Goal: Transaction & Acquisition: Purchase product/service

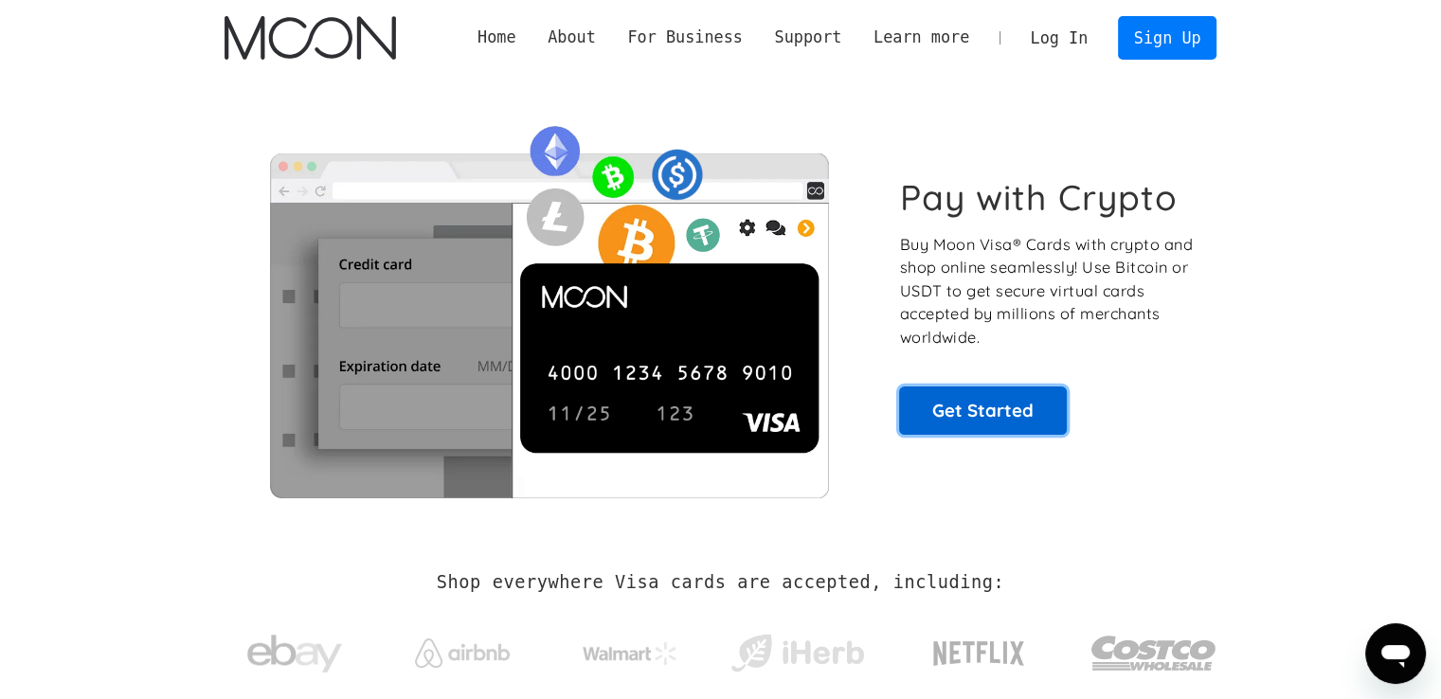
click at [968, 418] on link "Get Started" at bounding box center [983, 410] width 168 height 47
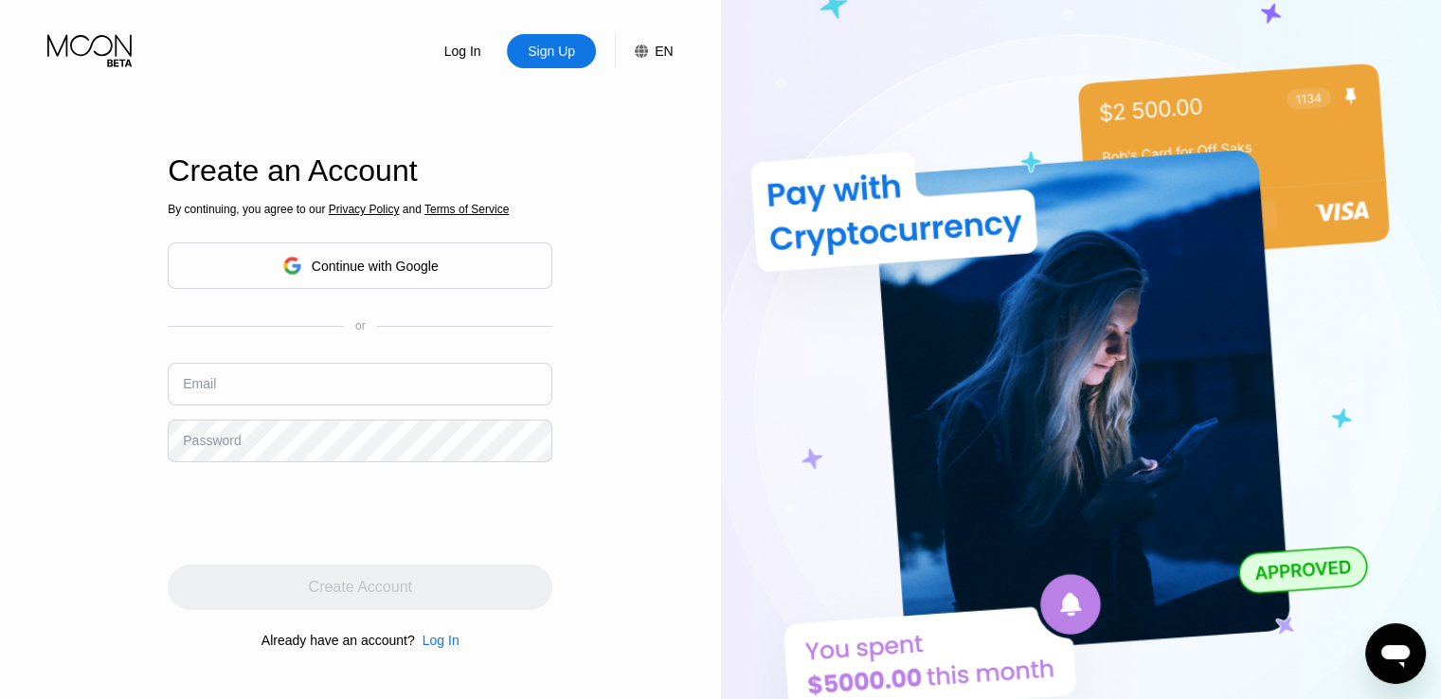
click at [468, 306] on div "By continuing, you agree to our Privacy Policy and Terms of Service Continue wi…" at bounding box center [360, 426] width 385 height 456
click at [442, 267] on div "Continue with Google" at bounding box center [360, 266] width 385 height 46
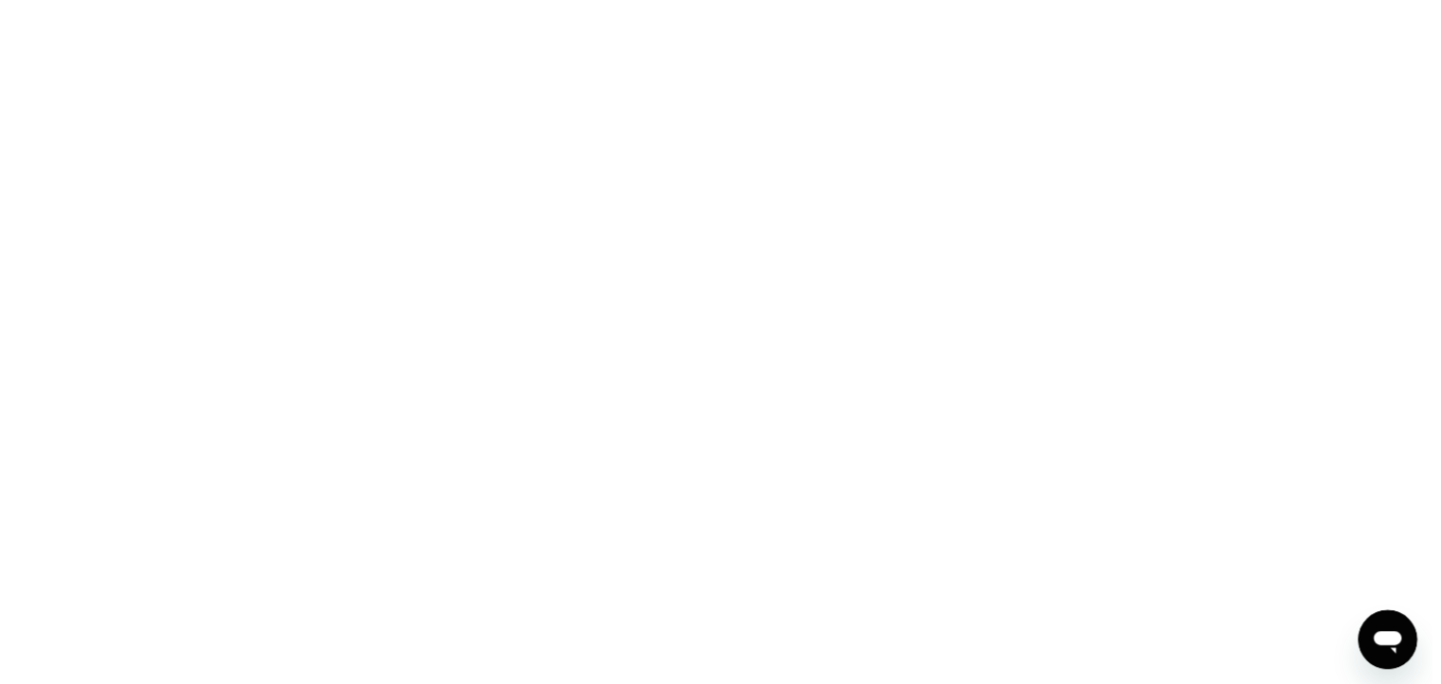
scroll to position [815, 0]
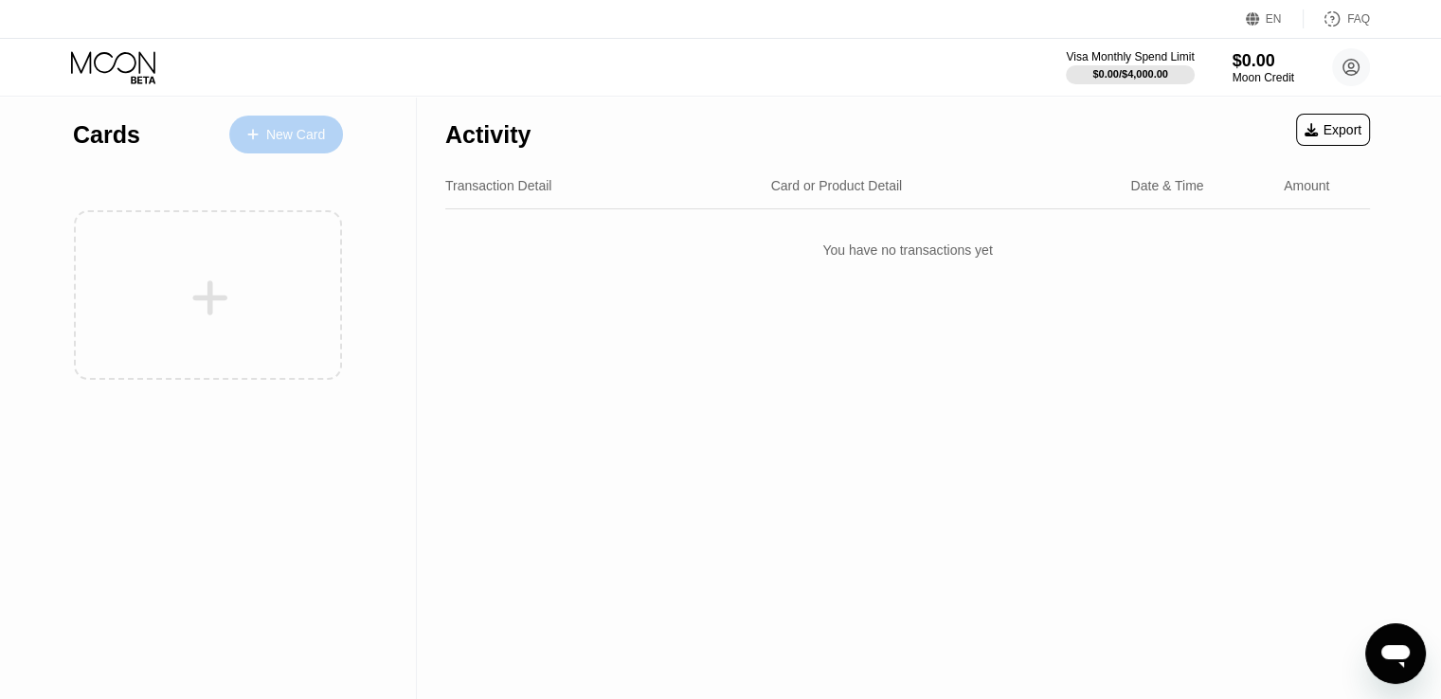
click at [267, 141] on div "New Card" at bounding box center [295, 135] width 59 height 16
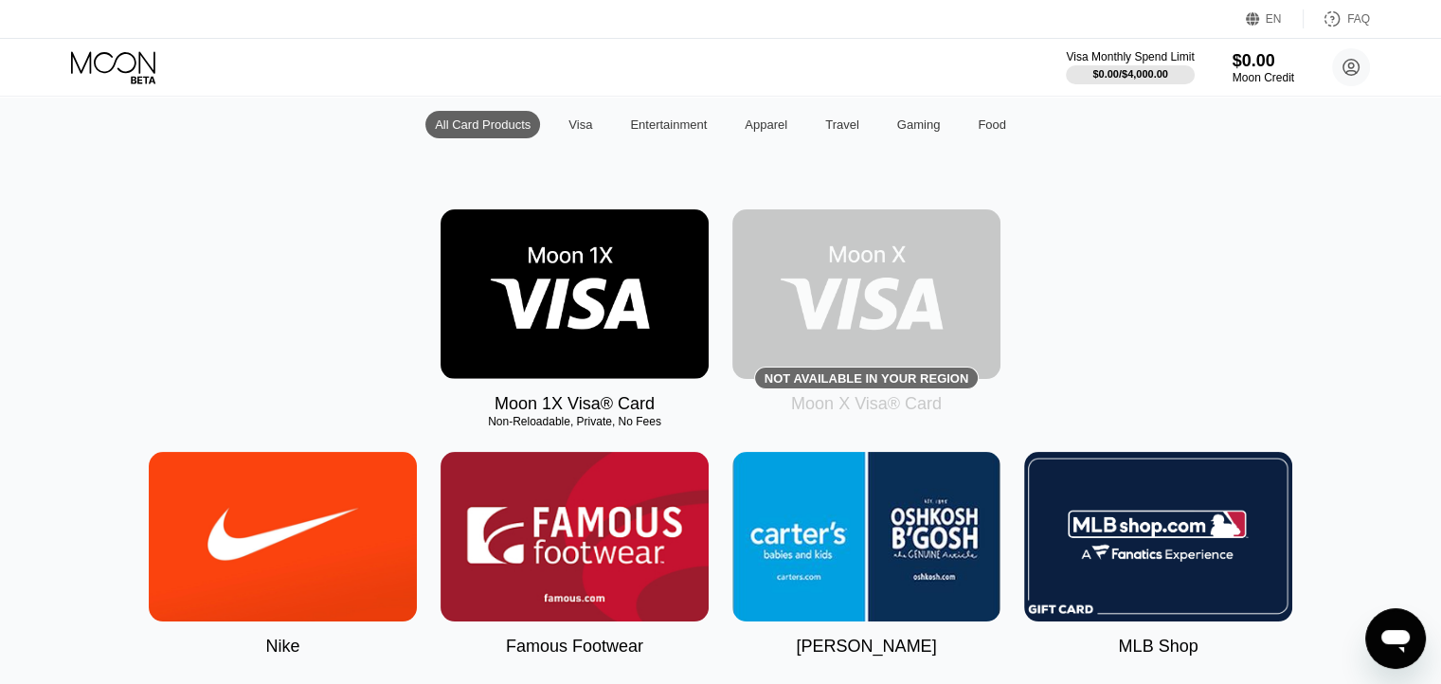
scroll to position [284, 0]
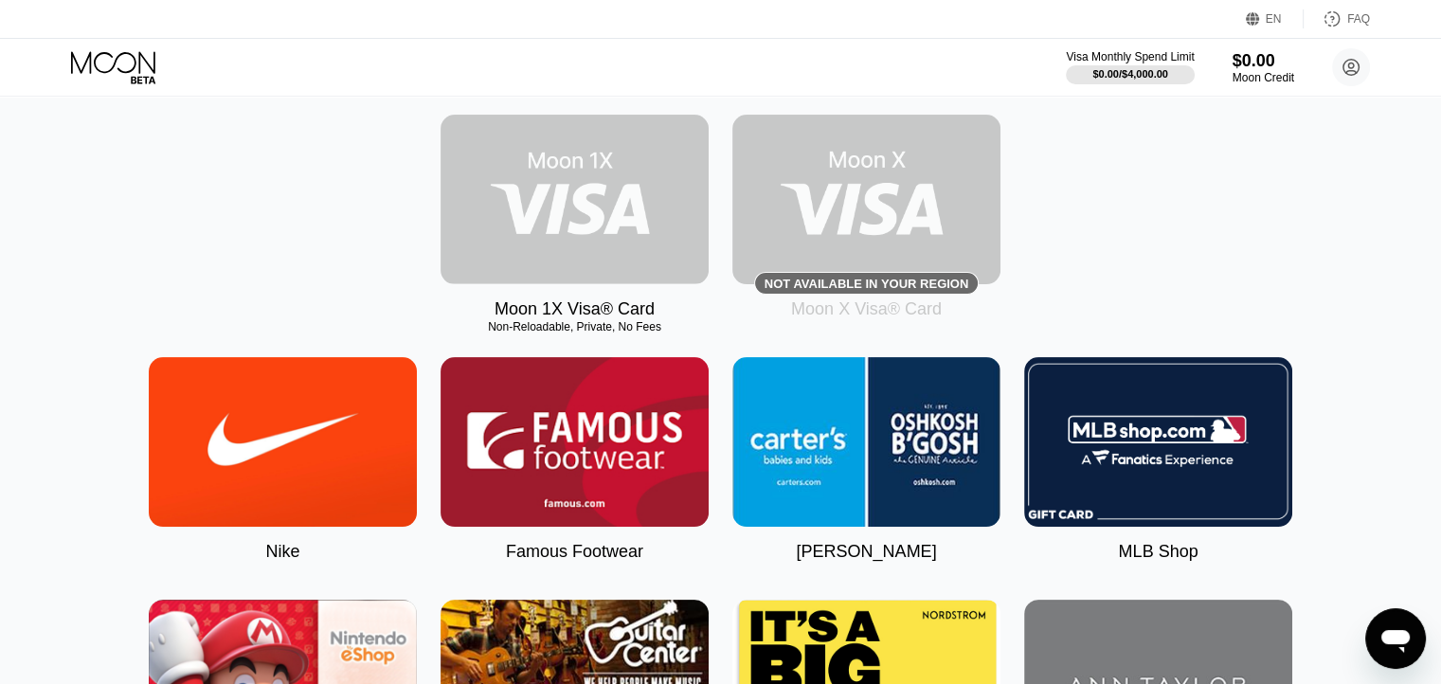
click at [607, 240] on img at bounding box center [575, 200] width 268 height 170
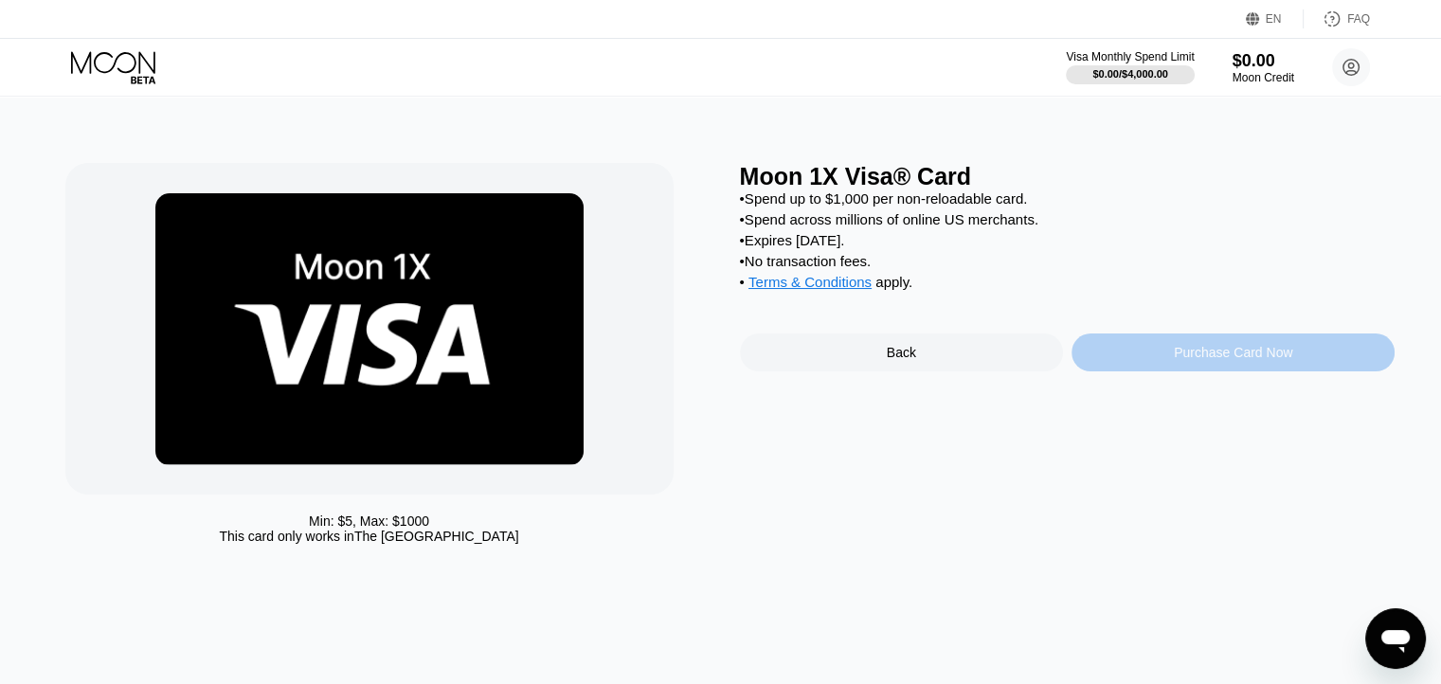
click at [1180, 360] on div "Purchase Card Now" at bounding box center [1233, 352] width 118 height 15
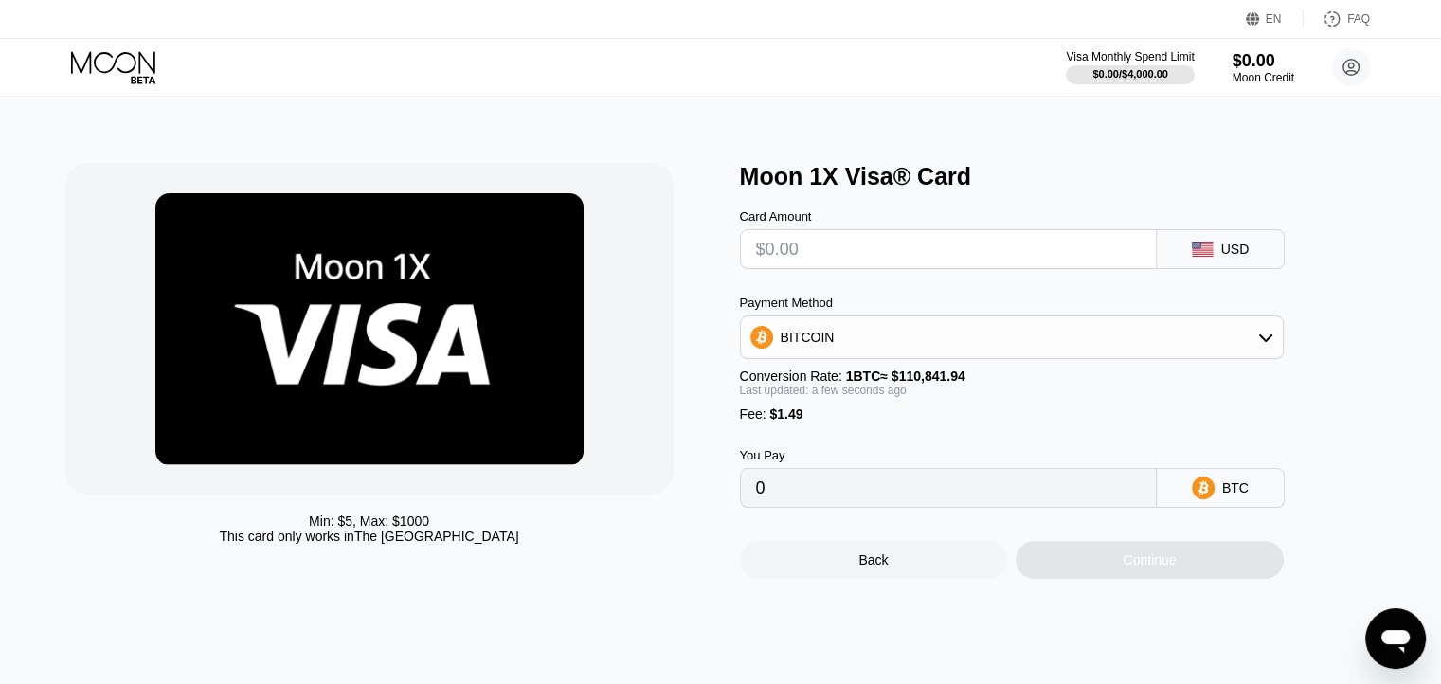
click at [1270, 341] on icon at bounding box center [1265, 337] width 15 height 15
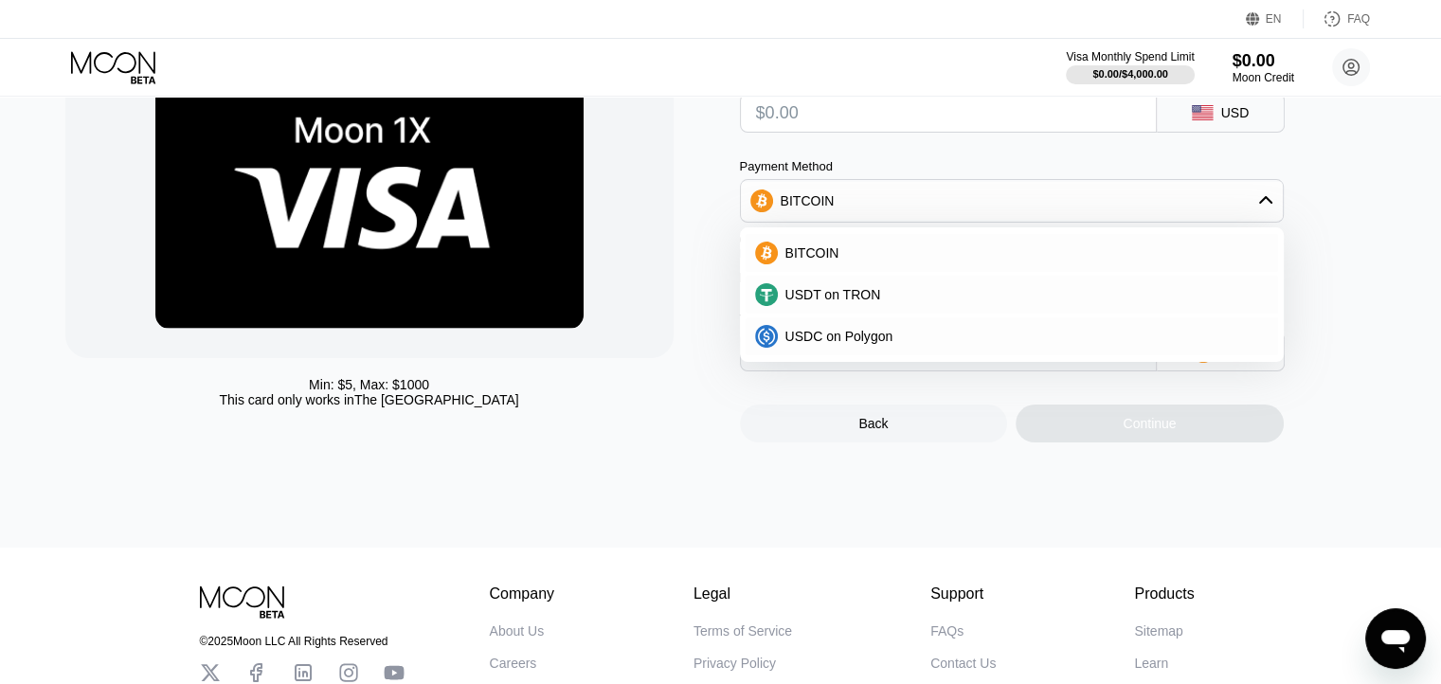
scroll to position [95, 0]
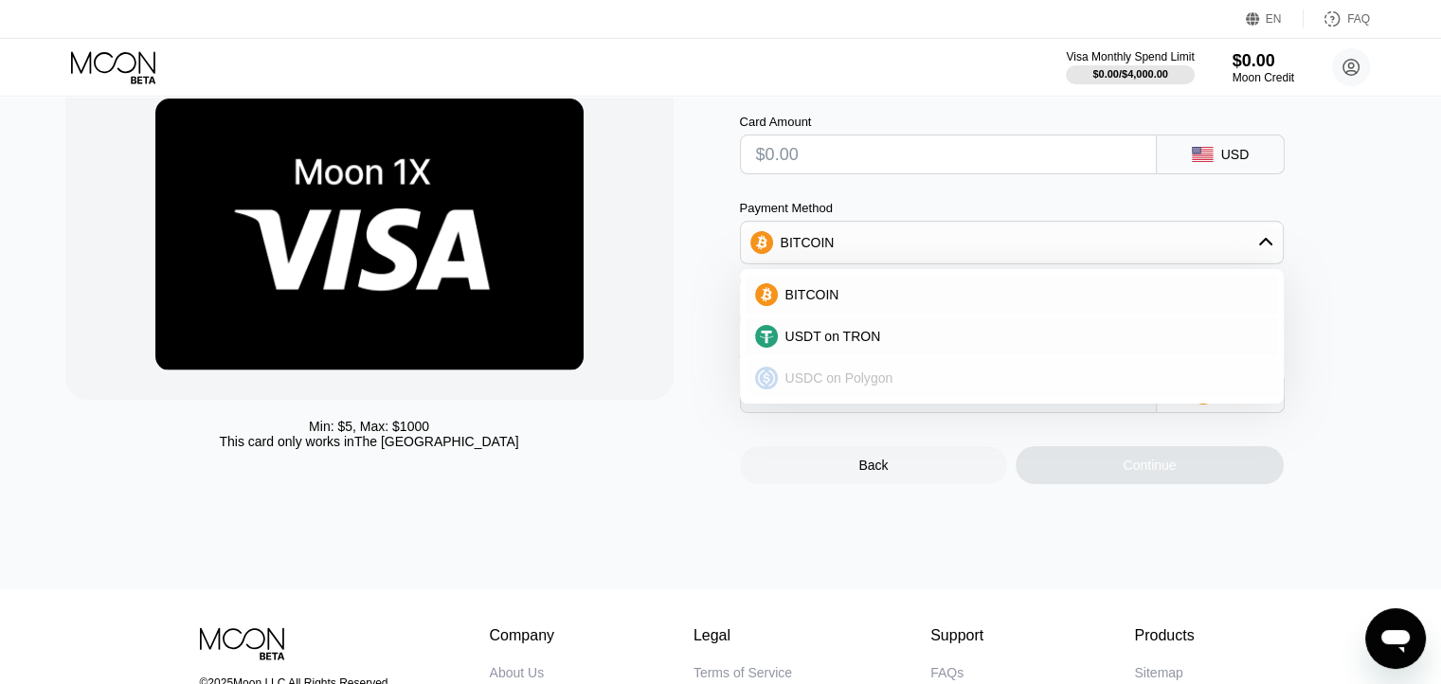
click at [930, 378] on div "USDC on Polygon" at bounding box center [1023, 377] width 491 height 15
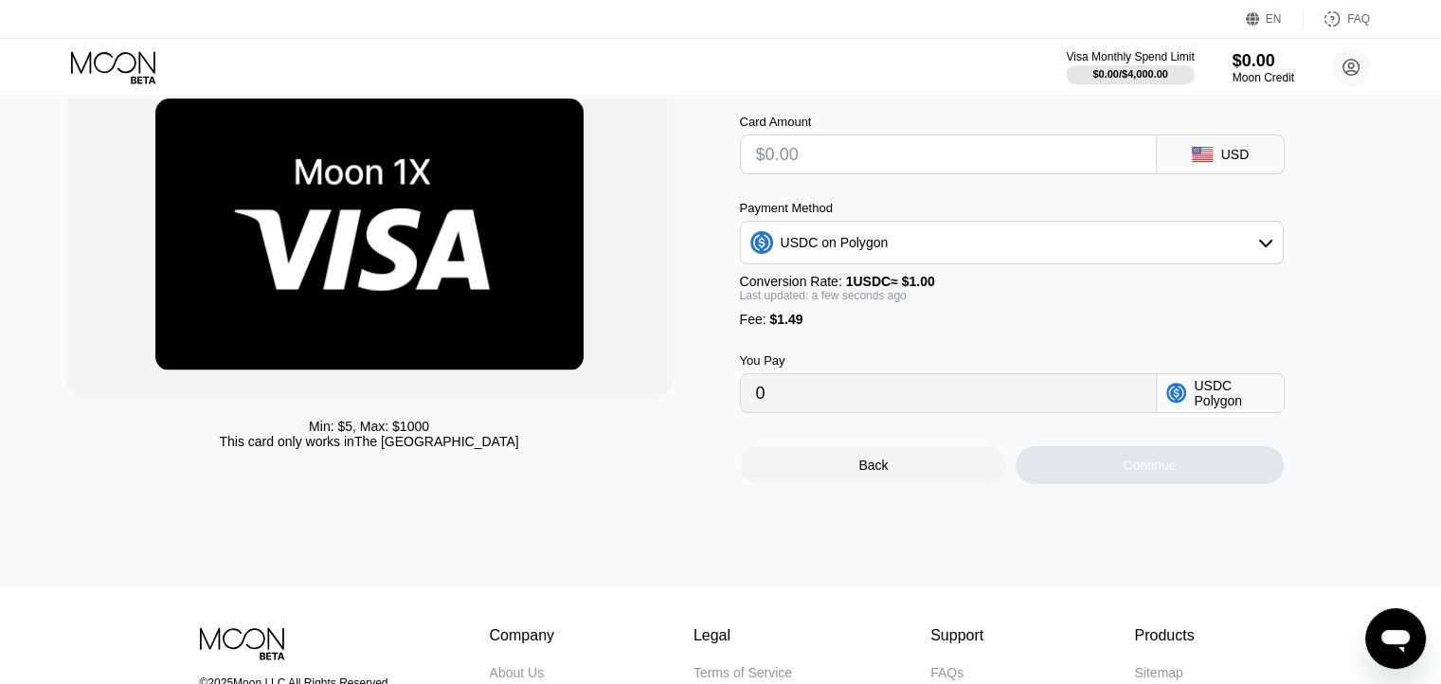
click at [890, 164] on input "text" at bounding box center [948, 154] width 385 height 38
type input "$5"
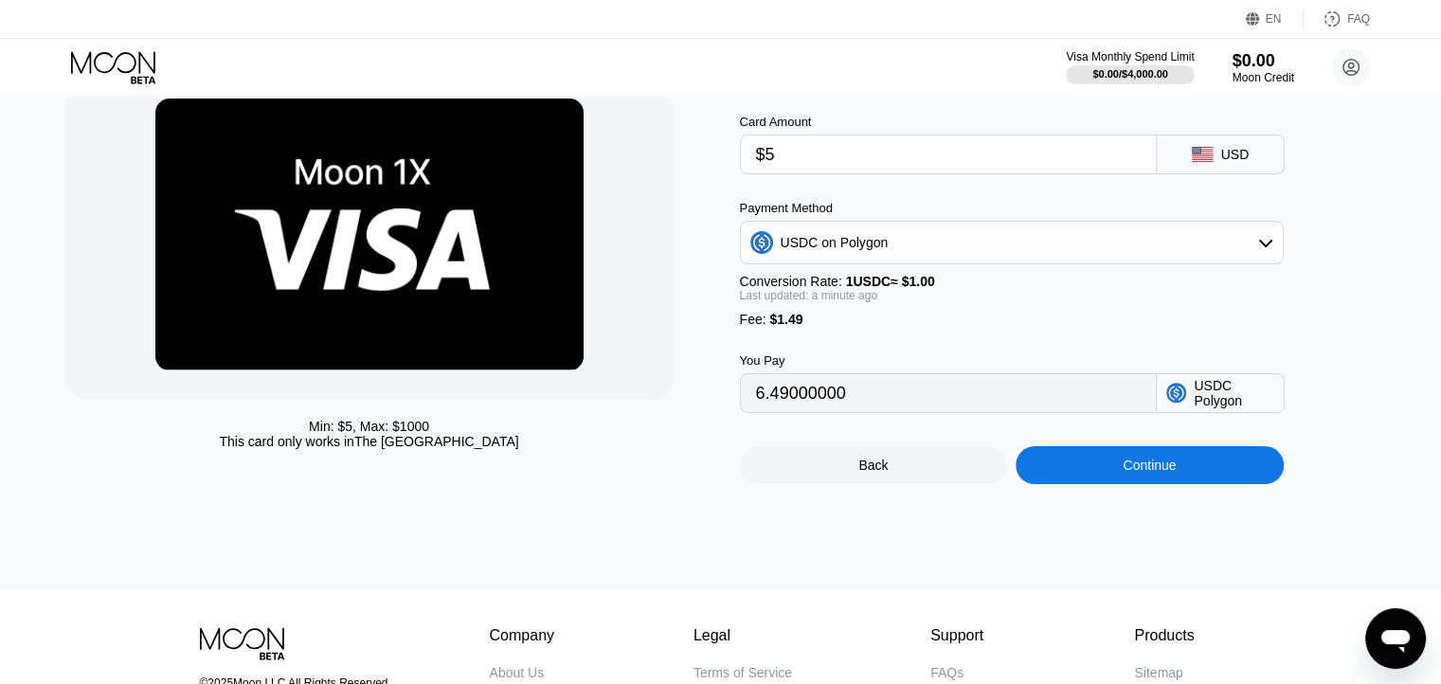
type input "6.49000000"
type input "$5"
click at [1108, 255] on div "USDC on Polygon" at bounding box center [1012, 243] width 542 height 38
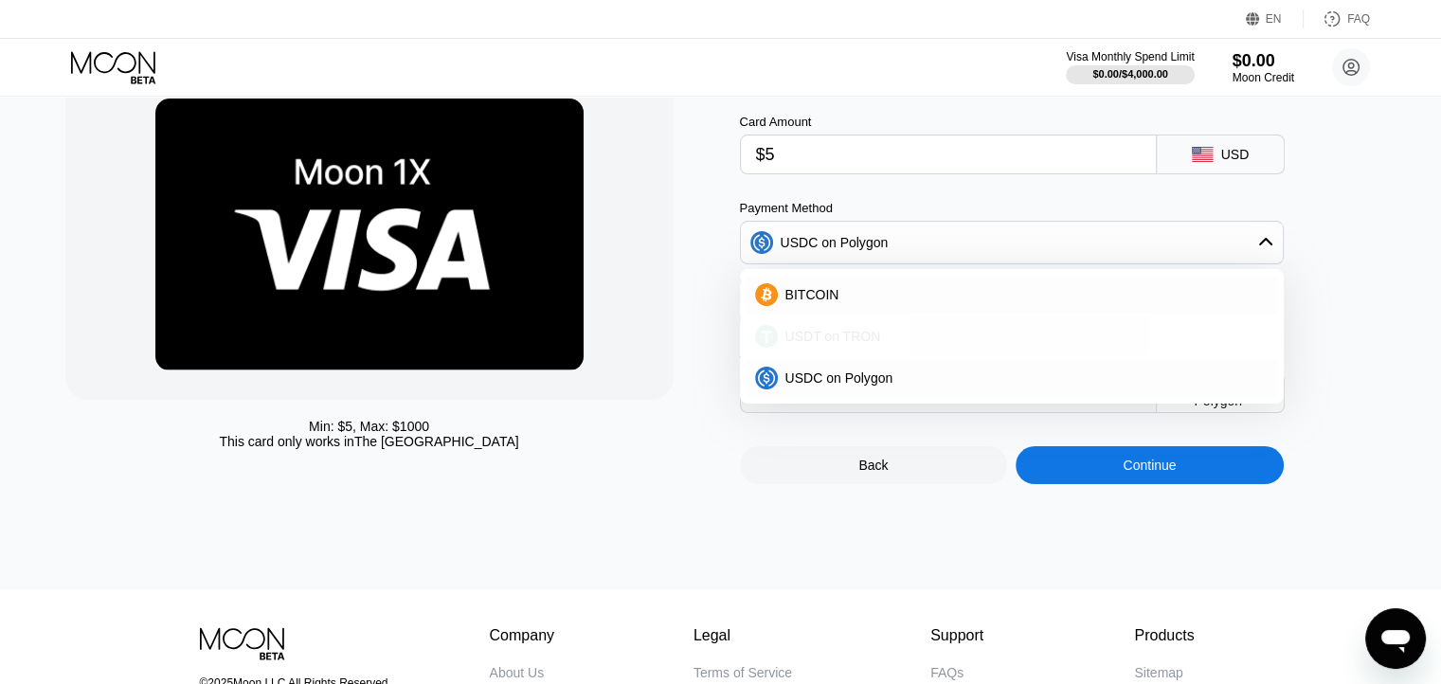
click at [885, 338] on div "USDT on TRON" at bounding box center [1023, 336] width 491 height 15
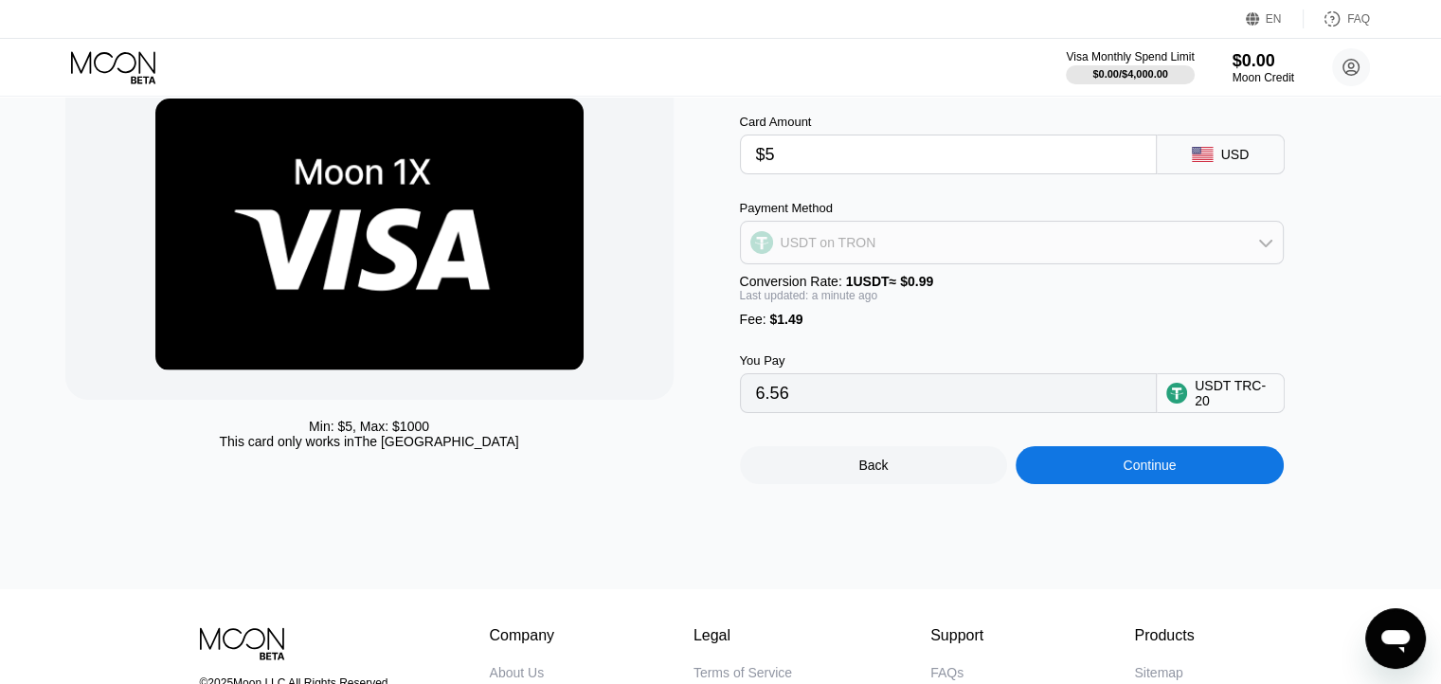
click at [1086, 253] on div "USDT on TRON" at bounding box center [1012, 243] width 542 height 38
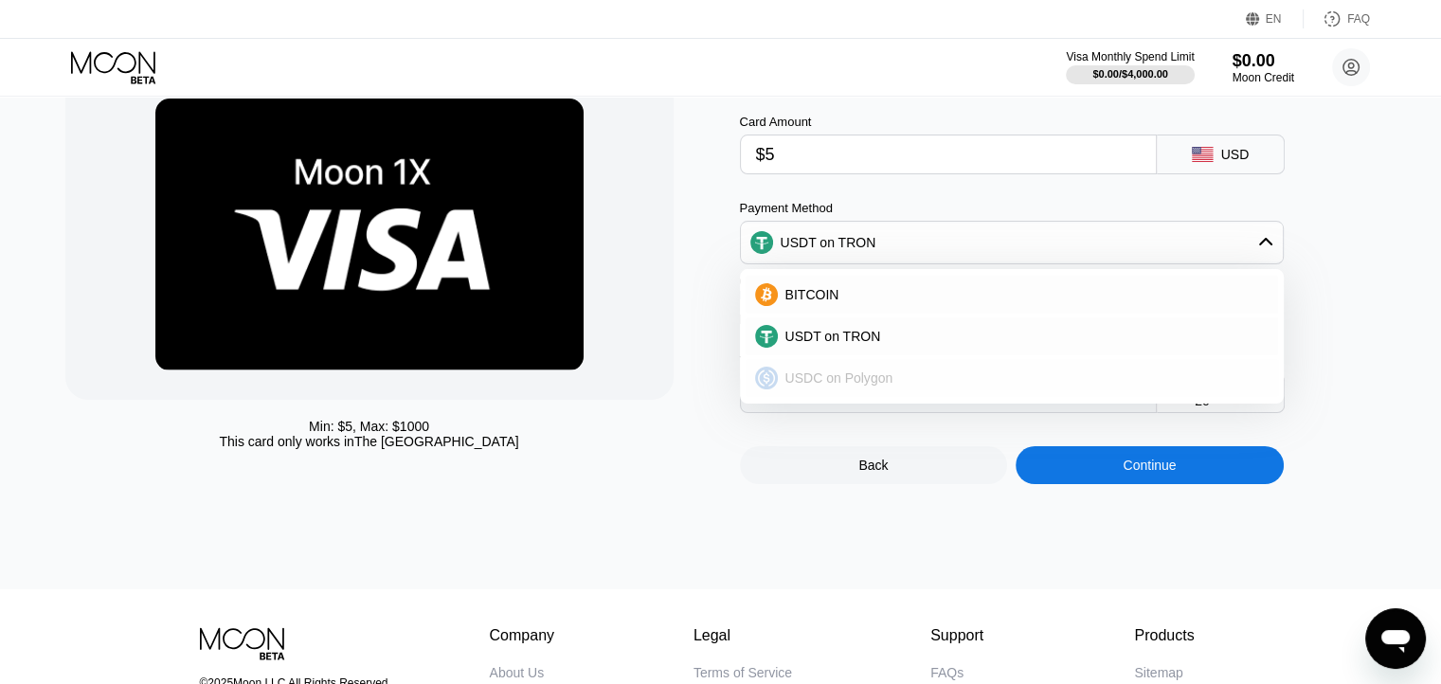
click at [913, 380] on div "USDC on Polygon" at bounding box center [1023, 377] width 491 height 15
type input "6.49000000"
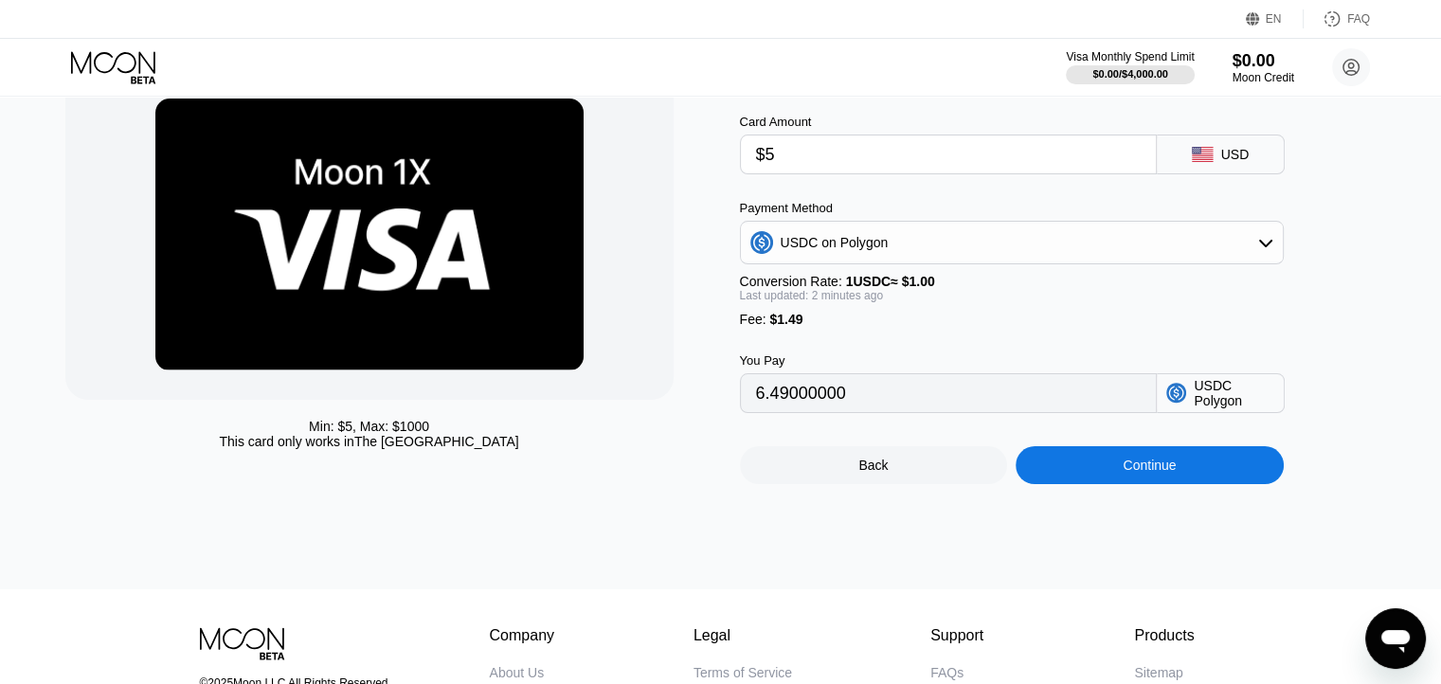
scroll to position [815, 0]
click at [1218, 154] on div "USD" at bounding box center [1221, 155] width 128 height 40
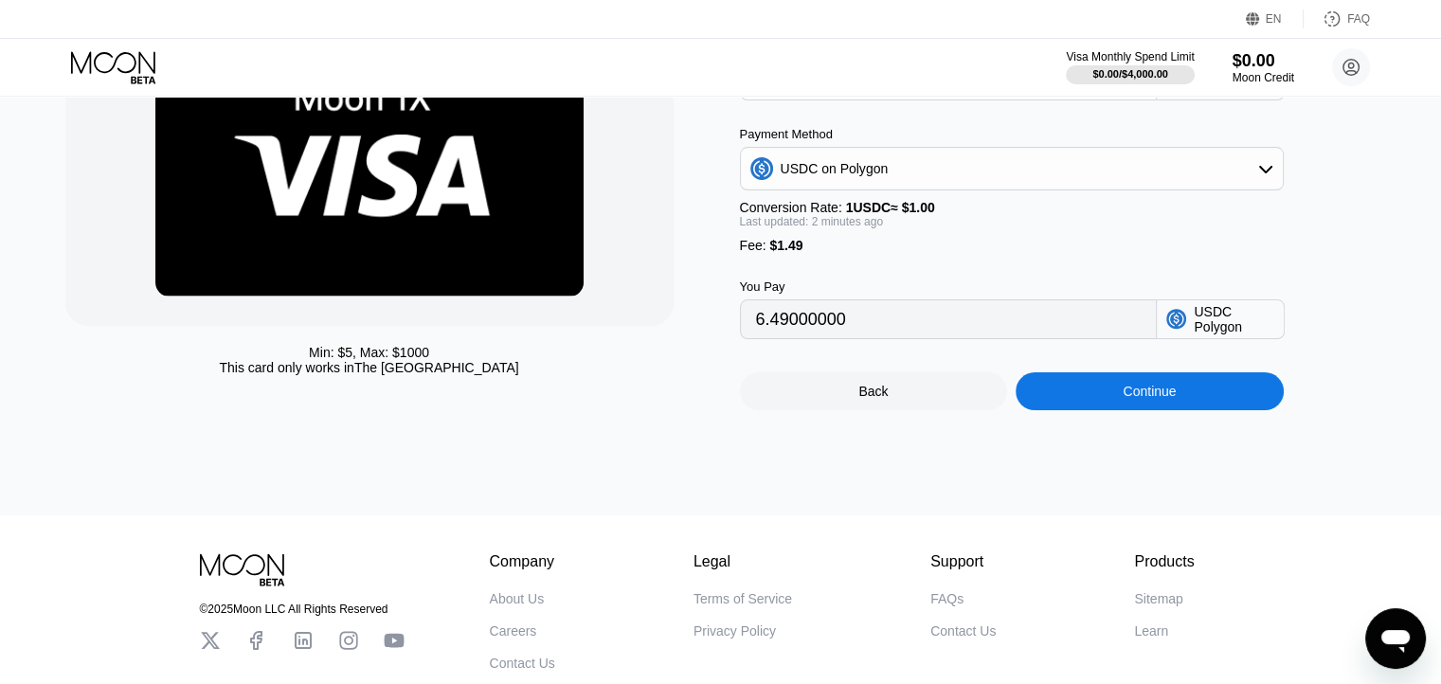
scroll to position [190, 0]
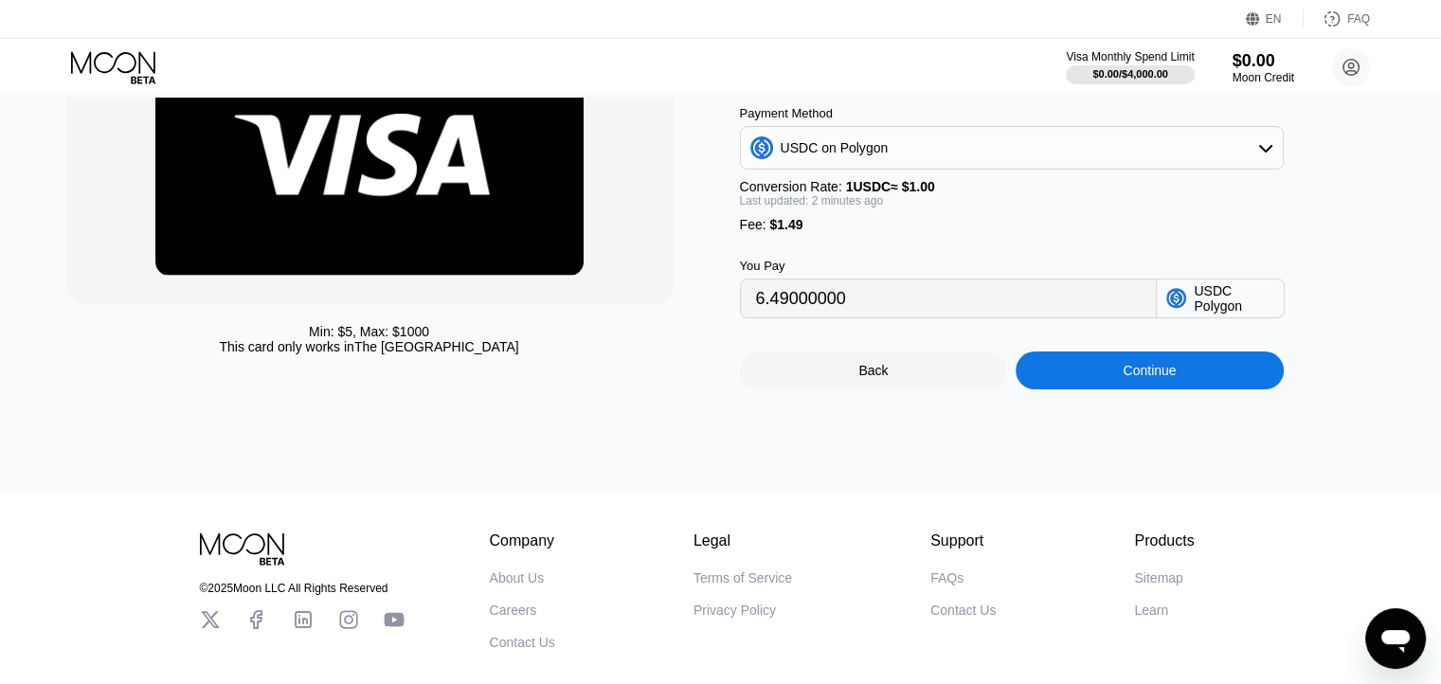
click at [1111, 389] on div "Continue" at bounding box center [1150, 371] width 268 height 38
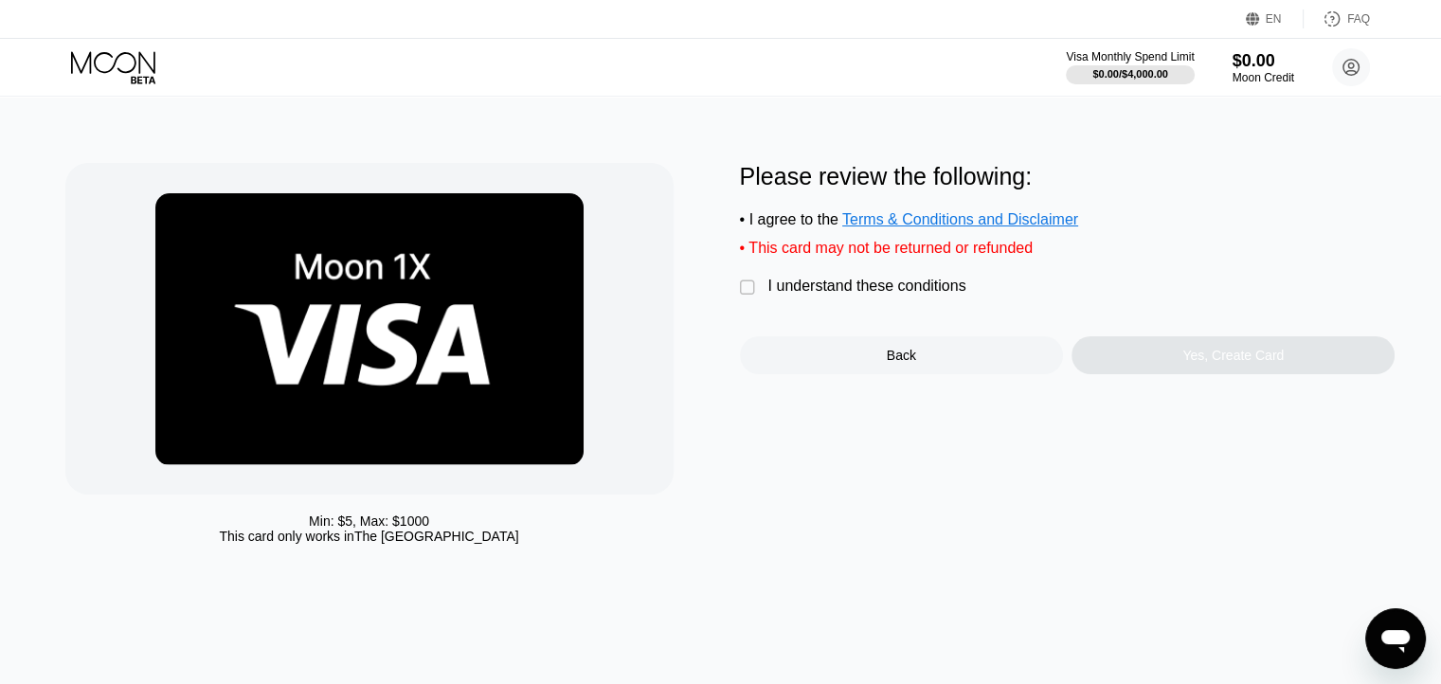
click at [746, 293] on div "" at bounding box center [749, 288] width 19 height 19
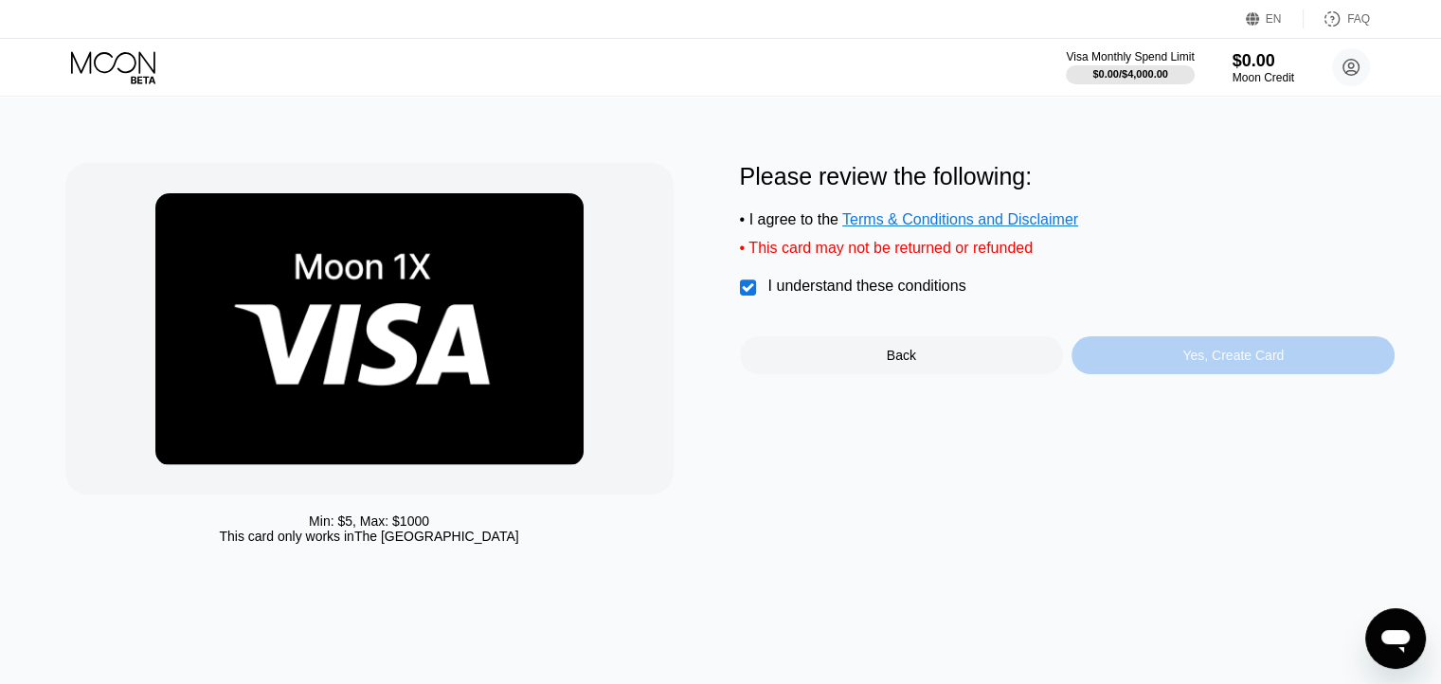
click at [1236, 363] on div "Yes, Create Card" at bounding box center [1233, 355] width 101 height 15
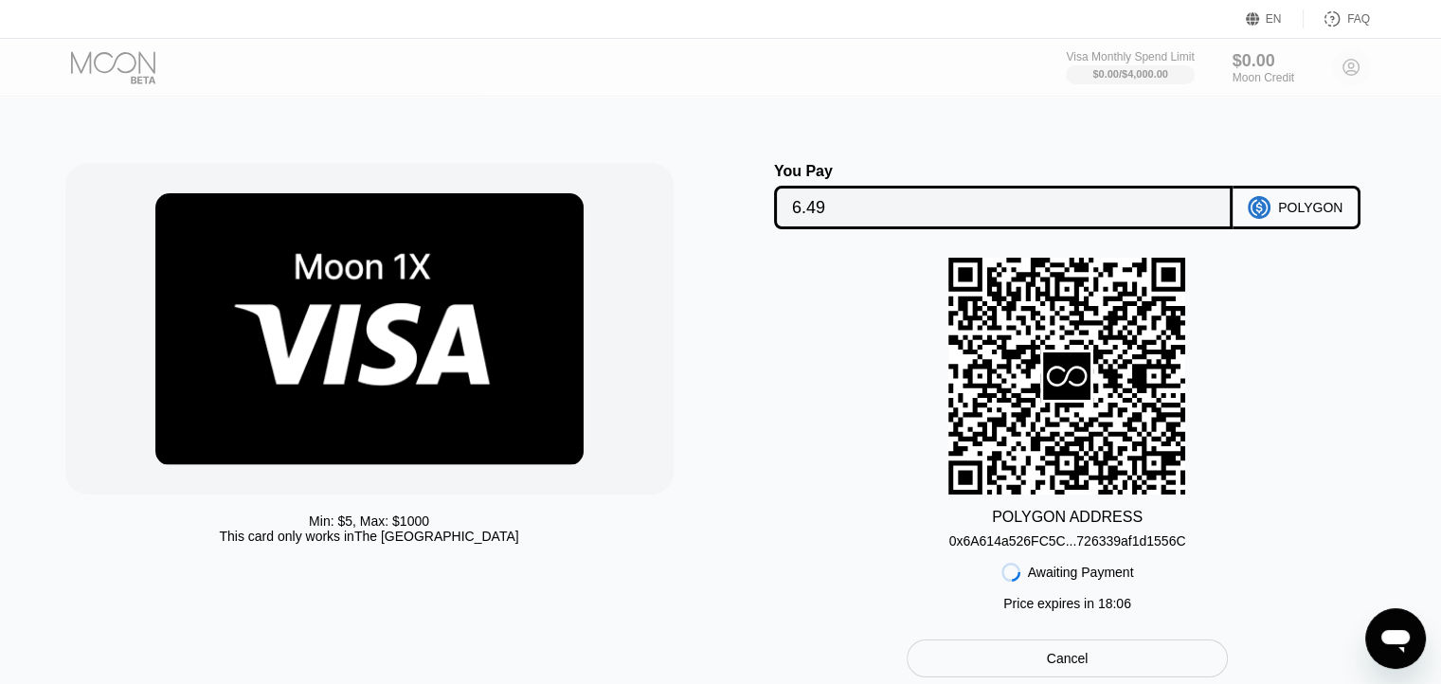
scroll to position [815, 0]
click at [984, 547] on div "0x6A614a526FC5C...726339af1d1556C" at bounding box center [1067, 540] width 237 height 15
click at [984, 548] on div "0x6A614a526FC5C...726339af1d1556C" at bounding box center [1067, 540] width 237 height 15
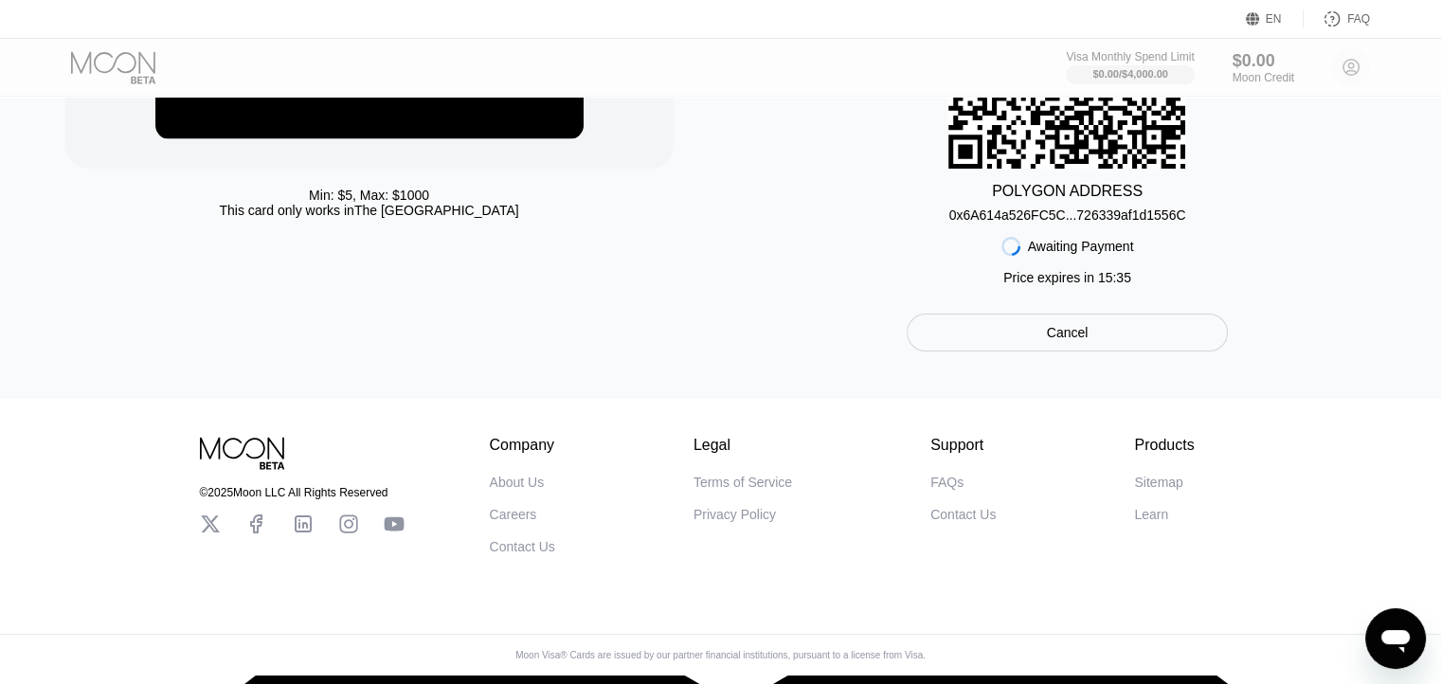
scroll to position [339, 0]
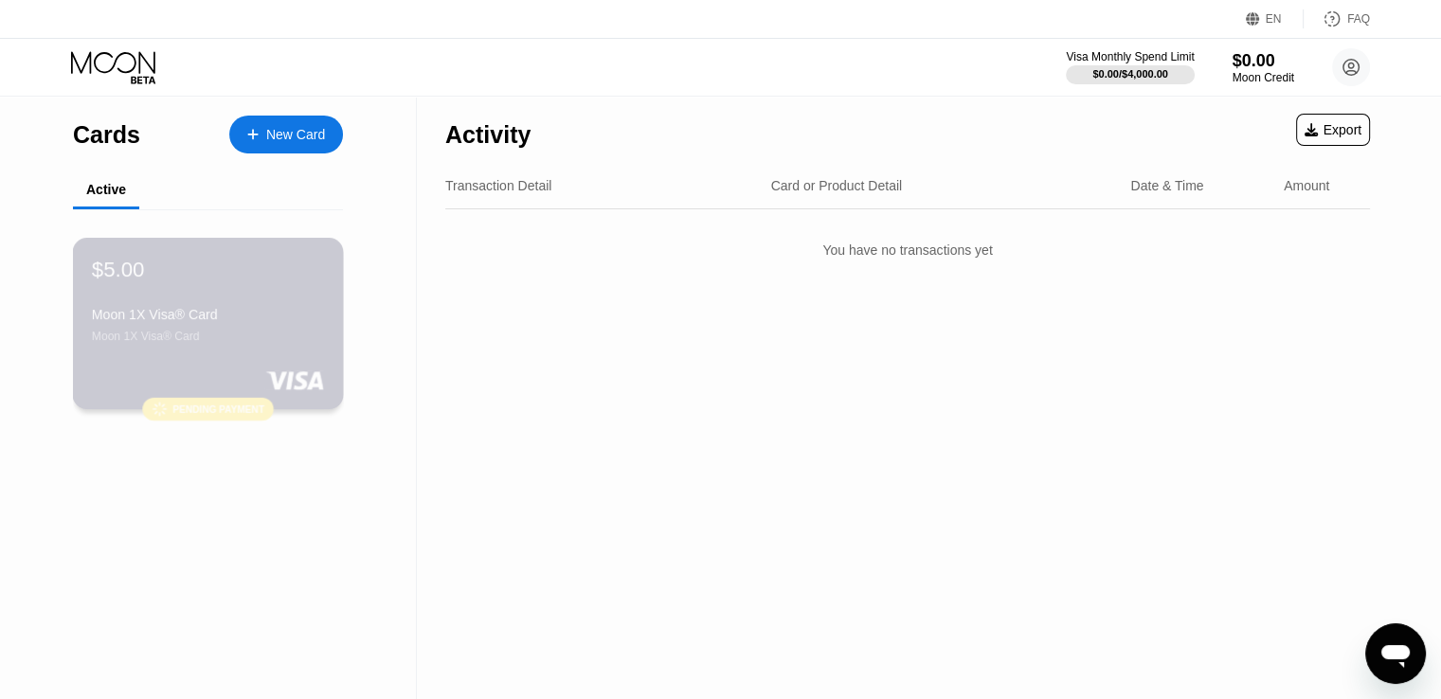
click at [268, 322] on div "Moon 1X Visa® Card" at bounding box center [208, 314] width 232 height 15
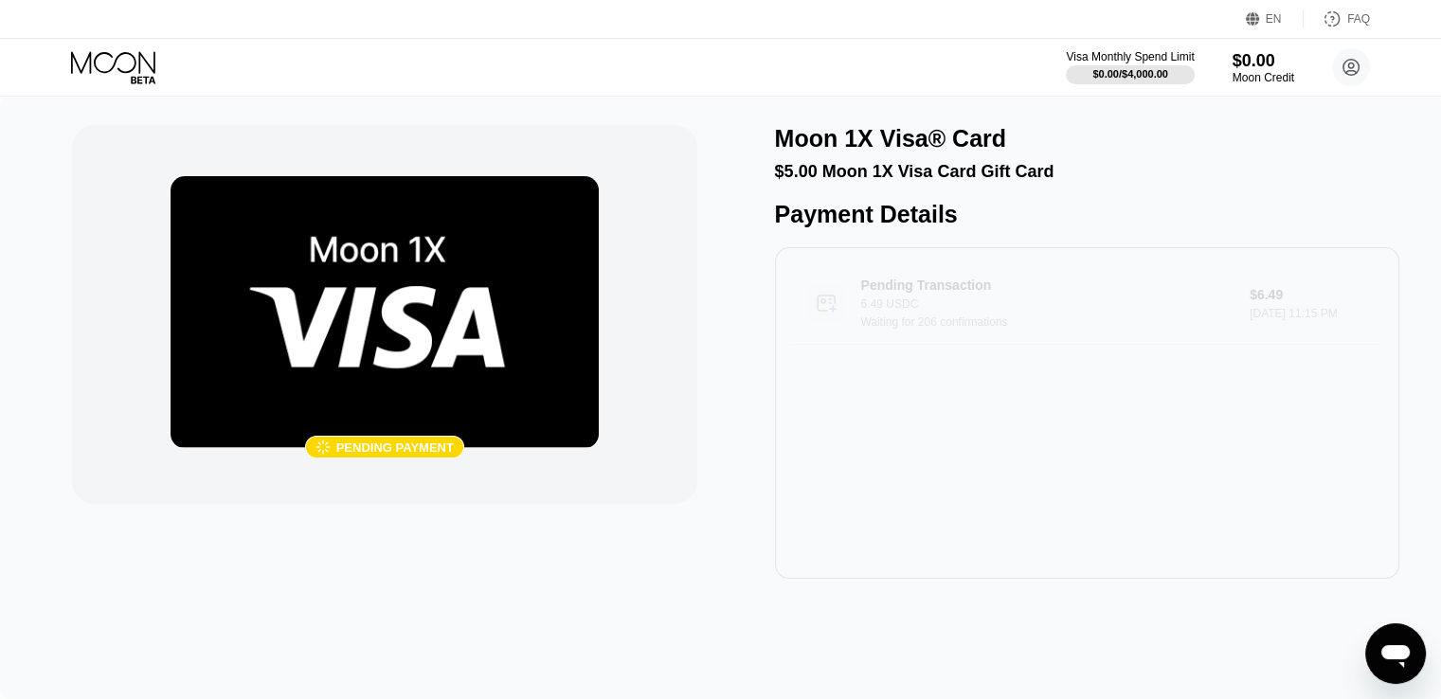
click at [1008, 311] on div "6.49 USDC" at bounding box center [1054, 304] width 387 height 13
click at [1346, 55] on circle at bounding box center [1351, 67] width 38 height 38
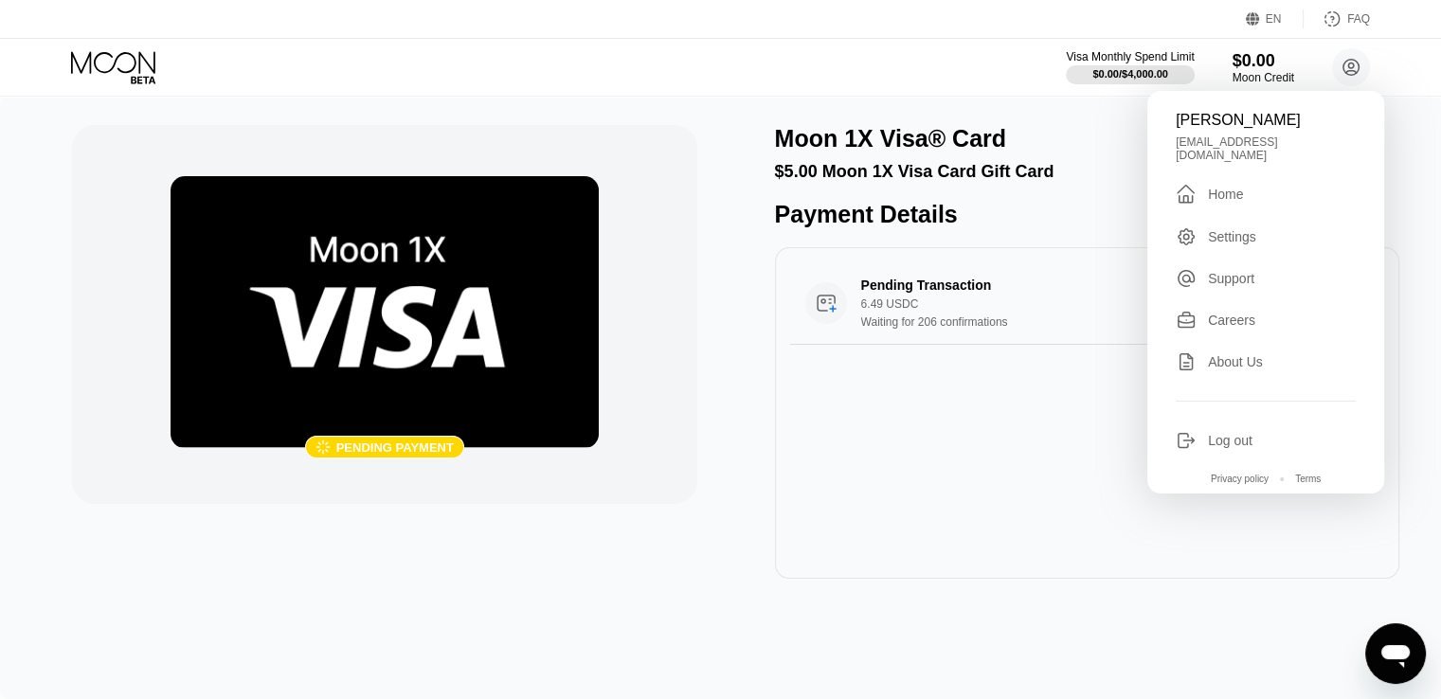
click at [977, 59] on div "Visa Monthly Spend Limit $0.00 / $4,000.00 $0.00 Moon Credit Sanya Kras sanyaco…" at bounding box center [720, 67] width 1441 height 57
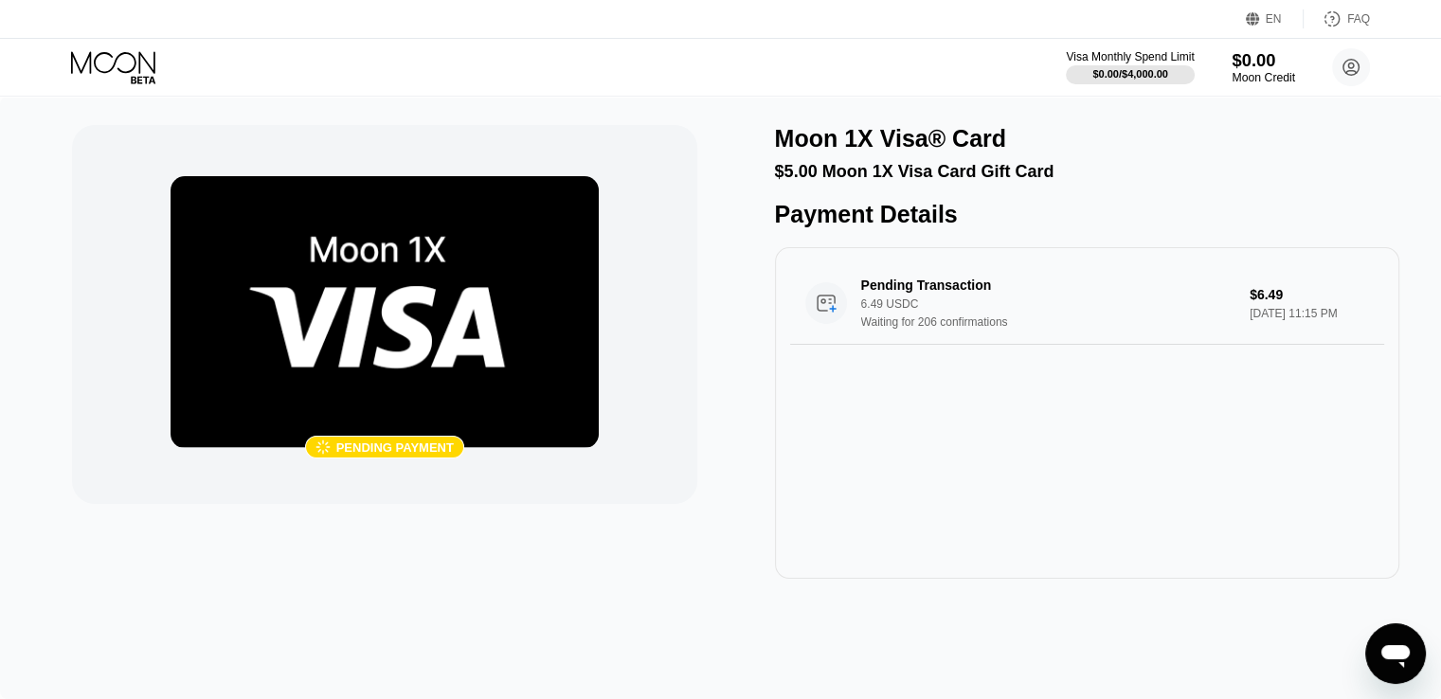
click at [1270, 62] on div "$0.00" at bounding box center [1263, 60] width 63 height 20
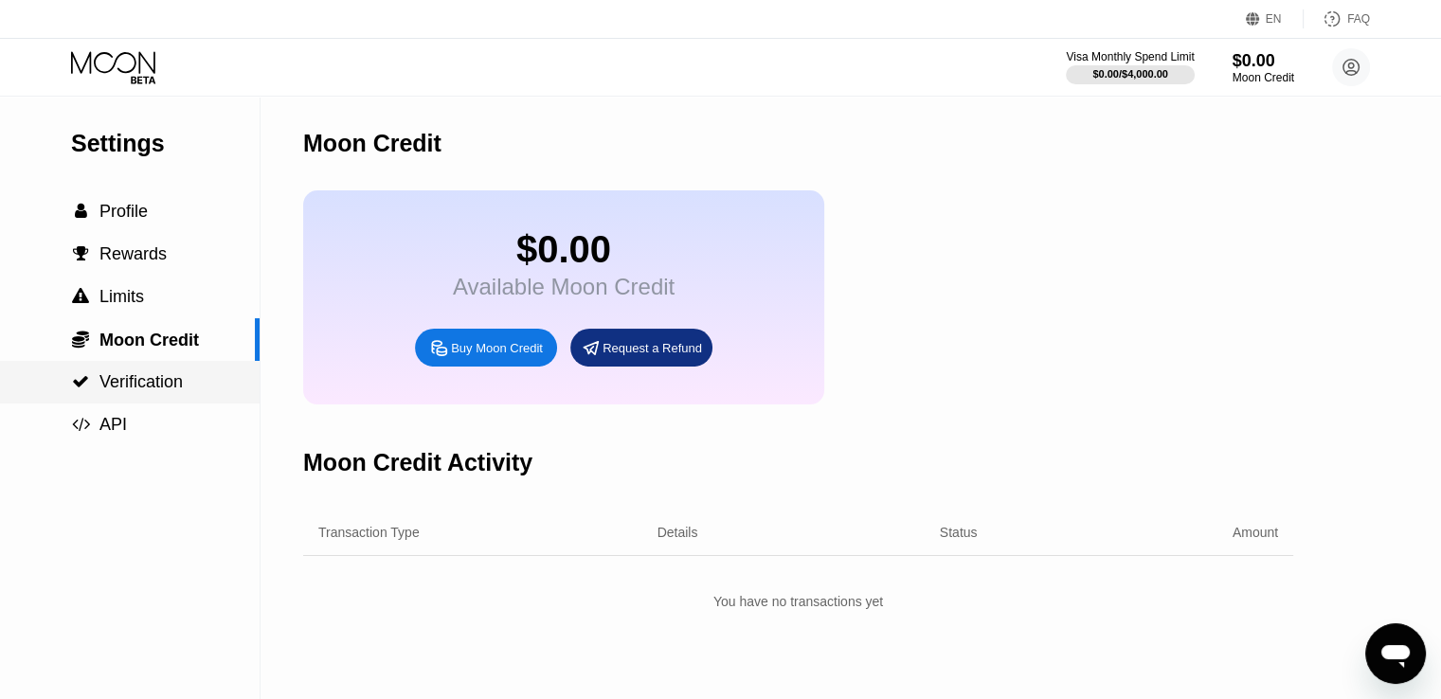
click at [129, 380] on span "Verification" at bounding box center [140, 381] width 83 height 19
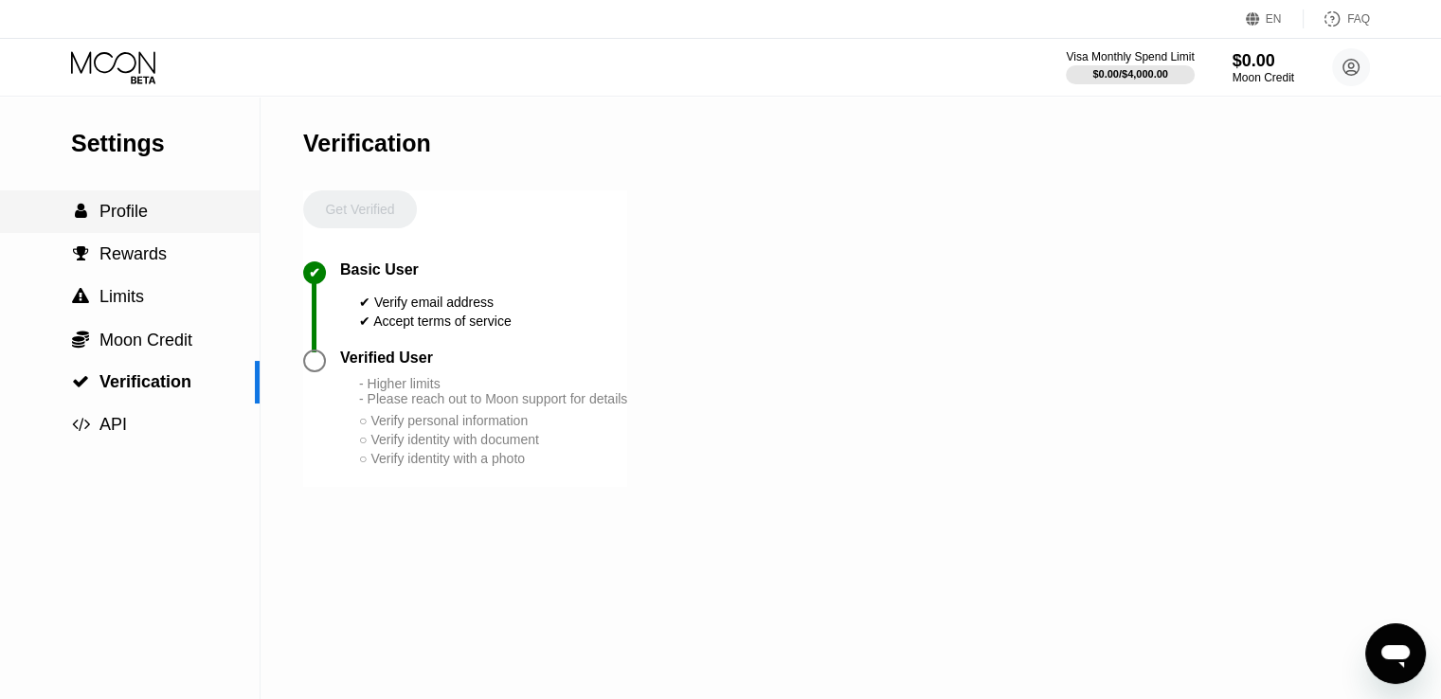
click at [122, 208] on span "Profile" at bounding box center [123, 211] width 48 height 19
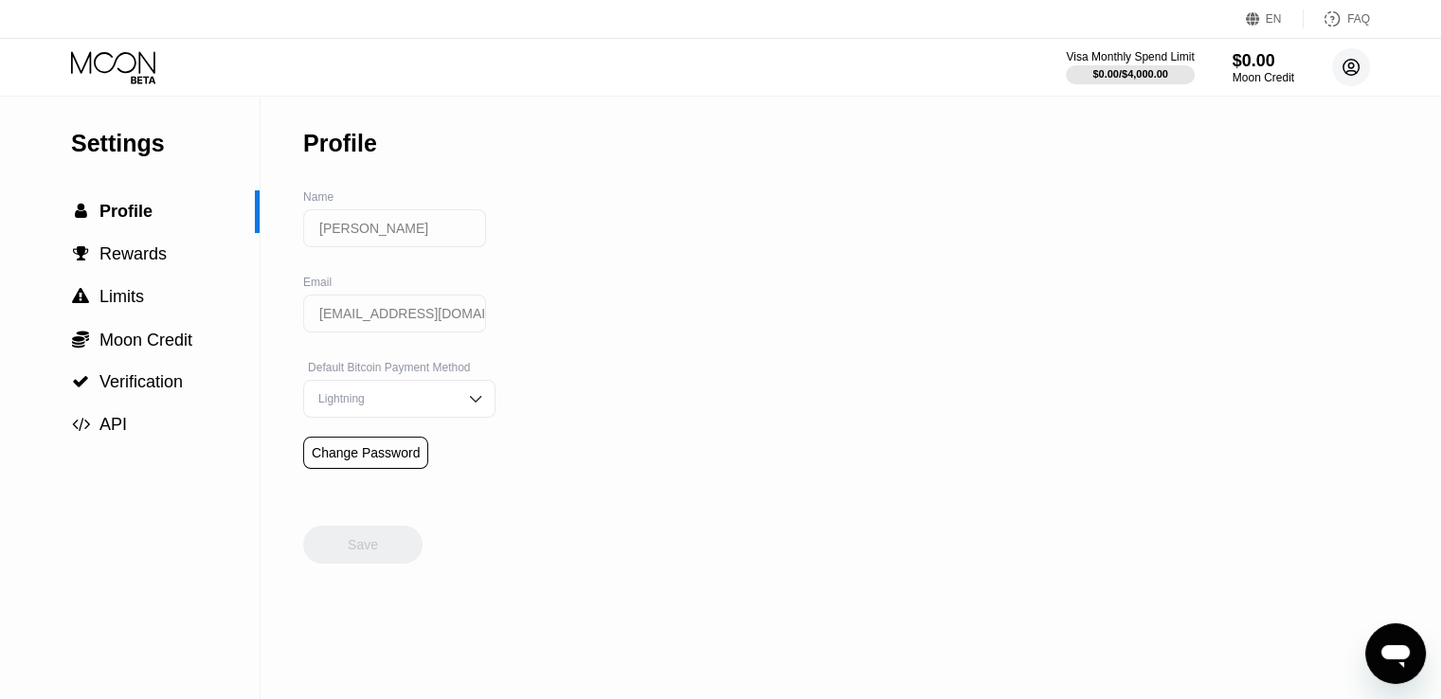
click at [1350, 69] on icon at bounding box center [1351, 68] width 10 height 10
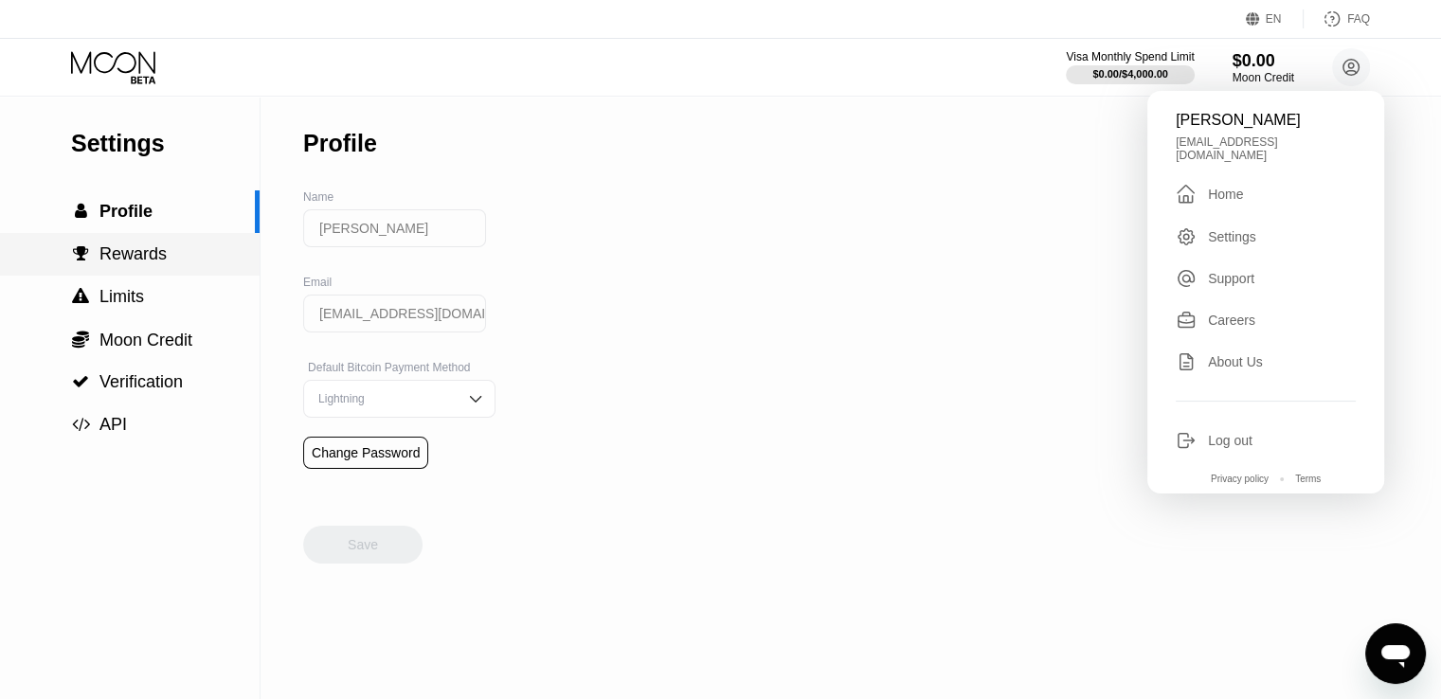
click at [134, 254] on span "Rewards" at bounding box center [132, 253] width 67 height 19
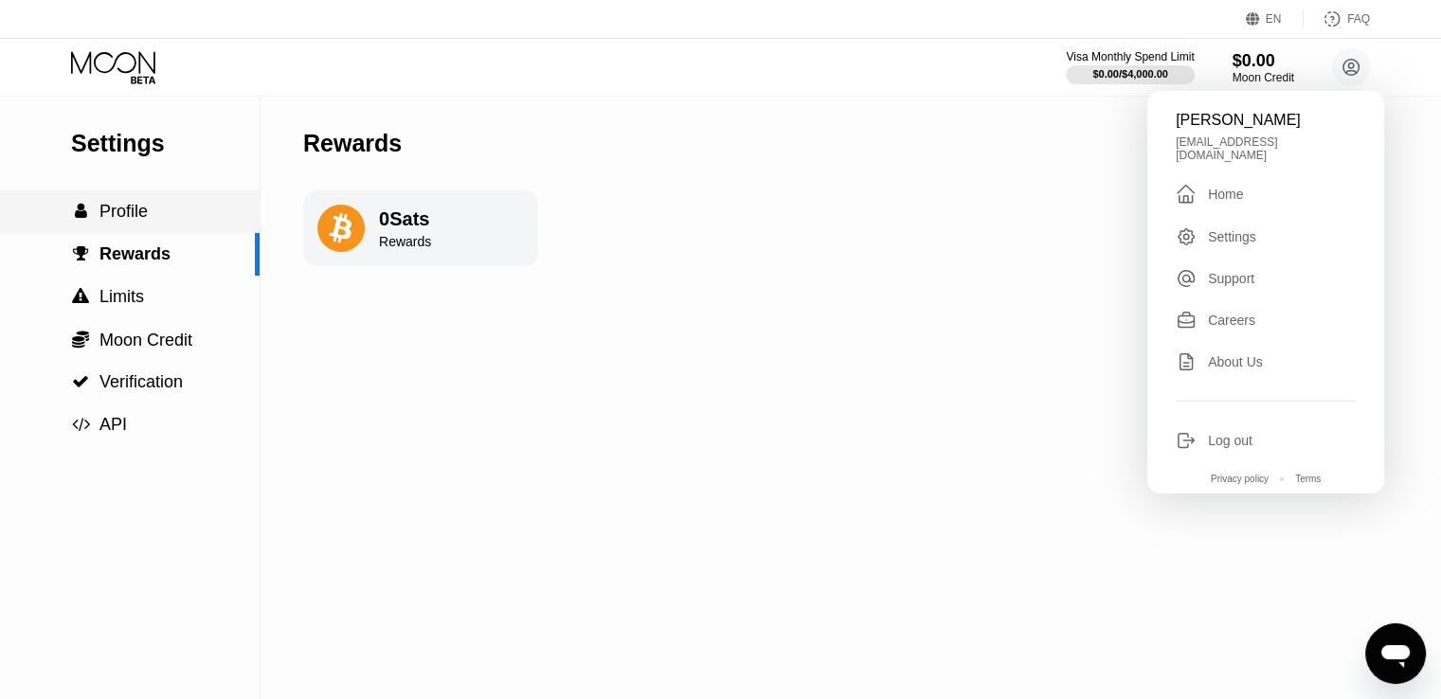
click at [120, 219] on span "Profile" at bounding box center [123, 211] width 48 height 19
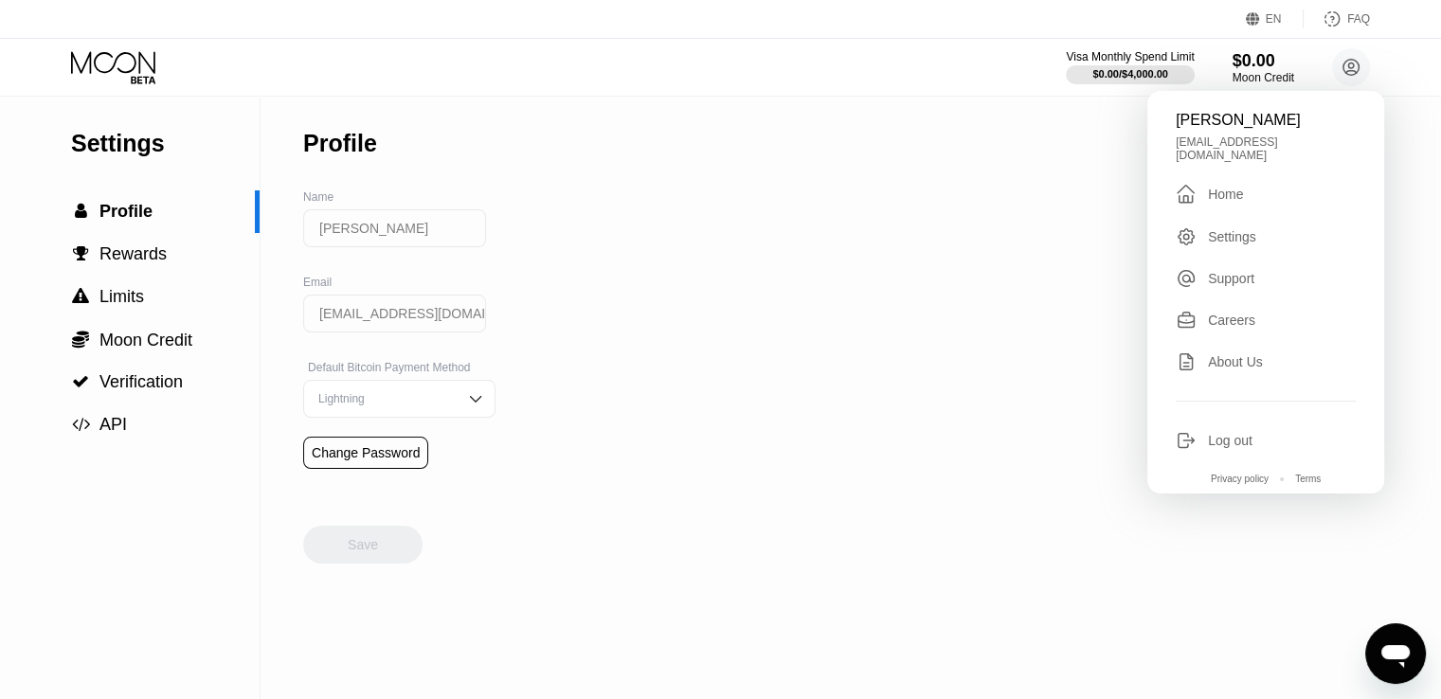
click at [129, 61] on icon at bounding box center [115, 67] width 88 height 33
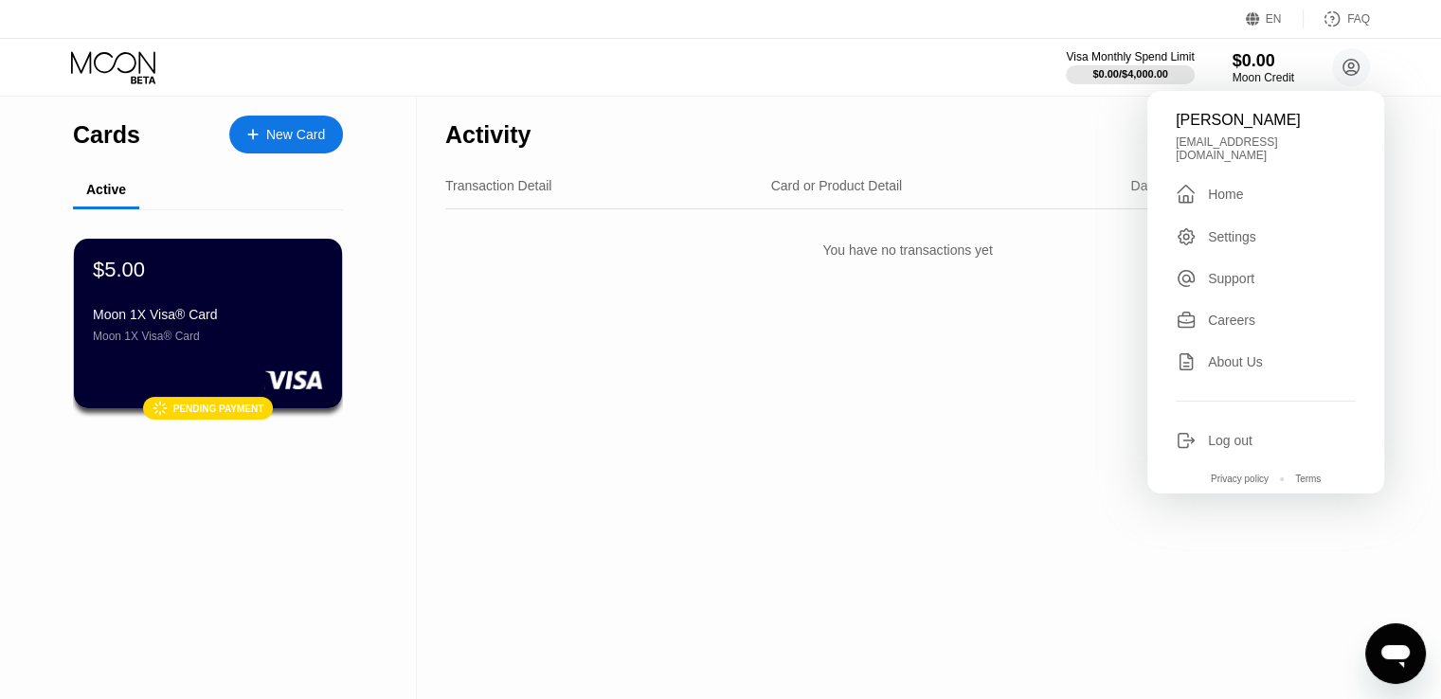
click at [936, 361] on div "Activity Export Transaction Detail Card or Product Detail Date & Time Amount Yo…" at bounding box center [908, 398] width 982 height 603
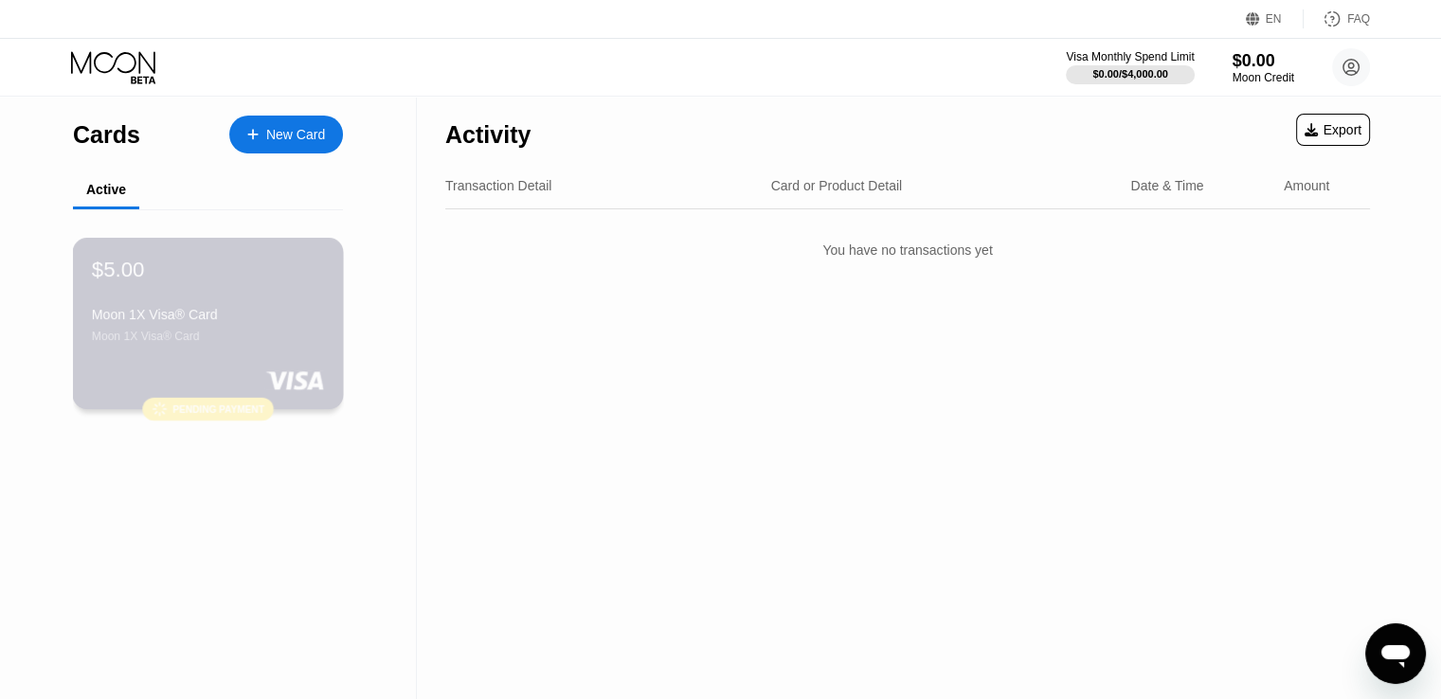
click at [261, 291] on div "$5.00 Moon 1X Visa® Card Moon 1X Visa® Card" at bounding box center [208, 300] width 232 height 86
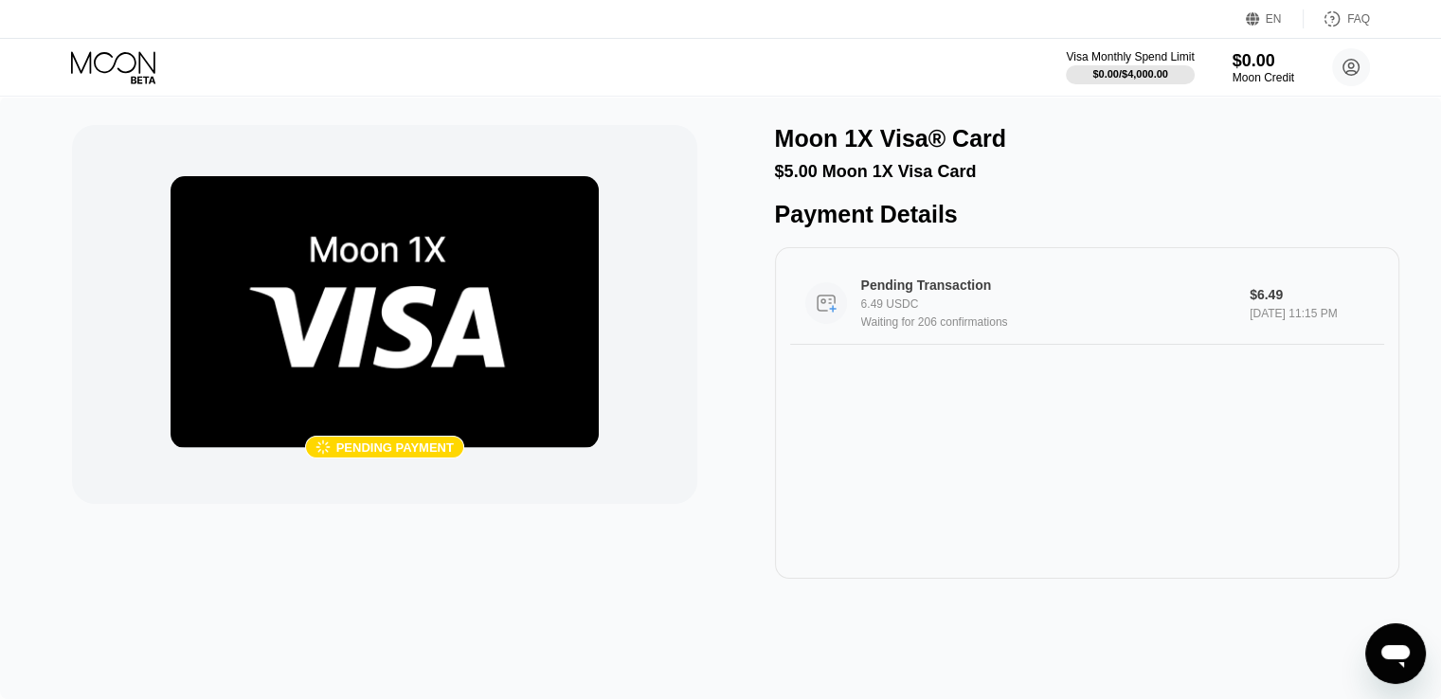
click at [1054, 308] on div "Pending Transaction 6.49 USDC Waiting for 206 confirmations" at bounding box center [1054, 303] width 387 height 51
click at [114, 64] on icon at bounding box center [113, 62] width 84 height 22
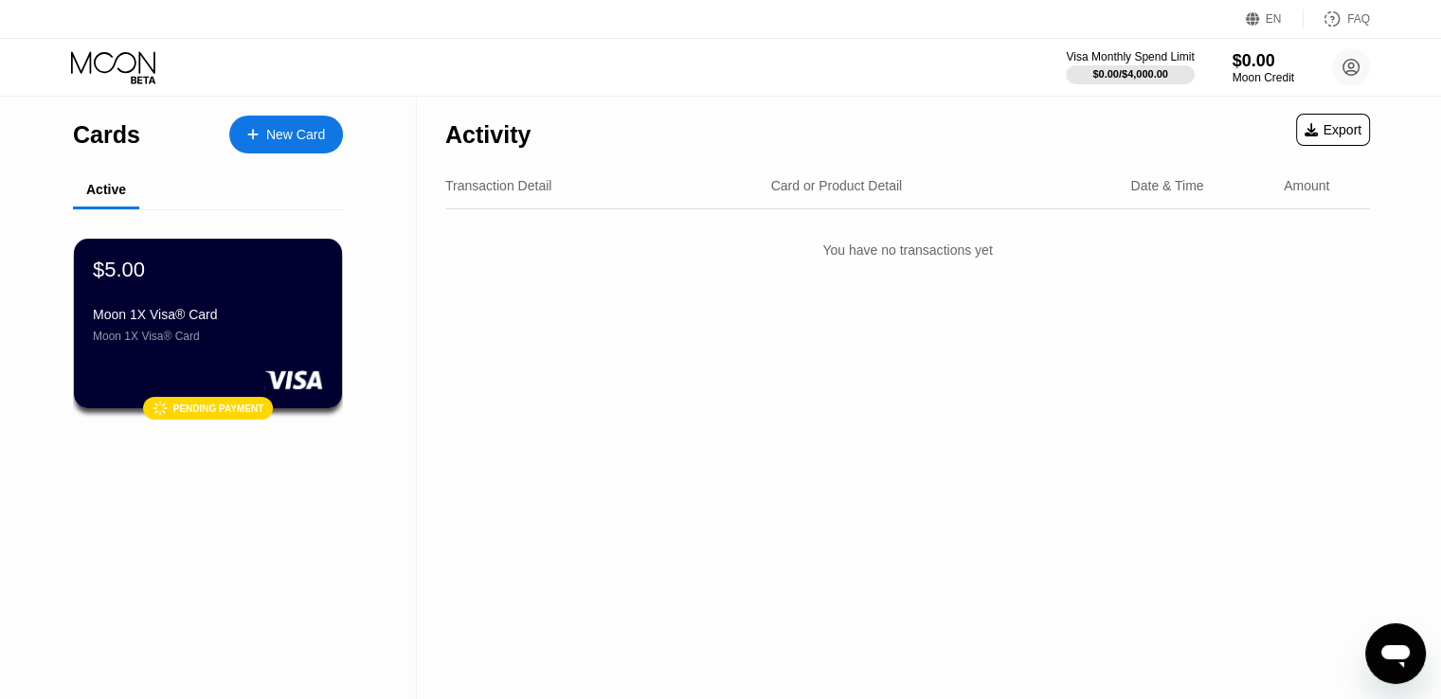
click at [283, 139] on div "New Card" at bounding box center [295, 135] width 59 height 16
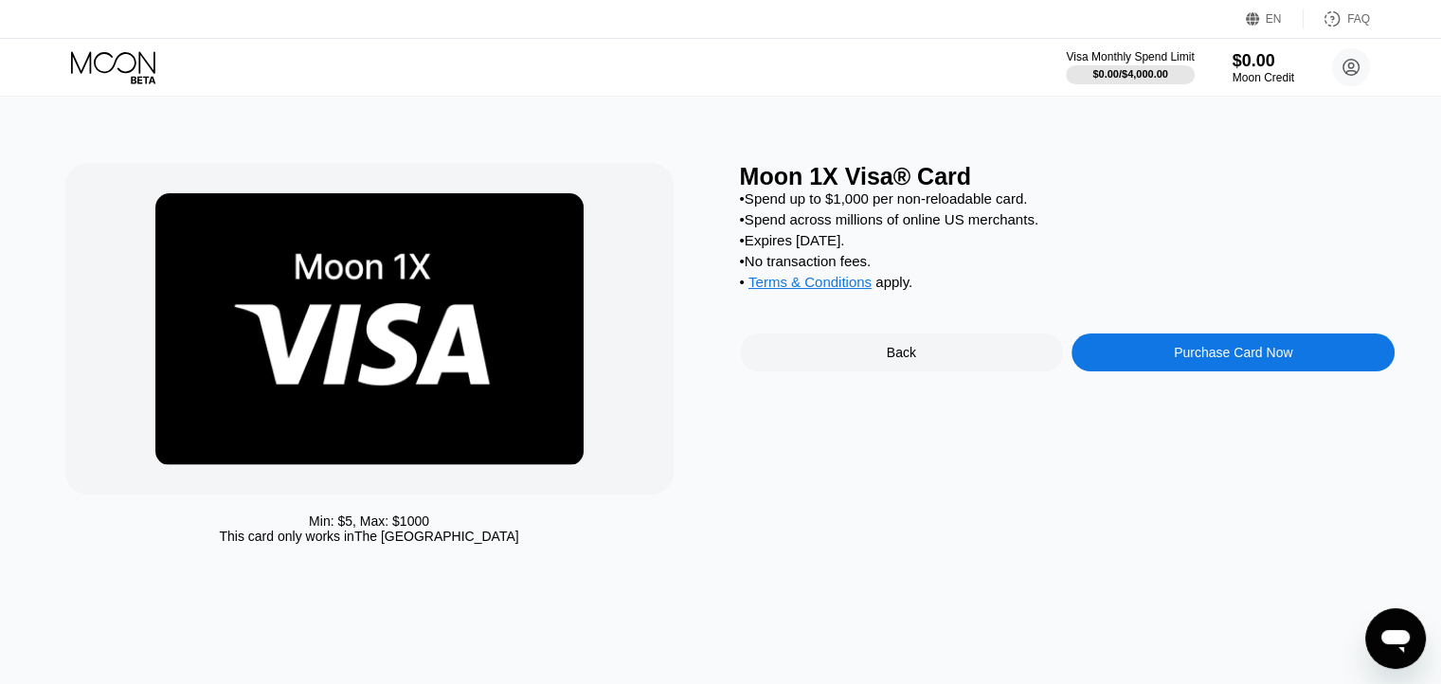
scroll to position [815, 0]
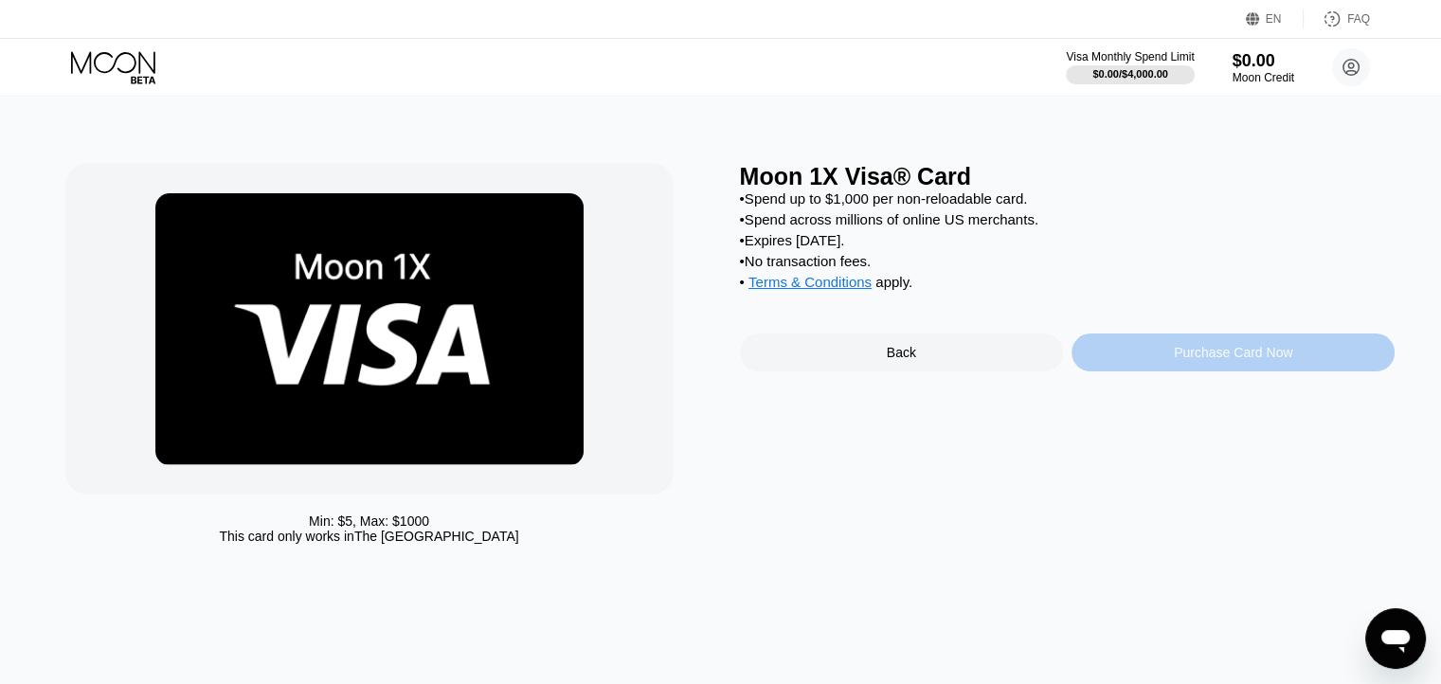
click at [1174, 360] on div "Purchase Card Now" at bounding box center [1233, 352] width 118 height 15
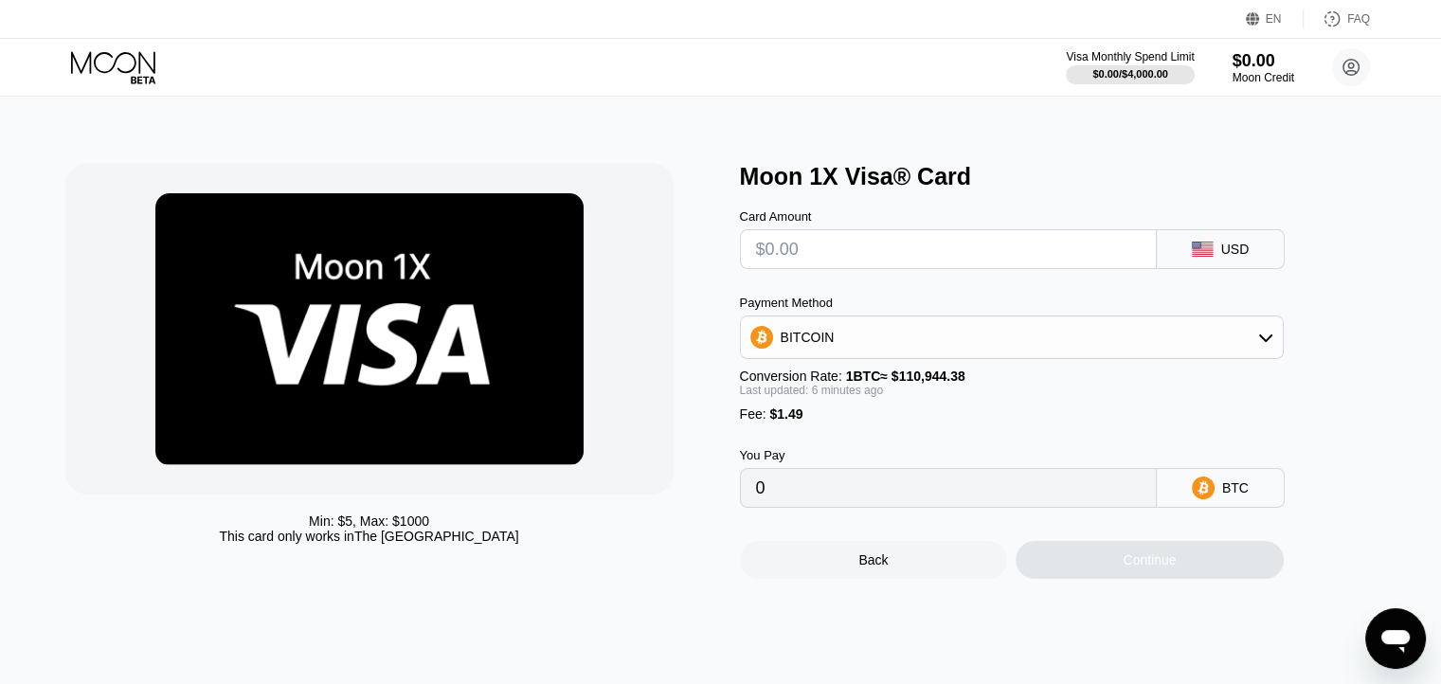
click at [1201, 354] on div "BITCOIN" at bounding box center [1012, 337] width 542 height 38
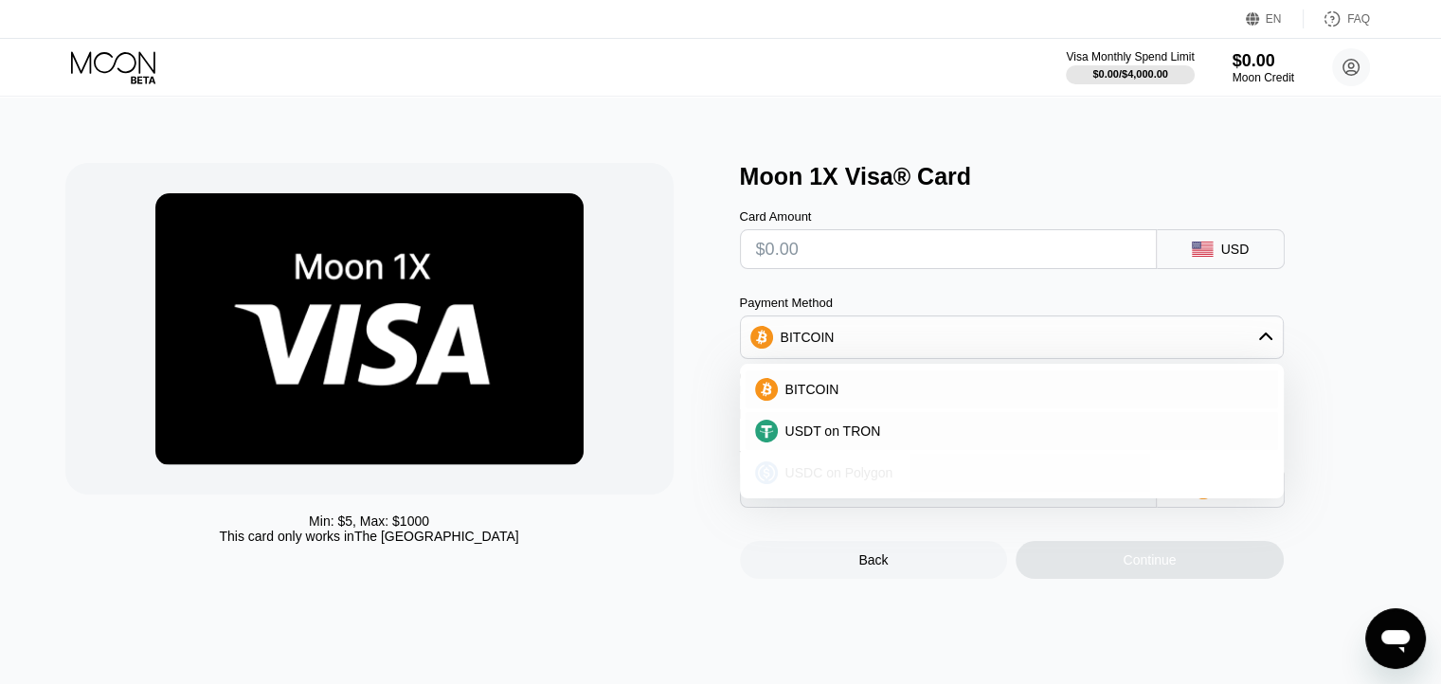
click at [902, 480] on div "USDC on Polygon" at bounding box center [1023, 472] width 491 height 15
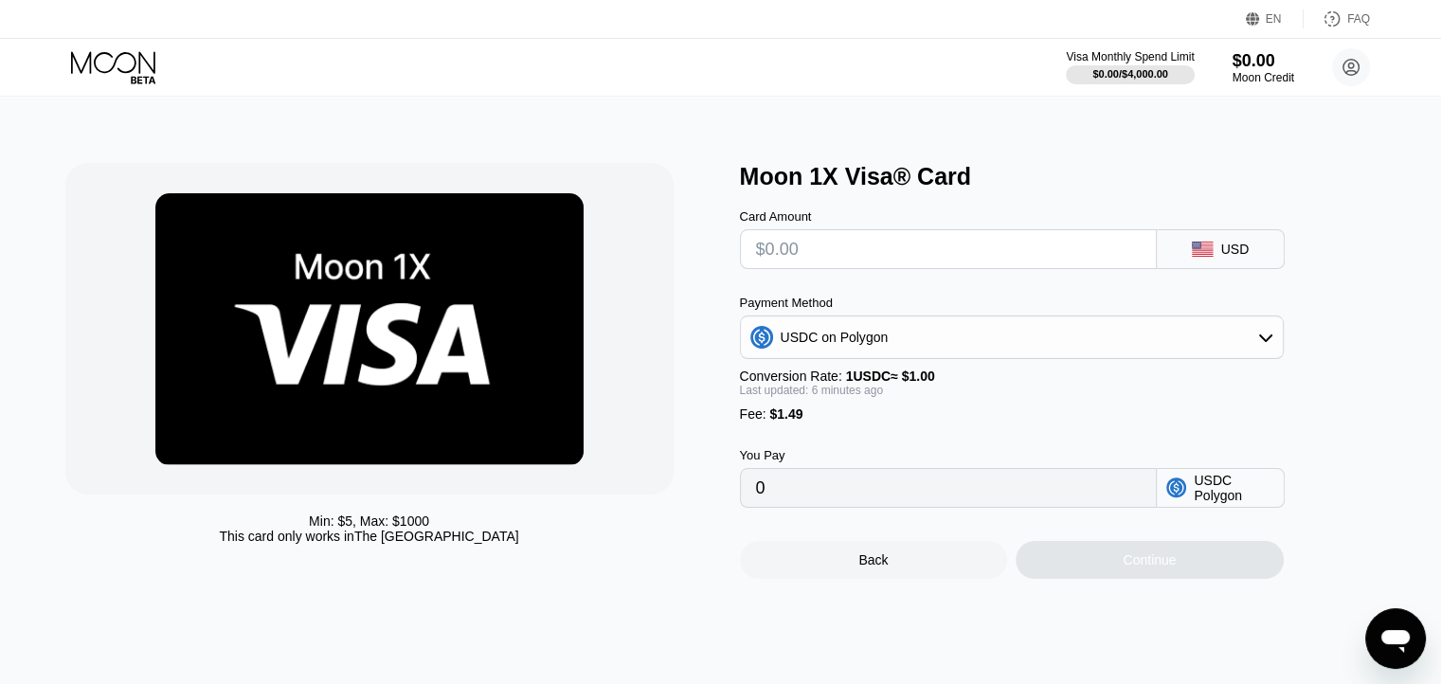
click at [797, 257] on input "text" at bounding box center [948, 249] width 385 height 38
type input "$1"
type input "2.49000000"
type input "$10"
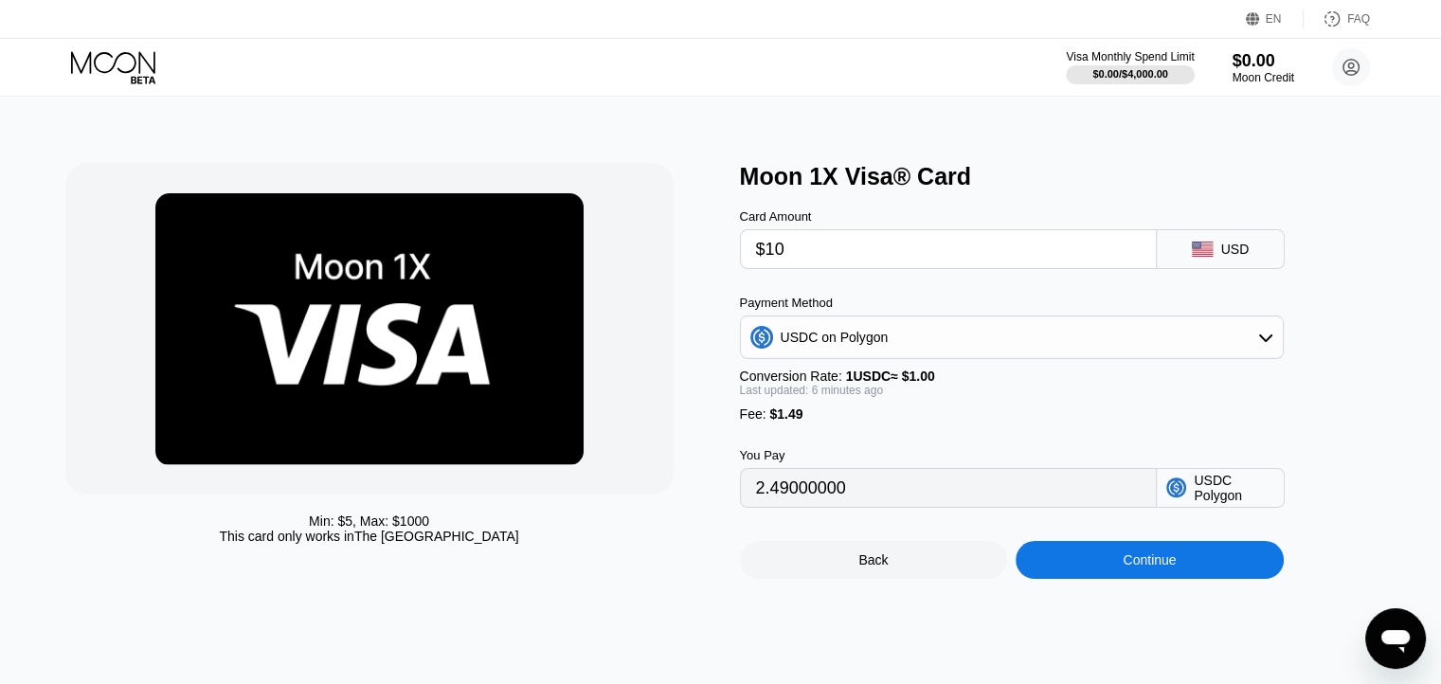
type input "11.49000000"
type input "$100"
type input "101.49000000"
type input "$1000"
type input "1001.49000000"
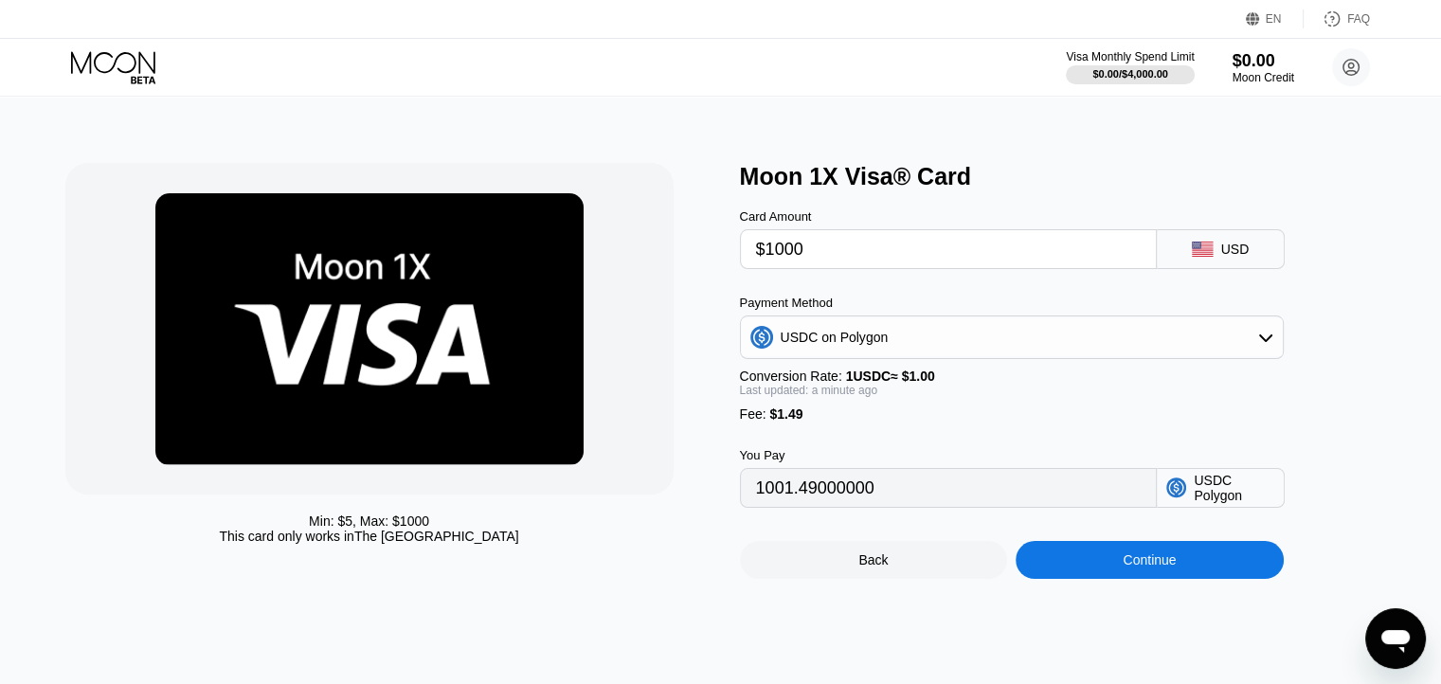
type input "$1000"
click at [115, 64] on icon at bounding box center [115, 67] width 88 height 33
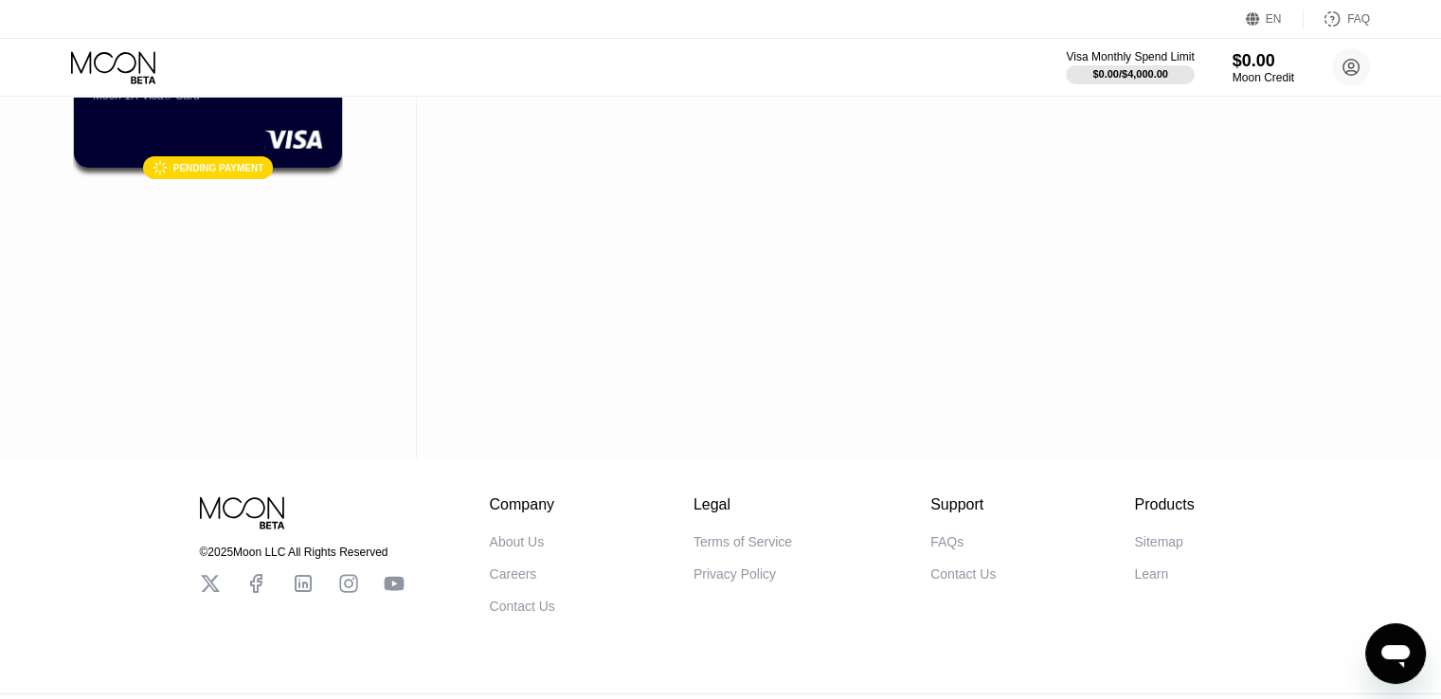
scroll to position [288, 0]
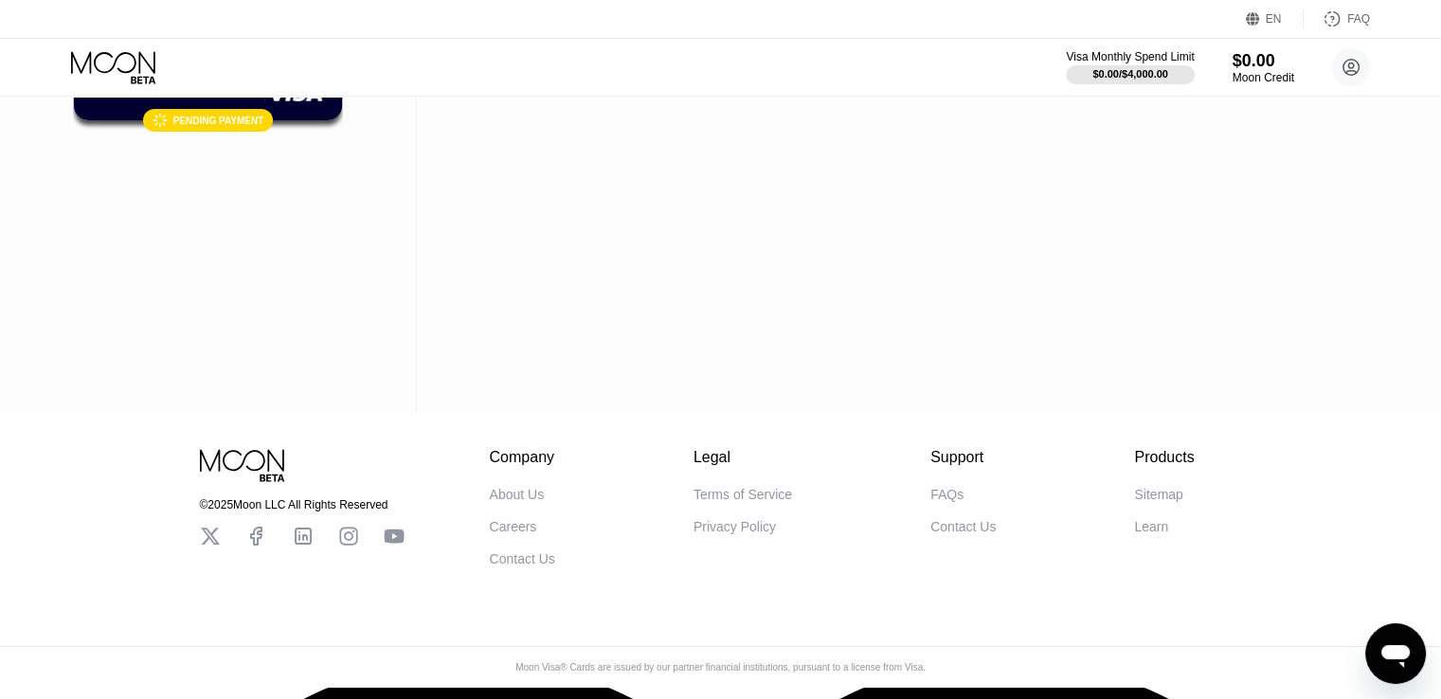
click at [523, 498] on div "About Us" at bounding box center [517, 494] width 55 height 15
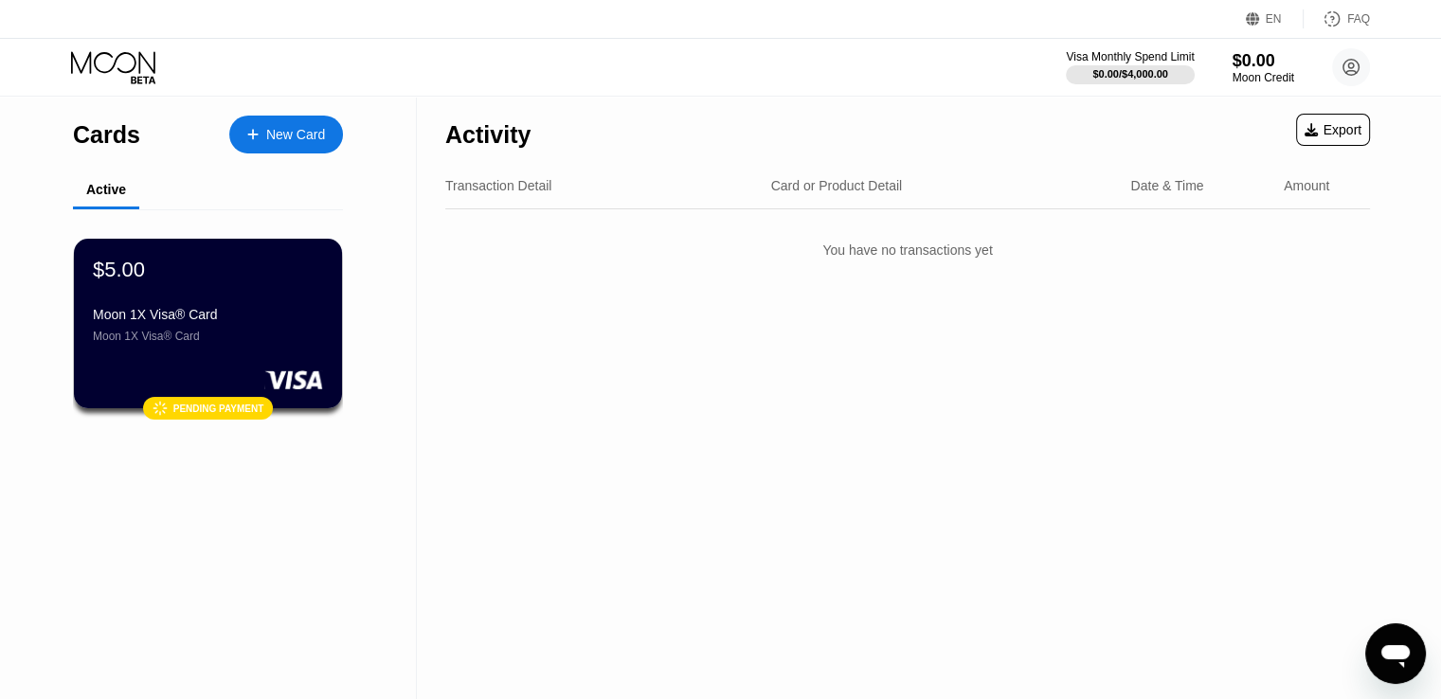
scroll to position [0, 0]
click at [264, 316] on div "Moon 1X Visa® Card" at bounding box center [208, 314] width 232 height 15
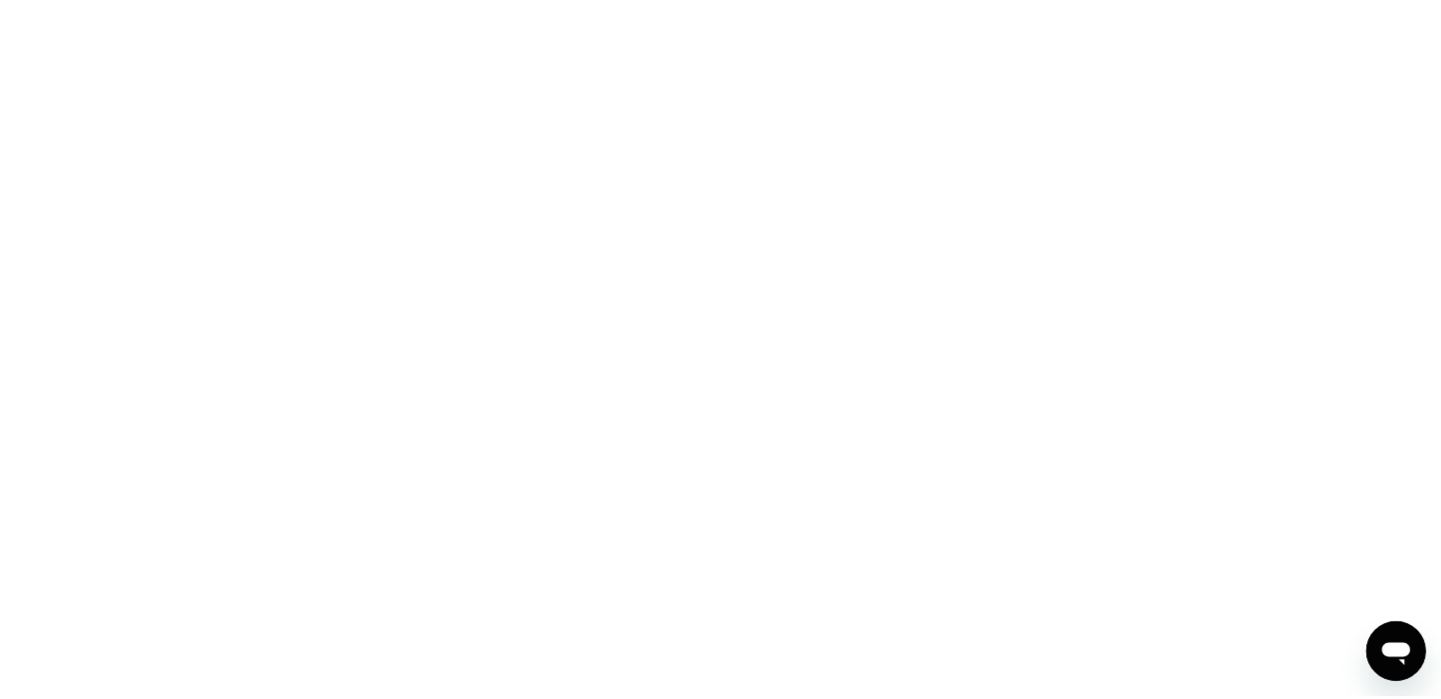
scroll to position [815, 0]
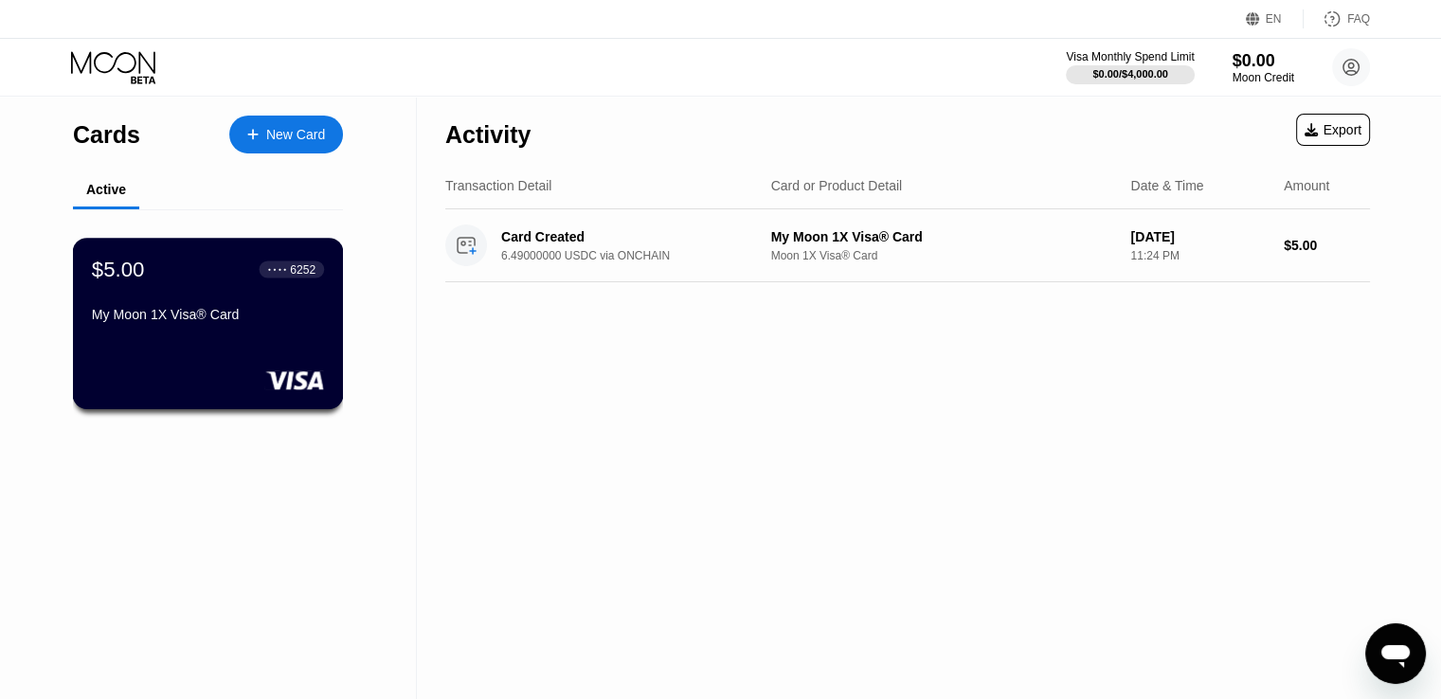
click at [295, 267] on div "6252" at bounding box center [303, 268] width 26 height 13
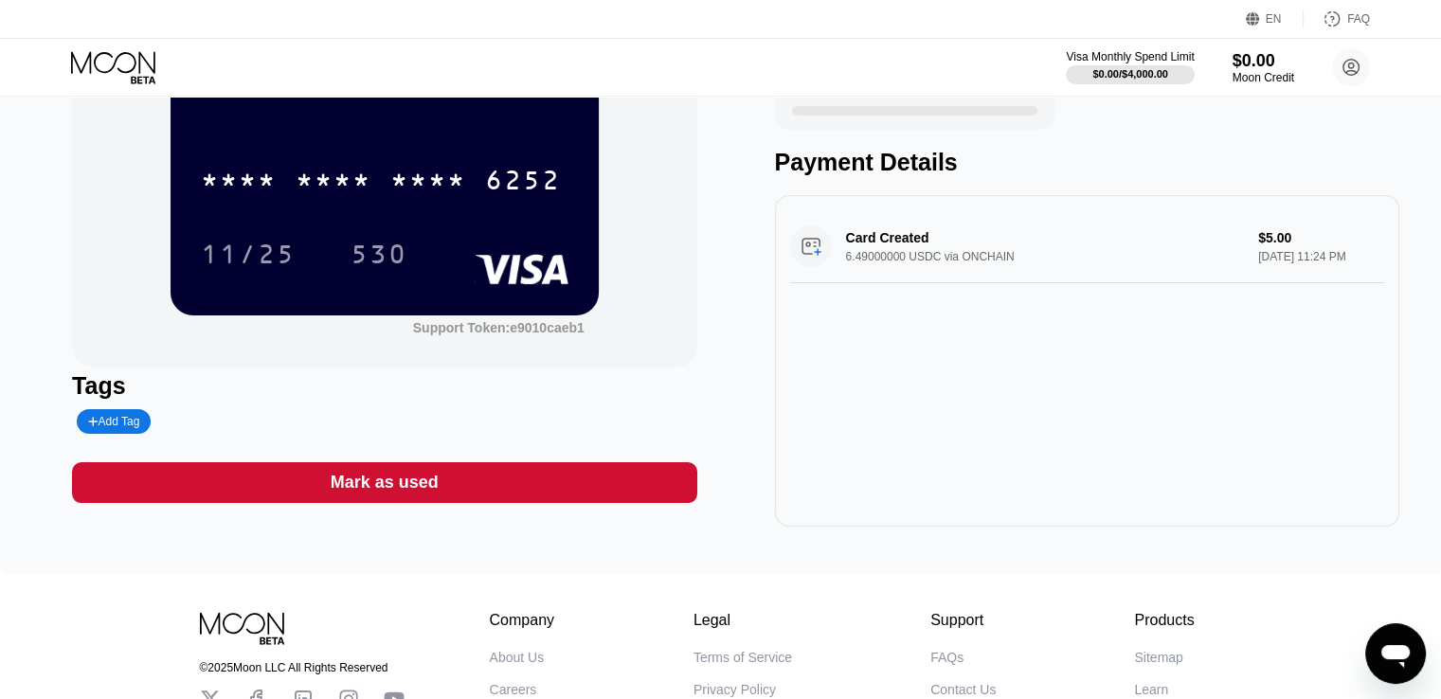
scroll to position [95, 0]
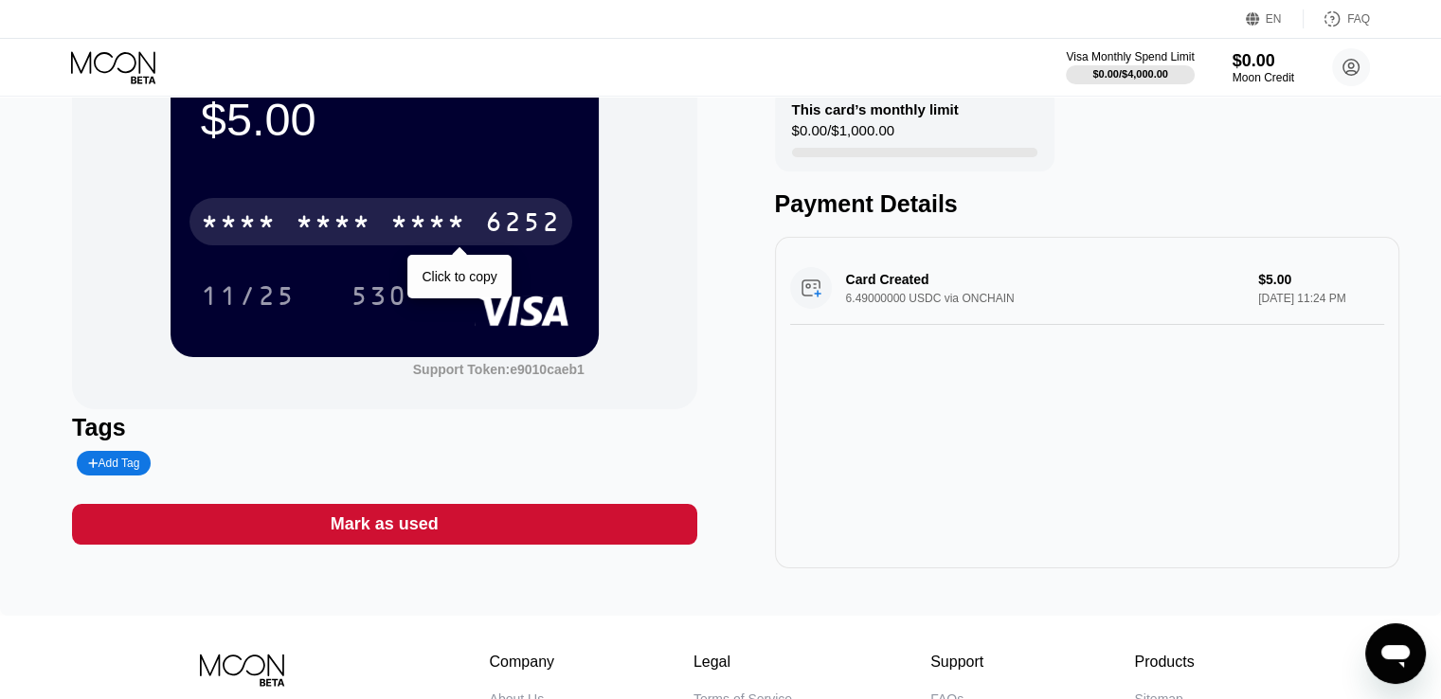
click at [395, 226] on div "* * * *" at bounding box center [428, 224] width 76 height 30
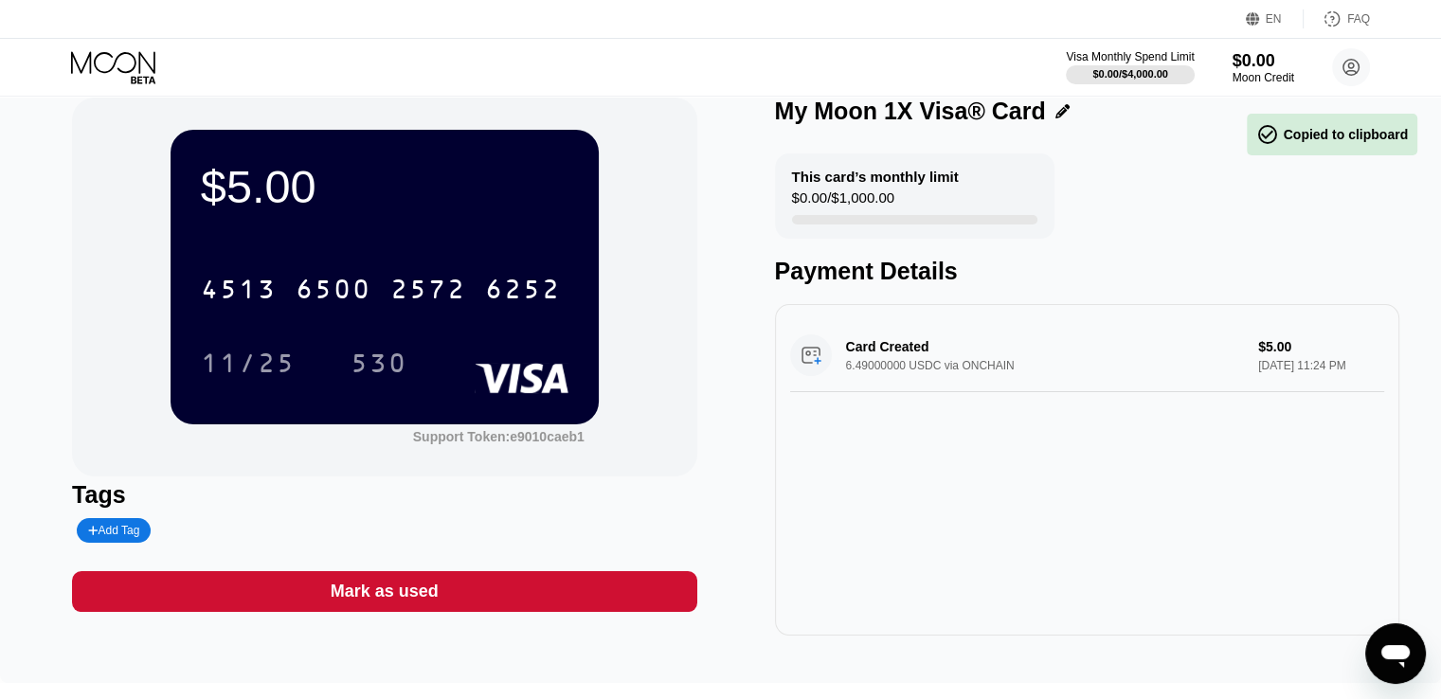
scroll to position [0, 0]
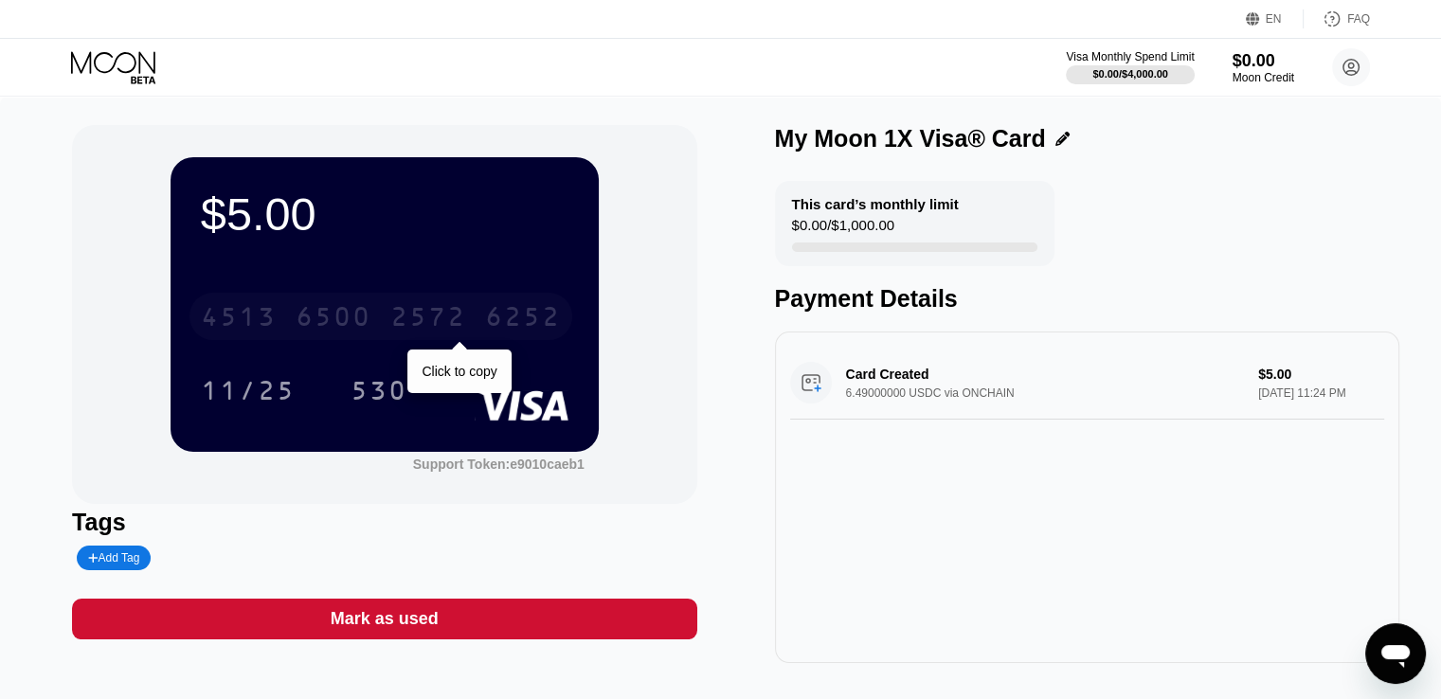
click at [542, 326] on div "6252" at bounding box center [523, 319] width 76 height 30
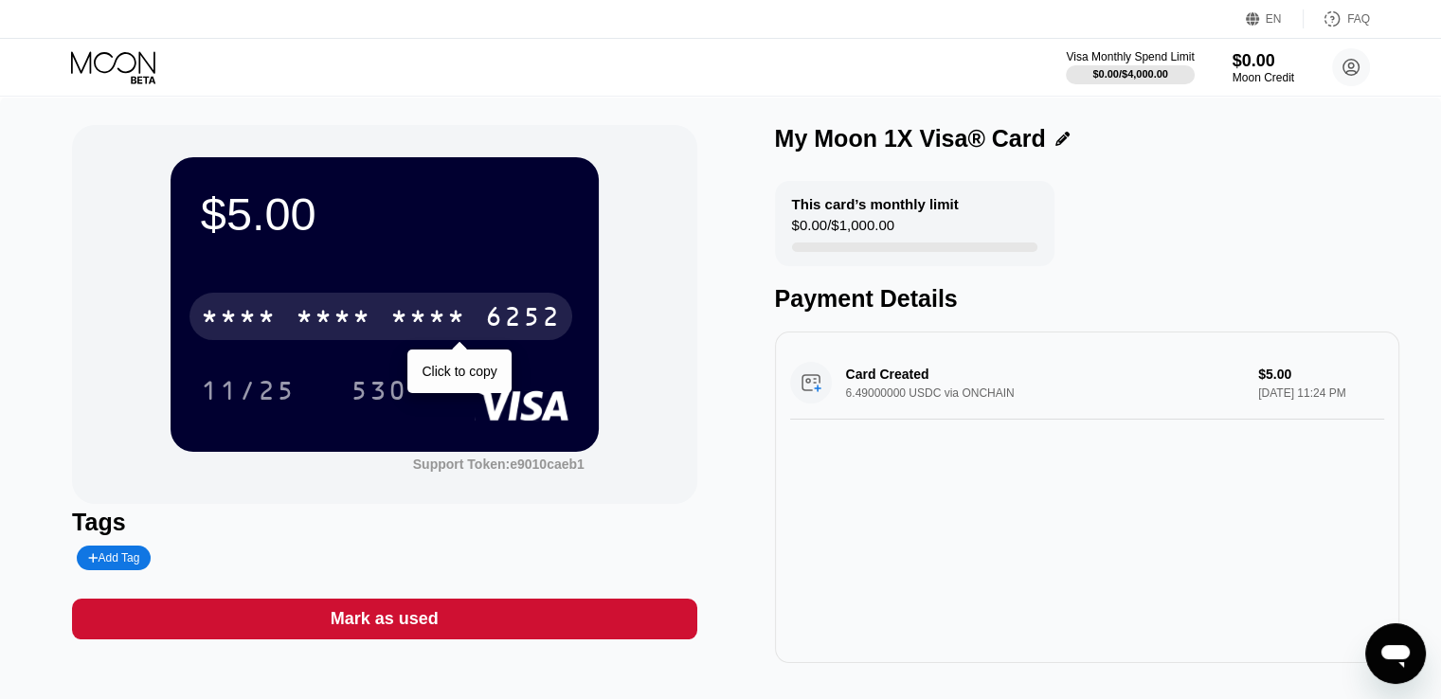
click at [406, 315] on div "* * * *" at bounding box center [428, 319] width 76 height 30
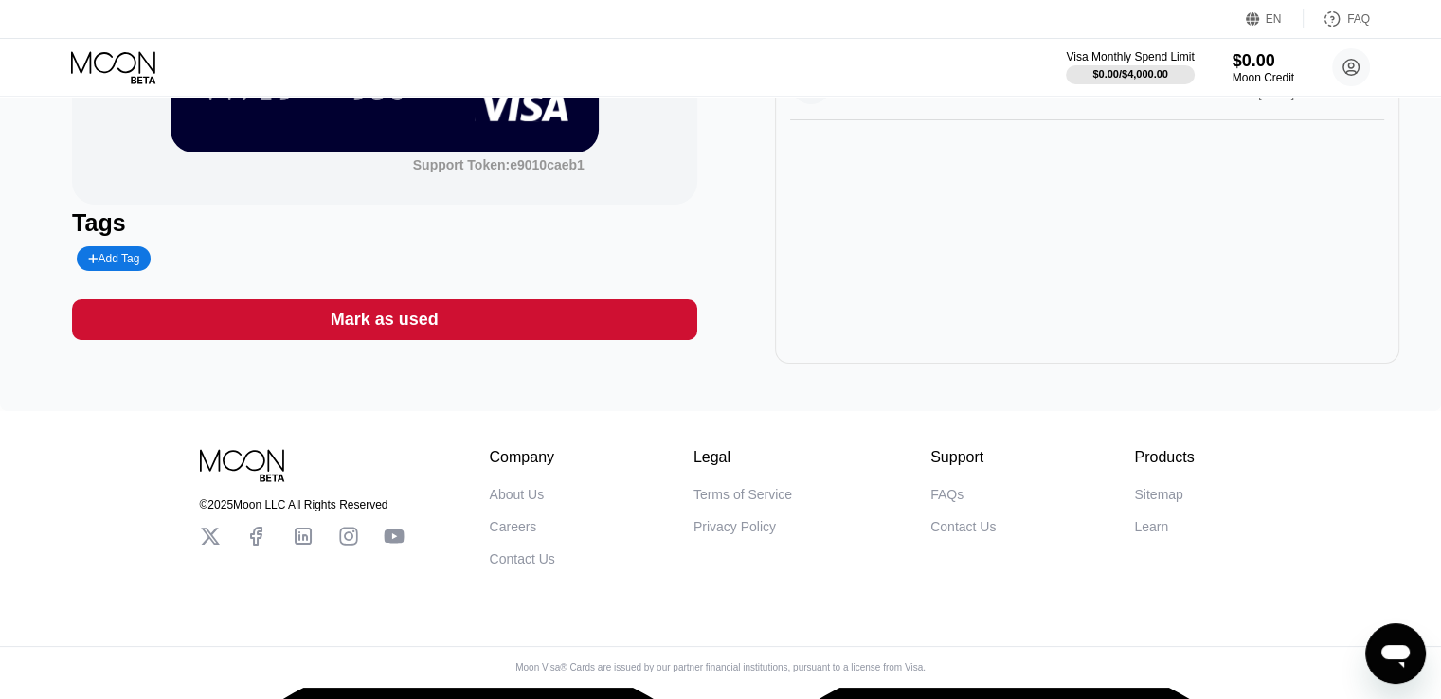
scroll to position [309, 0]
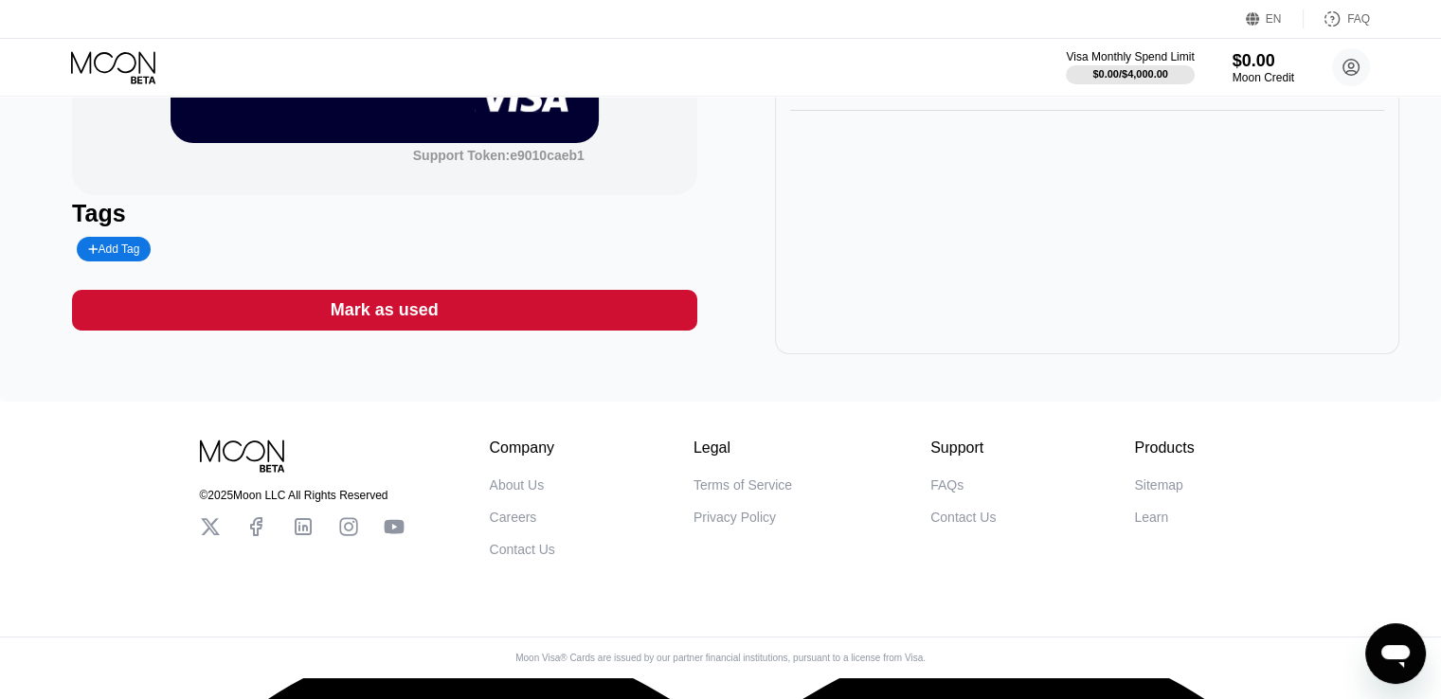
click at [941, 493] on div "FAQs" at bounding box center [946, 485] width 33 height 15
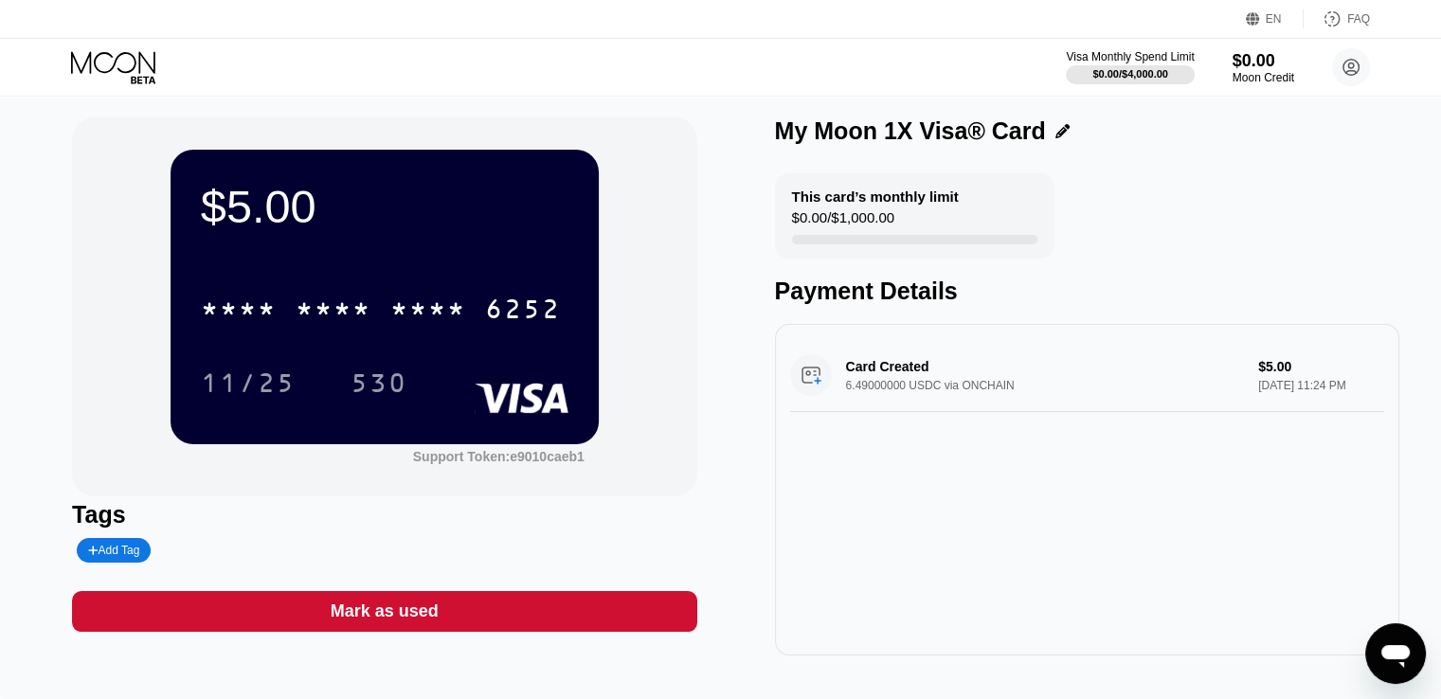
scroll to position [0, 0]
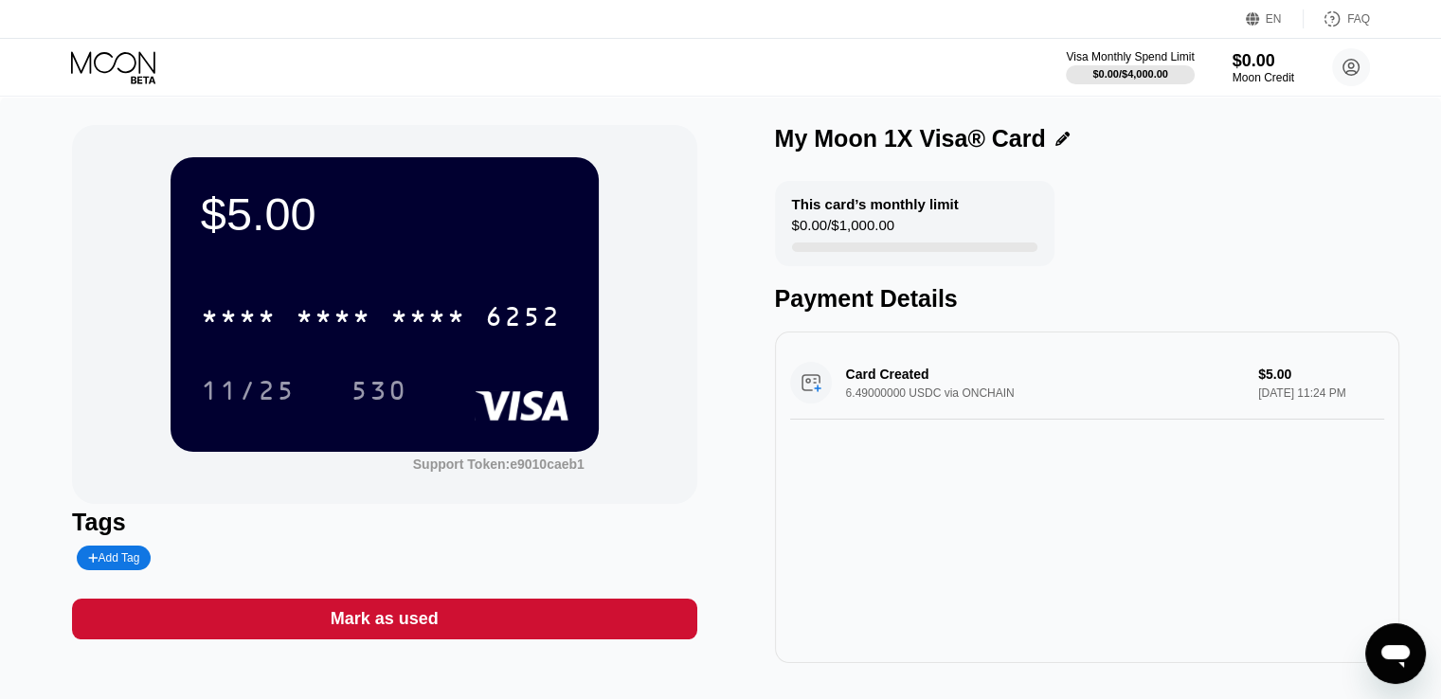
click at [1273, 26] on div "EN" at bounding box center [1274, 18] width 16 height 13
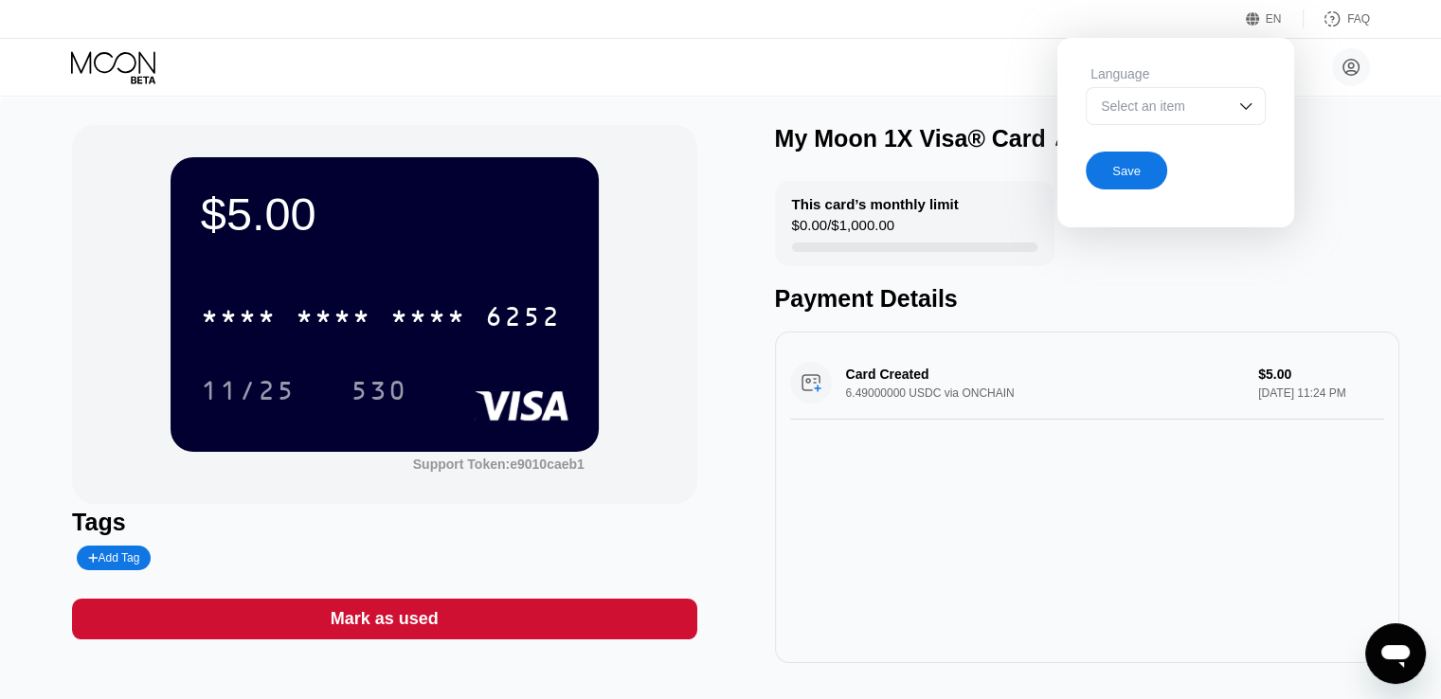
click at [1237, 113] on img at bounding box center [1246, 106] width 19 height 19
click at [1345, 161] on div "My Moon 1X Visa® Card" at bounding box center [1087, 143] width 624 height 37
click at [138, 62] on icon at bounding box center [115, 67] width 88 height 33
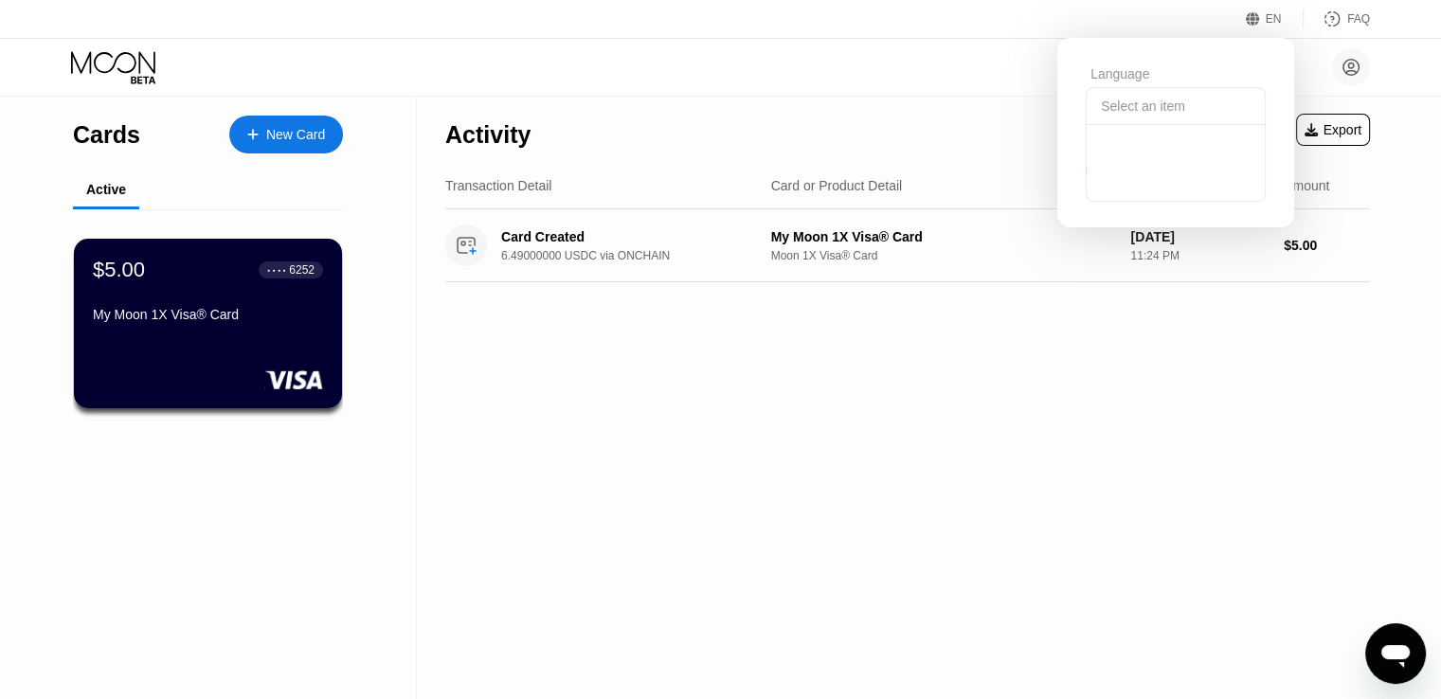
click at [1414, 66] on div "Sanya Kras sanyacoin89@gmail.com  Home Settings Support Careers About Us Log o…" at bounding box center [720, 67] width 1441 height 57
drag, startPoint x: 1129, startPoint y: 42, endPoint x: 1273, endPoint y: 4, distance: 148.9
type textarea "EN Langu"
click at [1148, 31] on div "EN Language Select an item Save FAQ" at bounding box center [720, 19] width 1441 height 39
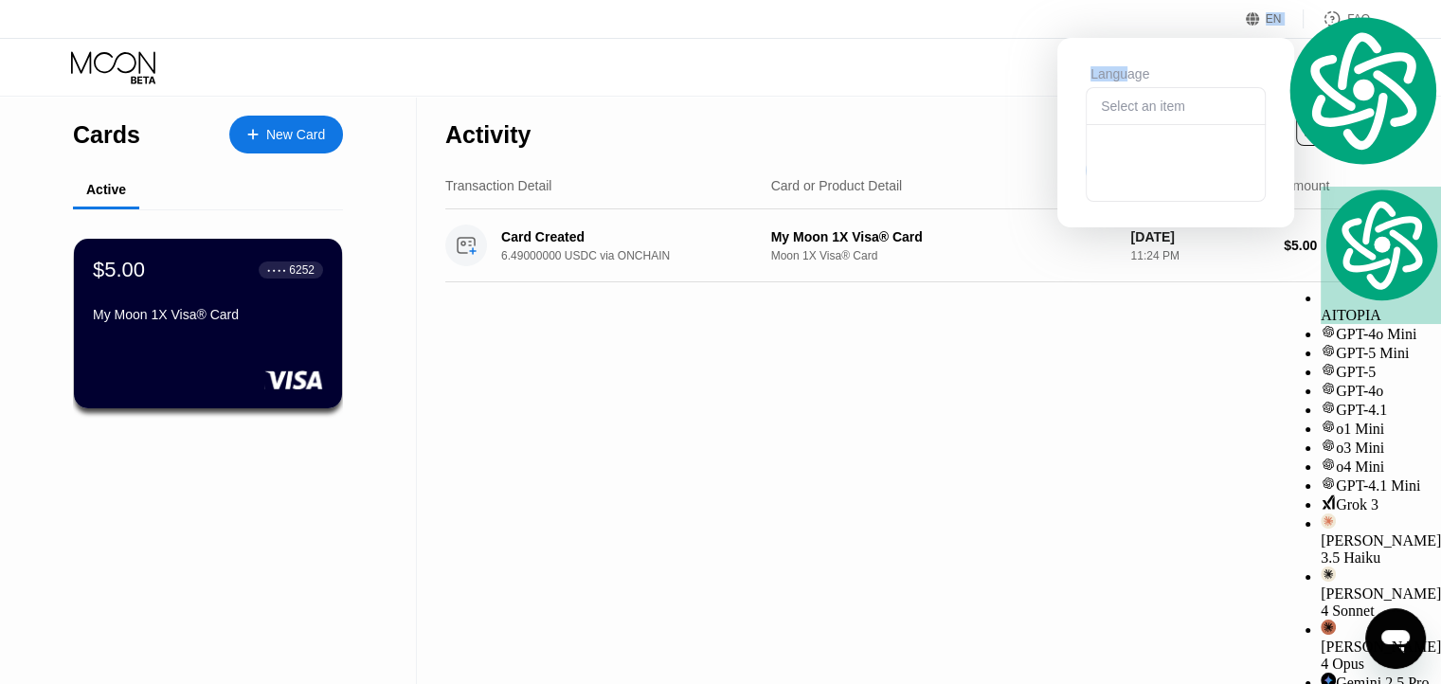
click at [1270, 24] on div "EN" at bounding box center [1274, 18] width 16 height 13
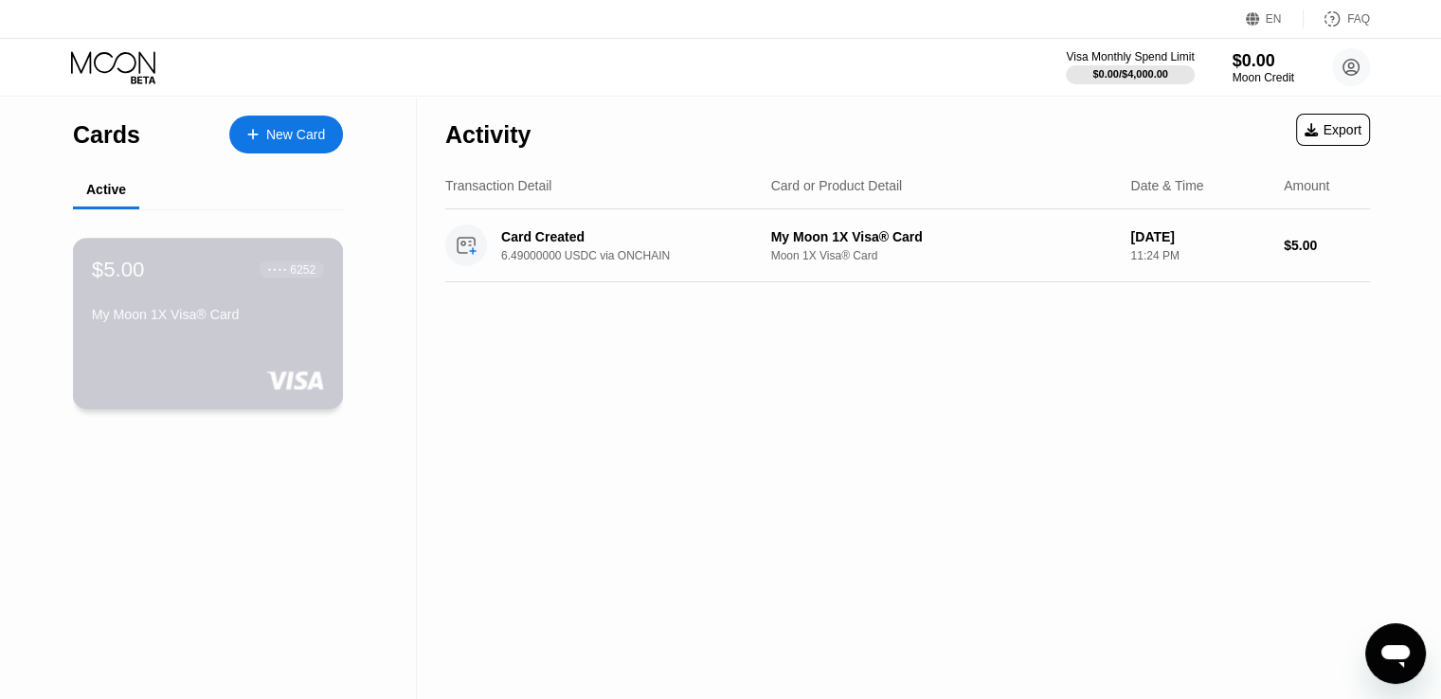
click at [278, 336] on div "$5.00 ● ● ● ● 6252 My Moon 1X Visa® Card" at bounding box center [208, 324] width 271 height 172
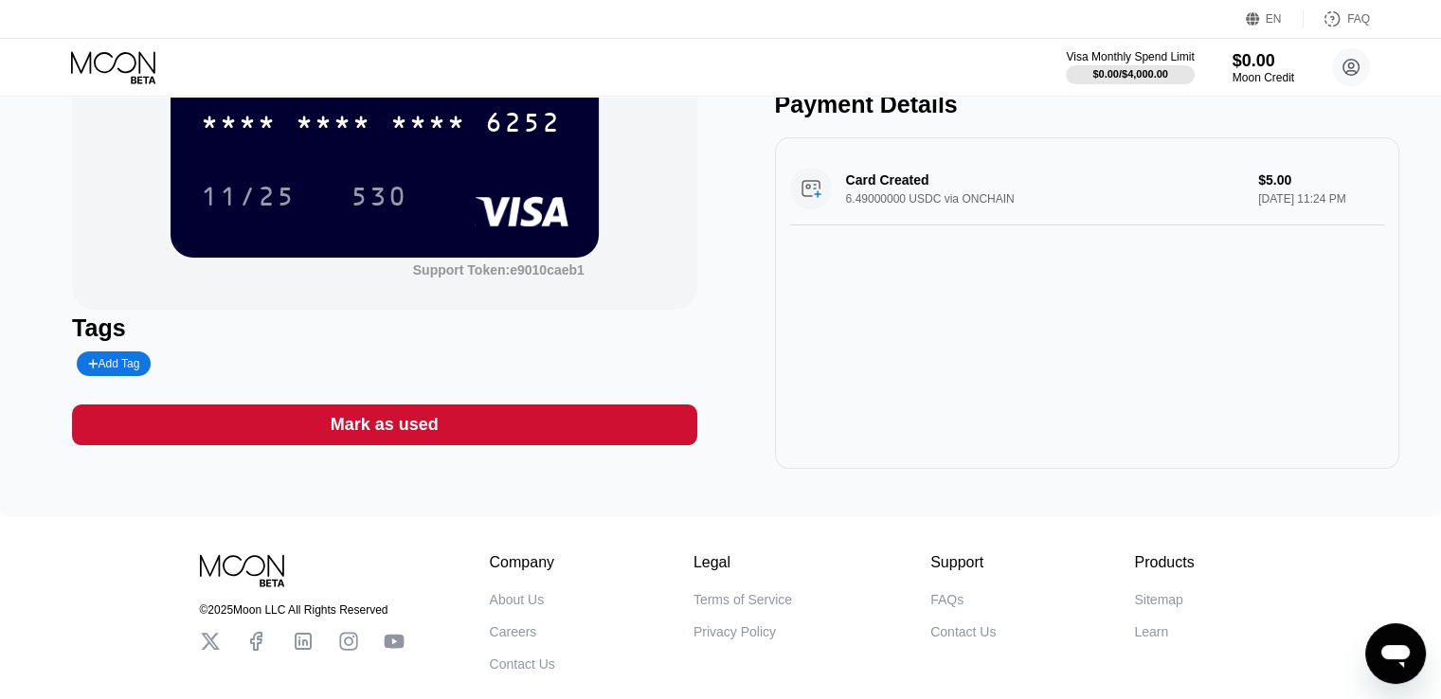
scroll to position [309, 0]
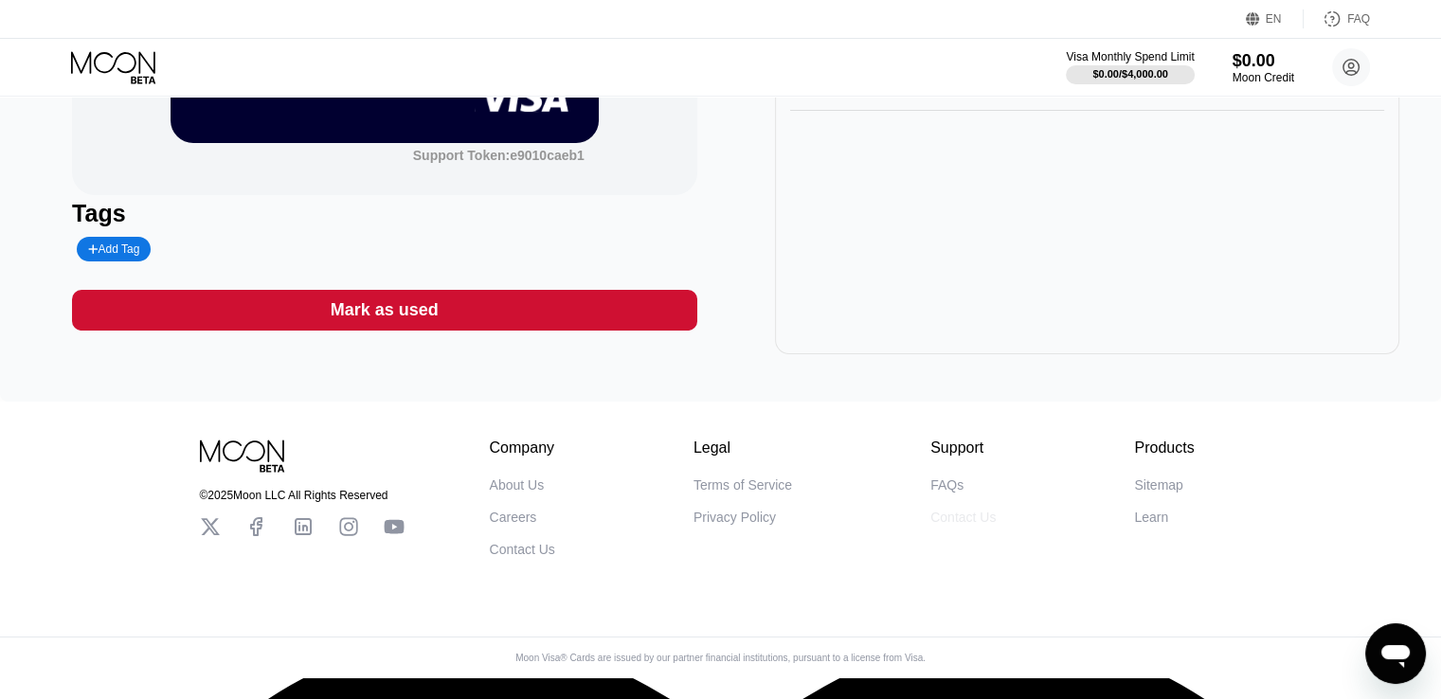
click at [978, 525] on div "Contact Us" at bounding box center [962, 517] width 65 height 15
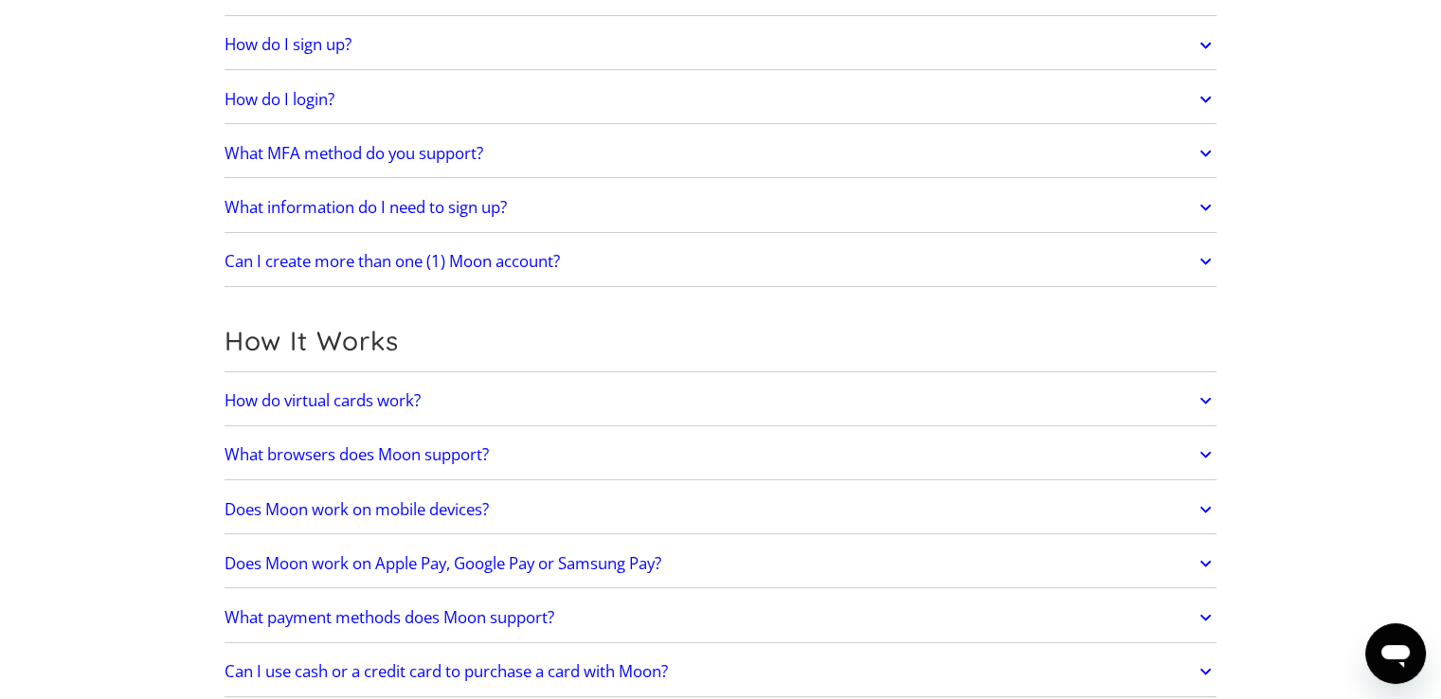
scroll to position [284, 0]
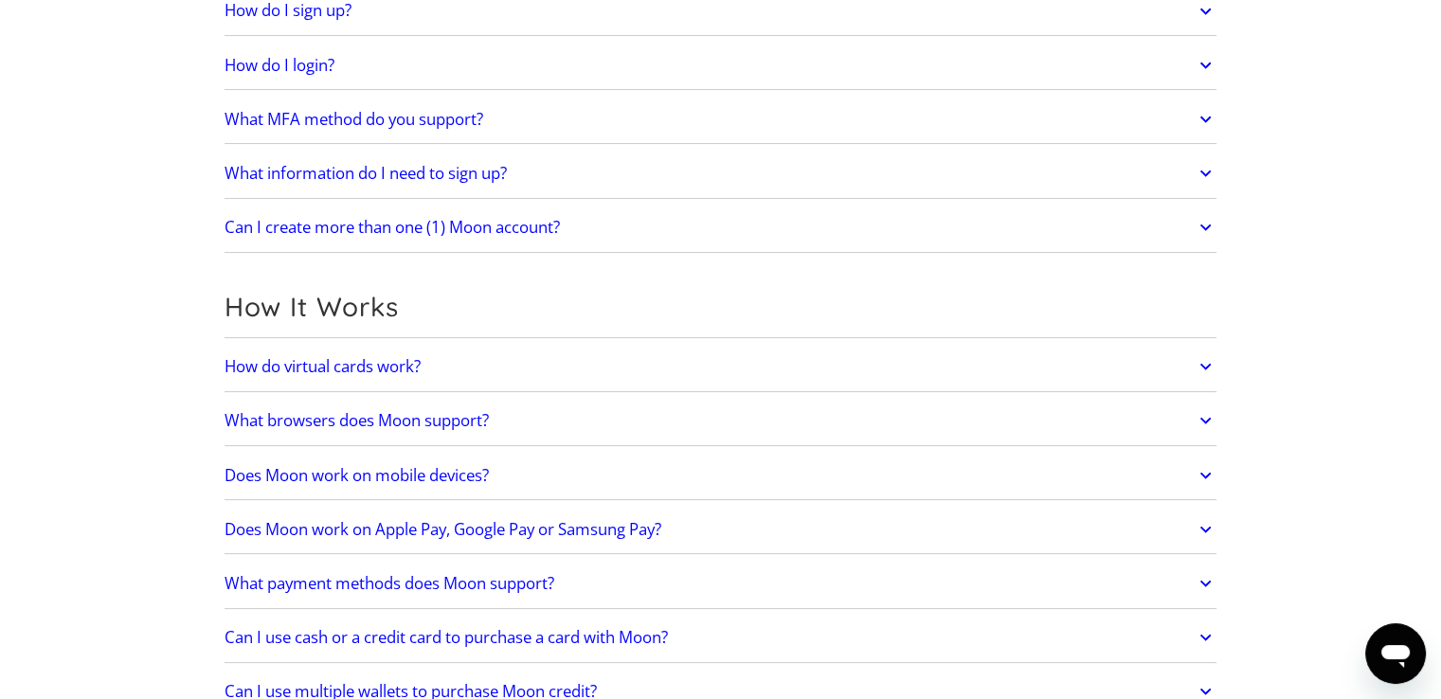
click at [1167, 360] on link "How do virtual cards work?" at bounding box center [721, 367] width 993 height 40
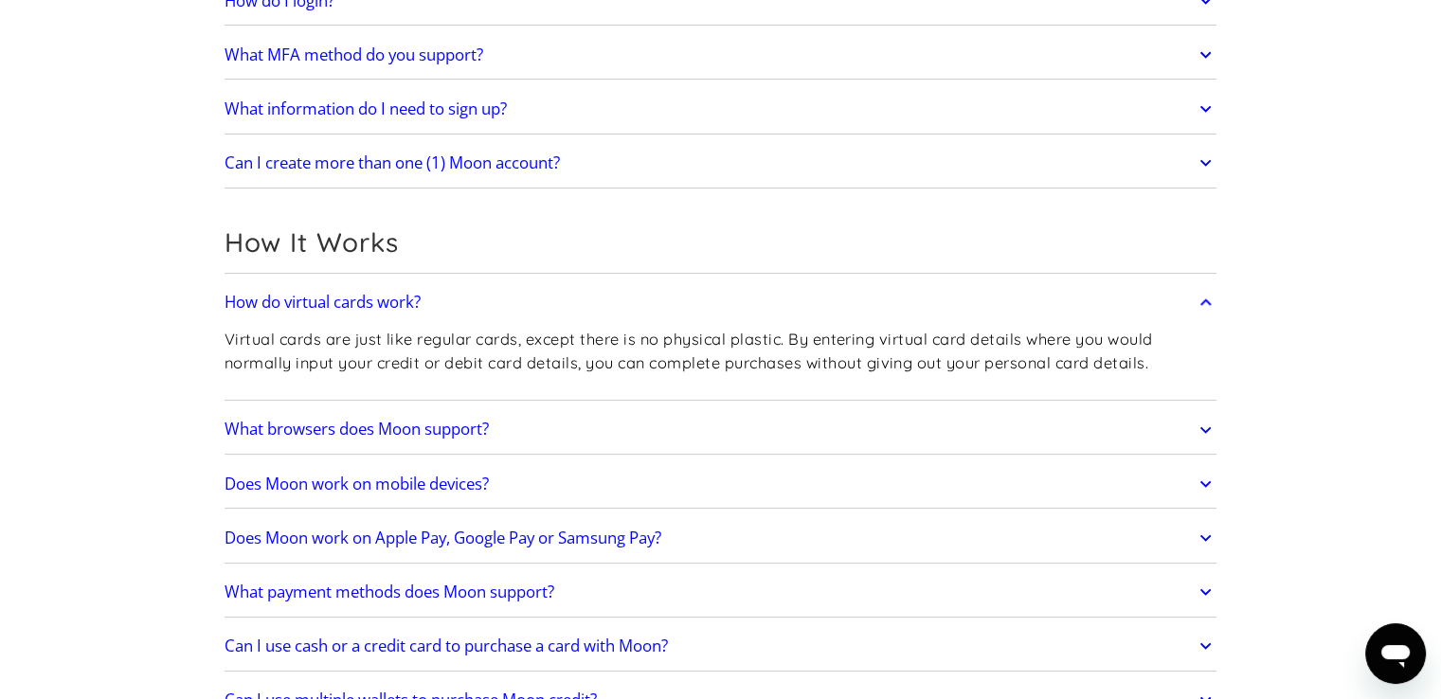
scroll to position [379, 0]
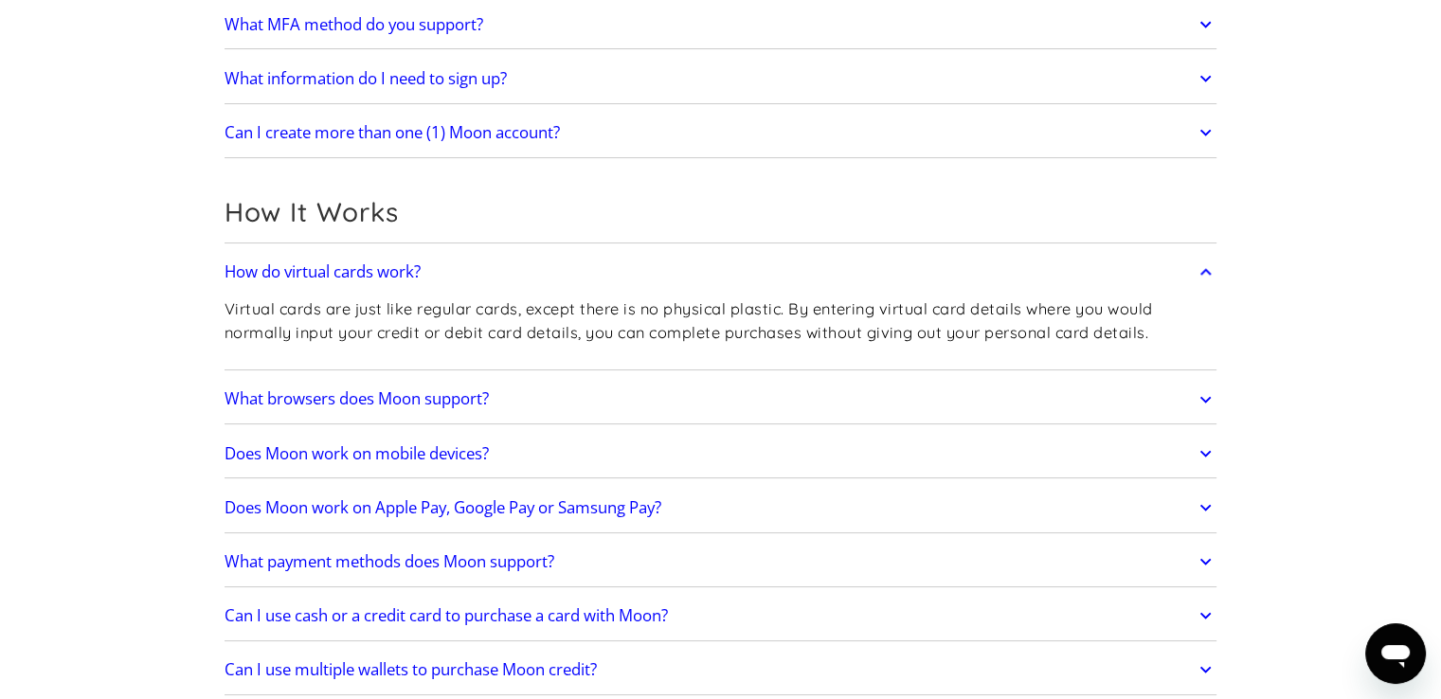
click at [659, 395] on link "What browsers does Moon support?" at bounding box center [721, 400] width 993 height 40
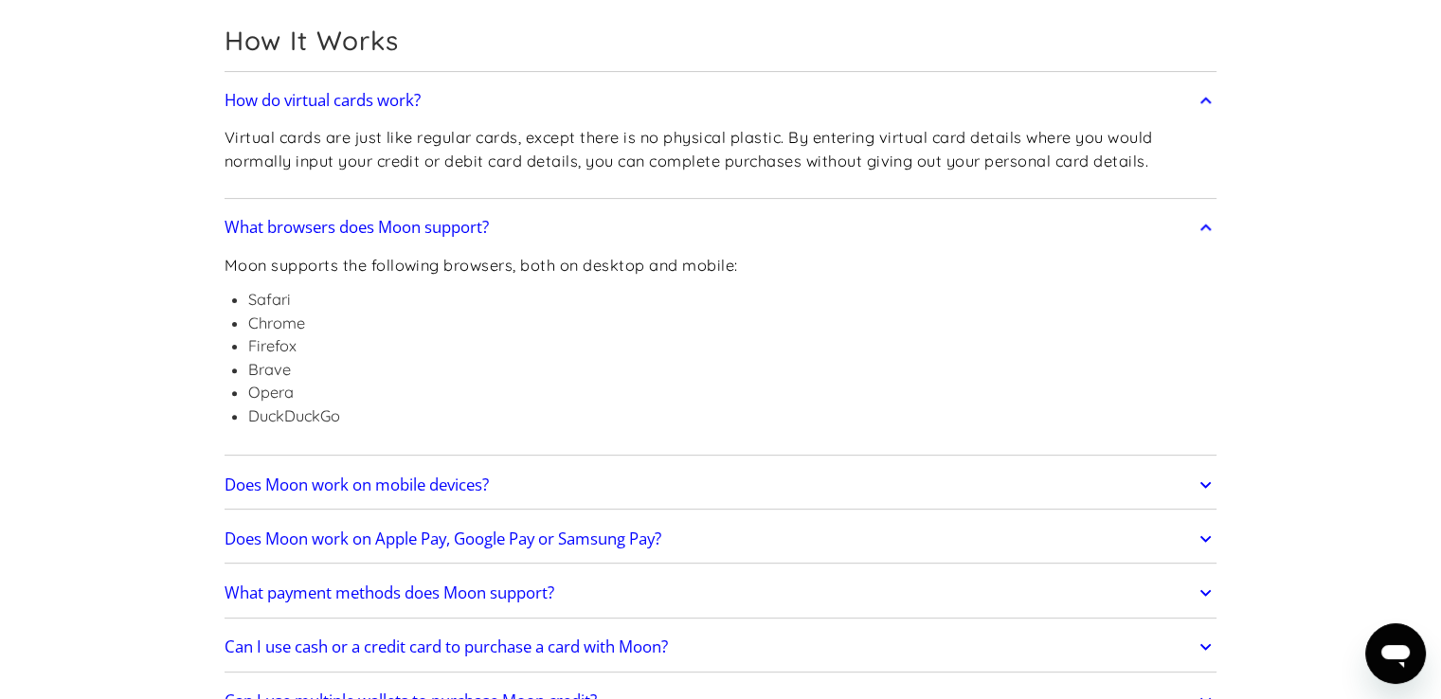
scroll to position [663, 0]
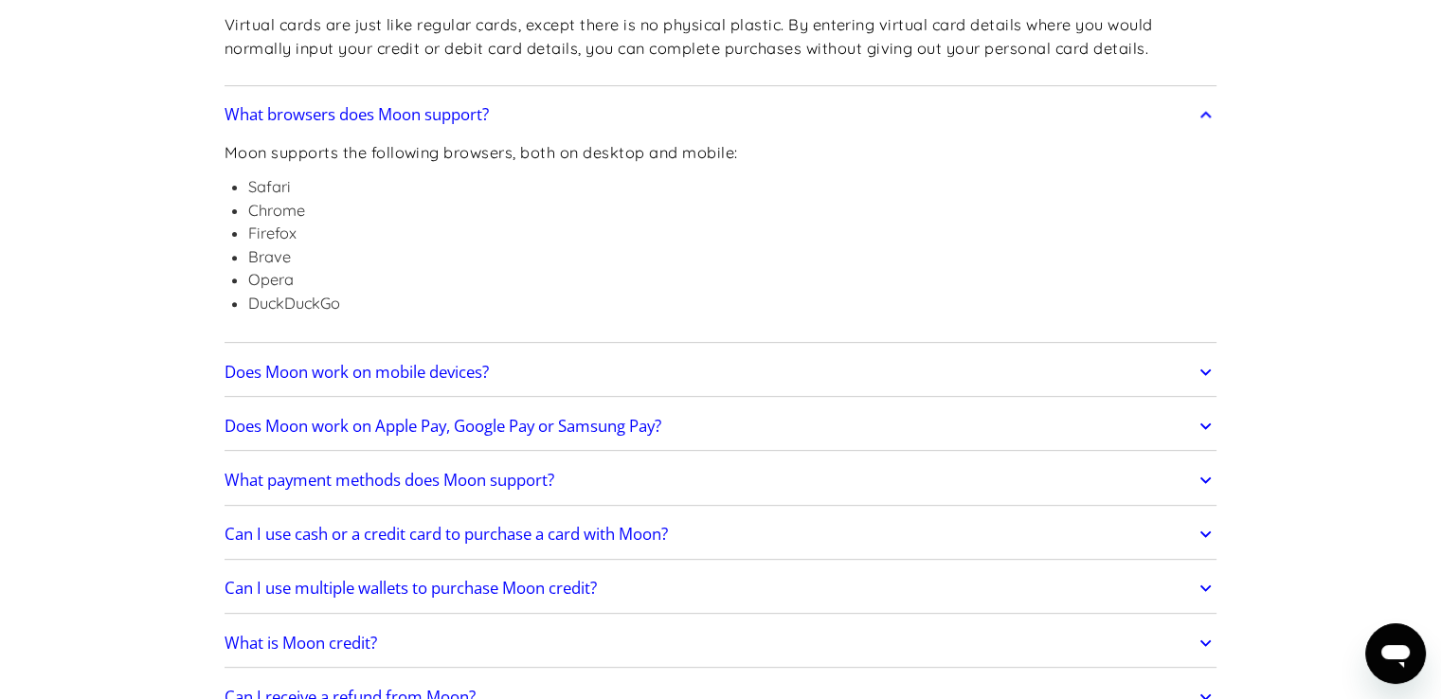
click at [527, 483] on h2 "What payment methods does Moon support?" at bounding box center [390, 480] width 330 height 19
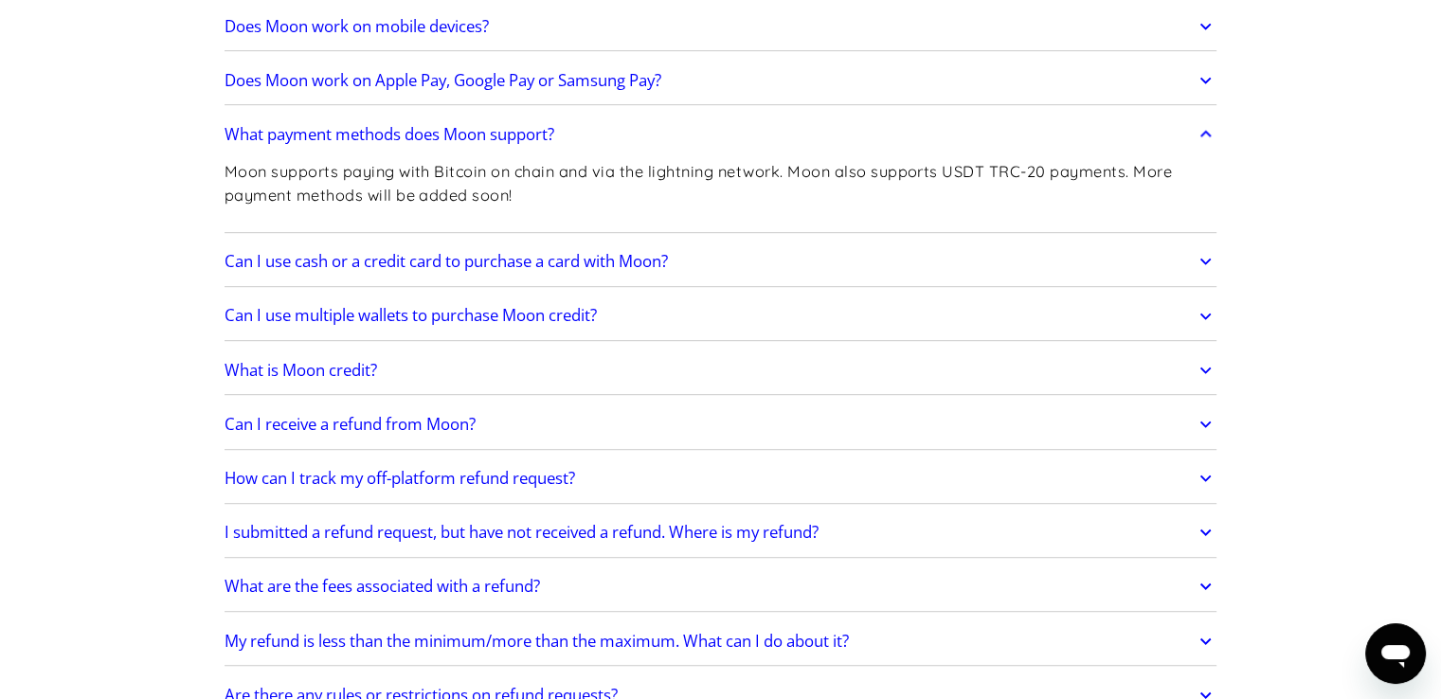
scroll to position [1042, 0]
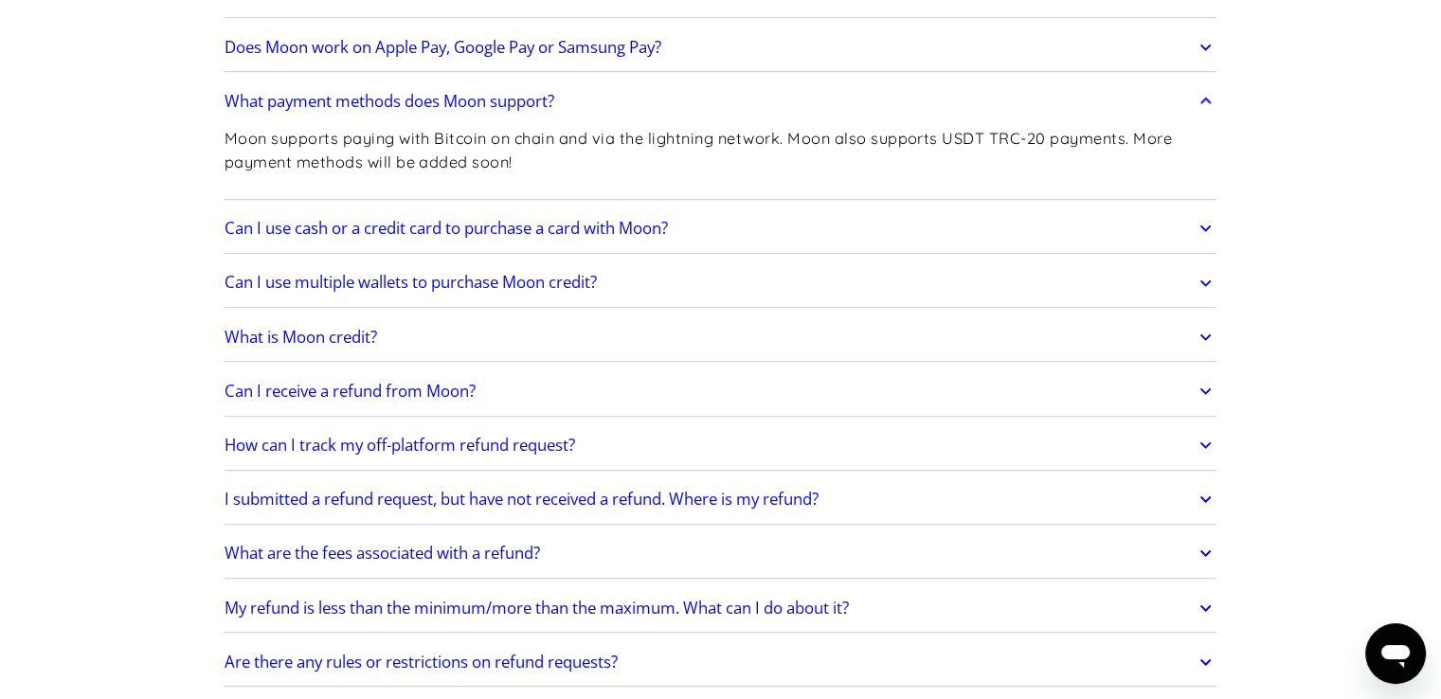
click at [577, 400] on link "Can I receive a refund from Moon?" at bounding box center [721, 391] width 993 height 40
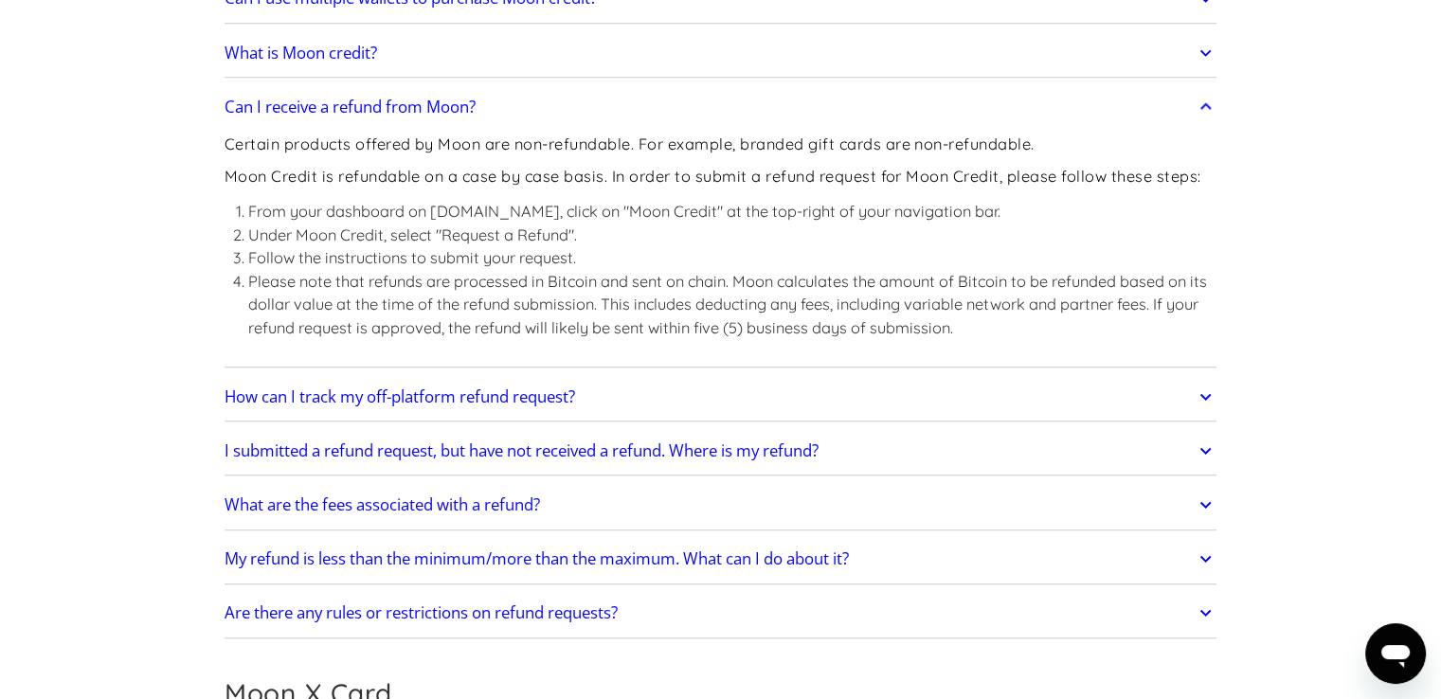
scroll to position [1421, 0]
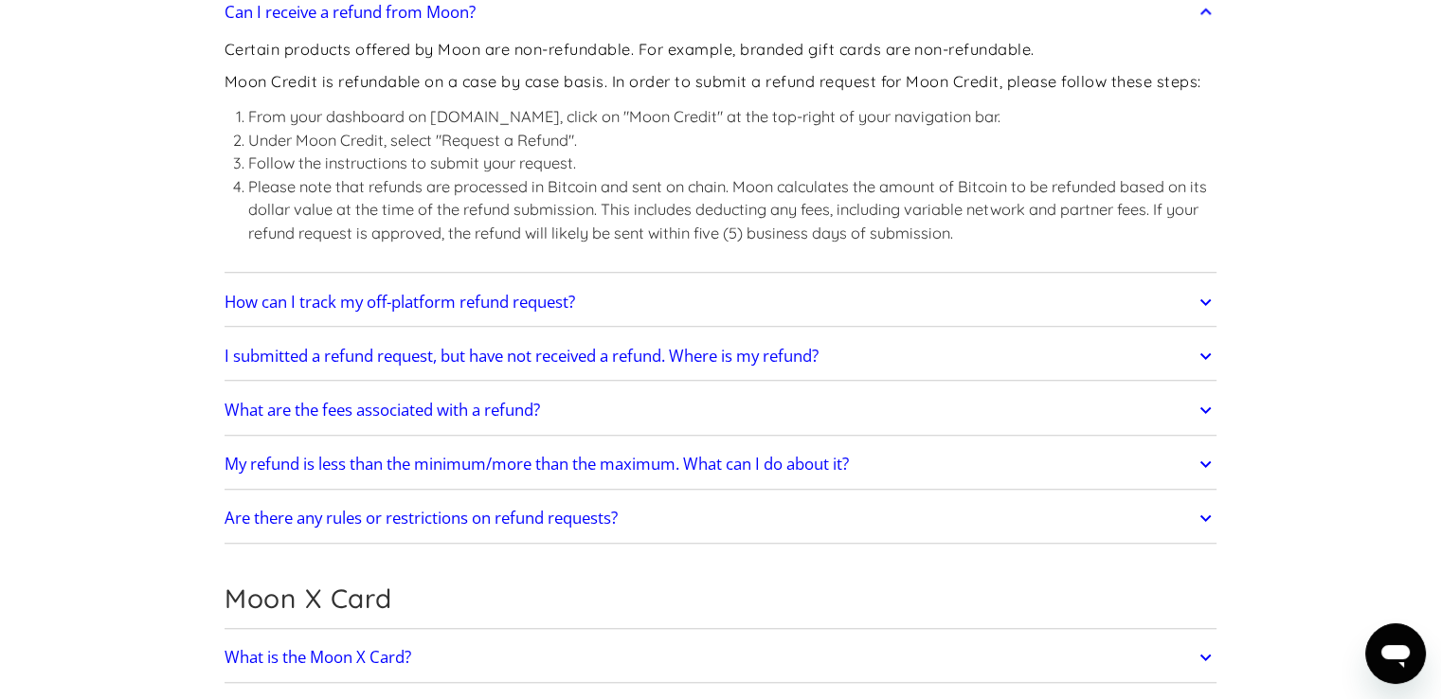
click at [516, 411] on h2 "What are the fees associated with a refund?" at bounding box center [383, 410] width 316 height 19
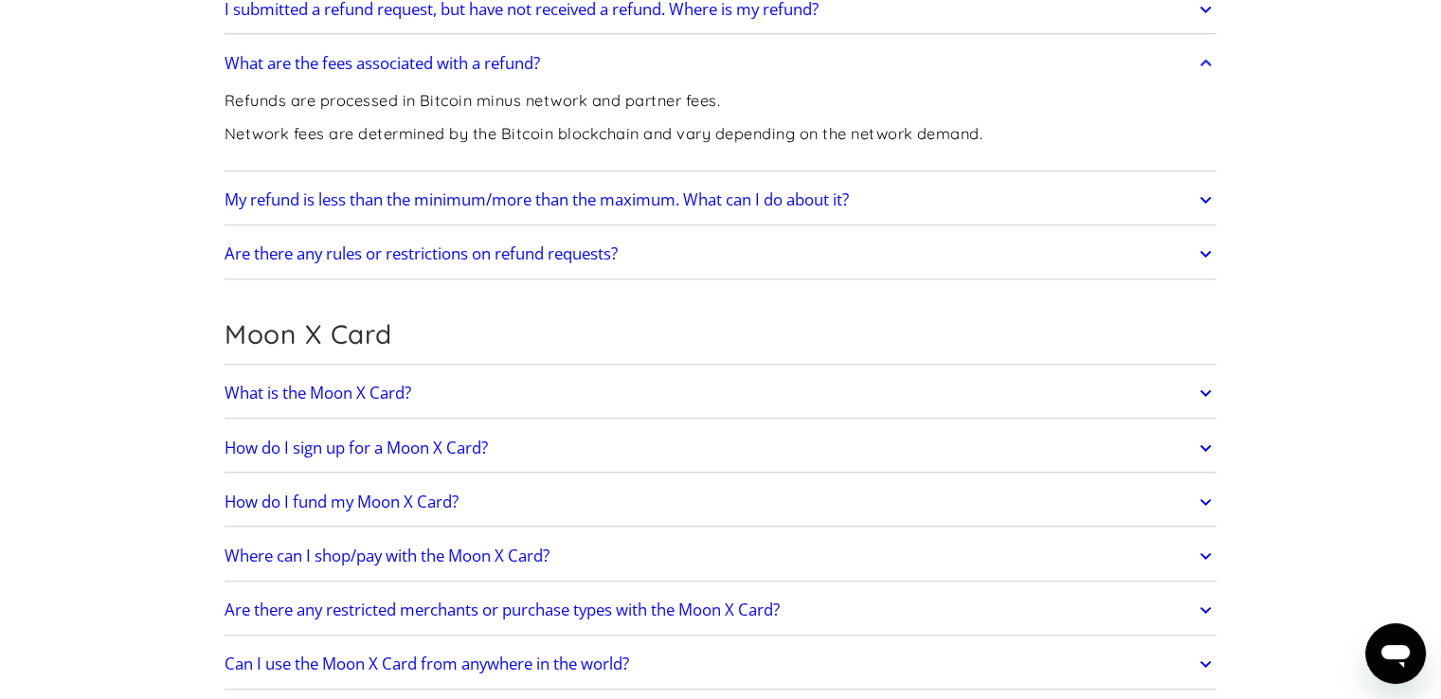
scroll to position [1895, 0]
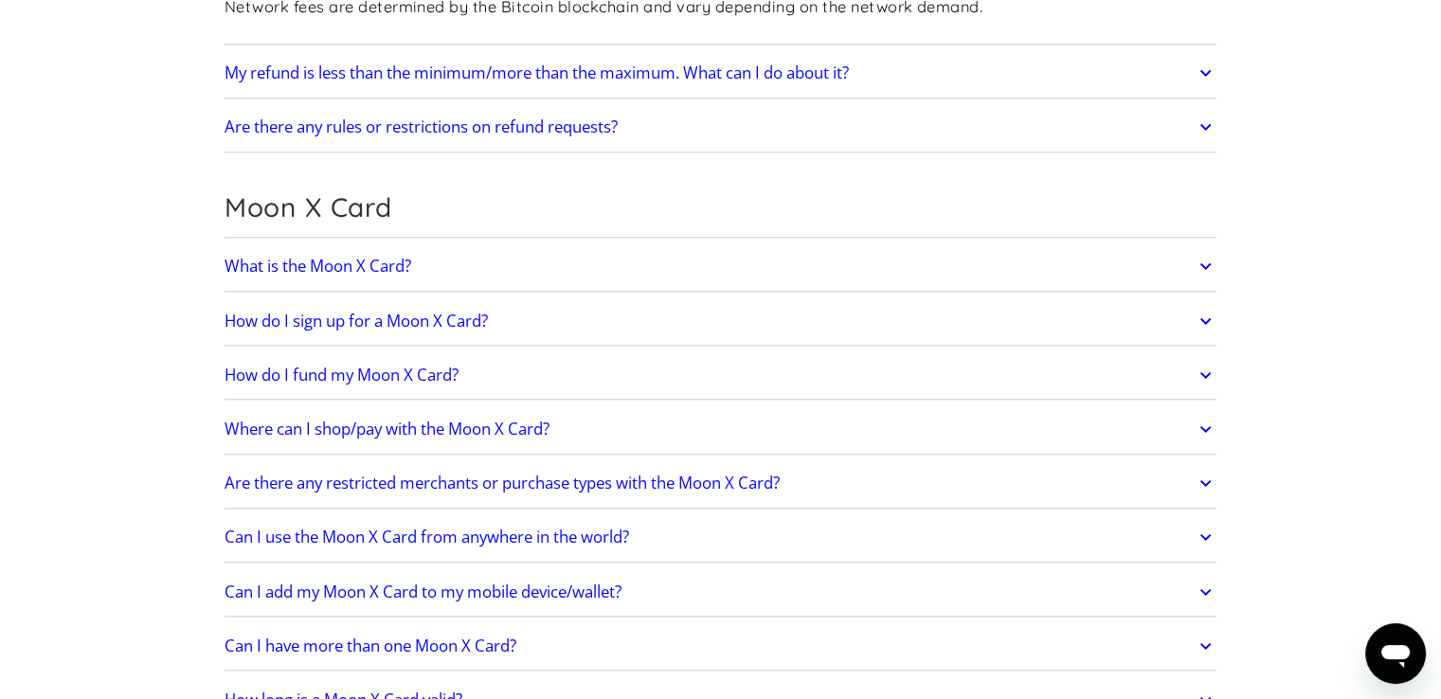
click at [451, 474] on h2 "Are there any restricted merchants or purchase types with the Moon X Card?" at bounding box center [502, 483] width 555 height 19
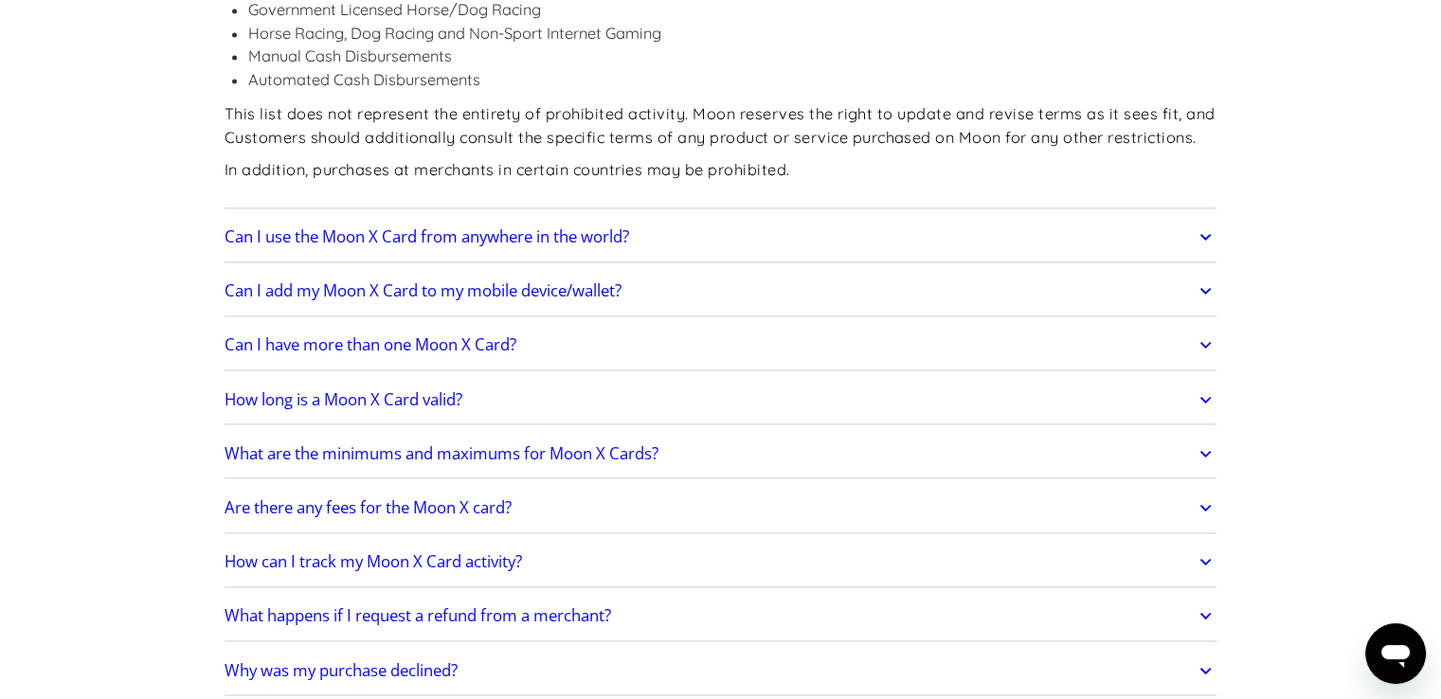
scroll to position [2748, 0]
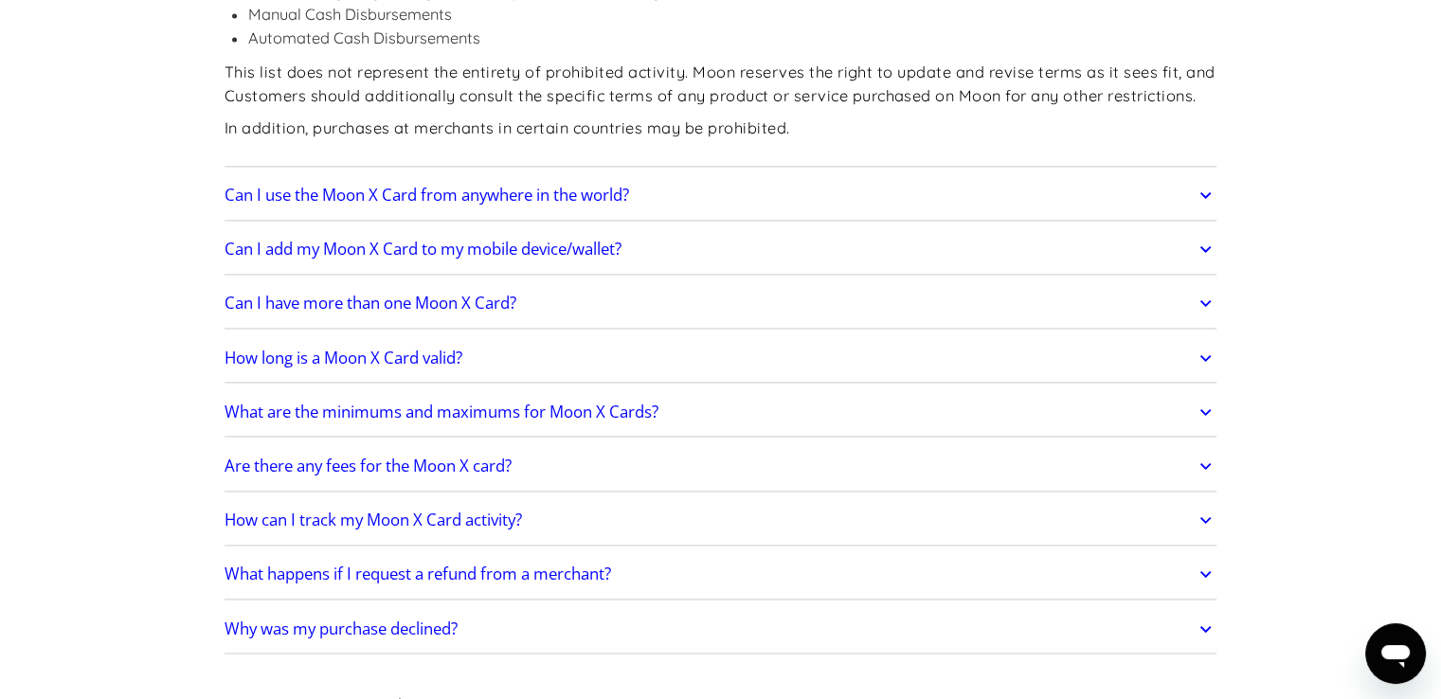
click at [512, 251] on h2 "Can I add my Moon X Card to my mobile device/wallet?" at bounding box center [423, 249] width 397 height 19
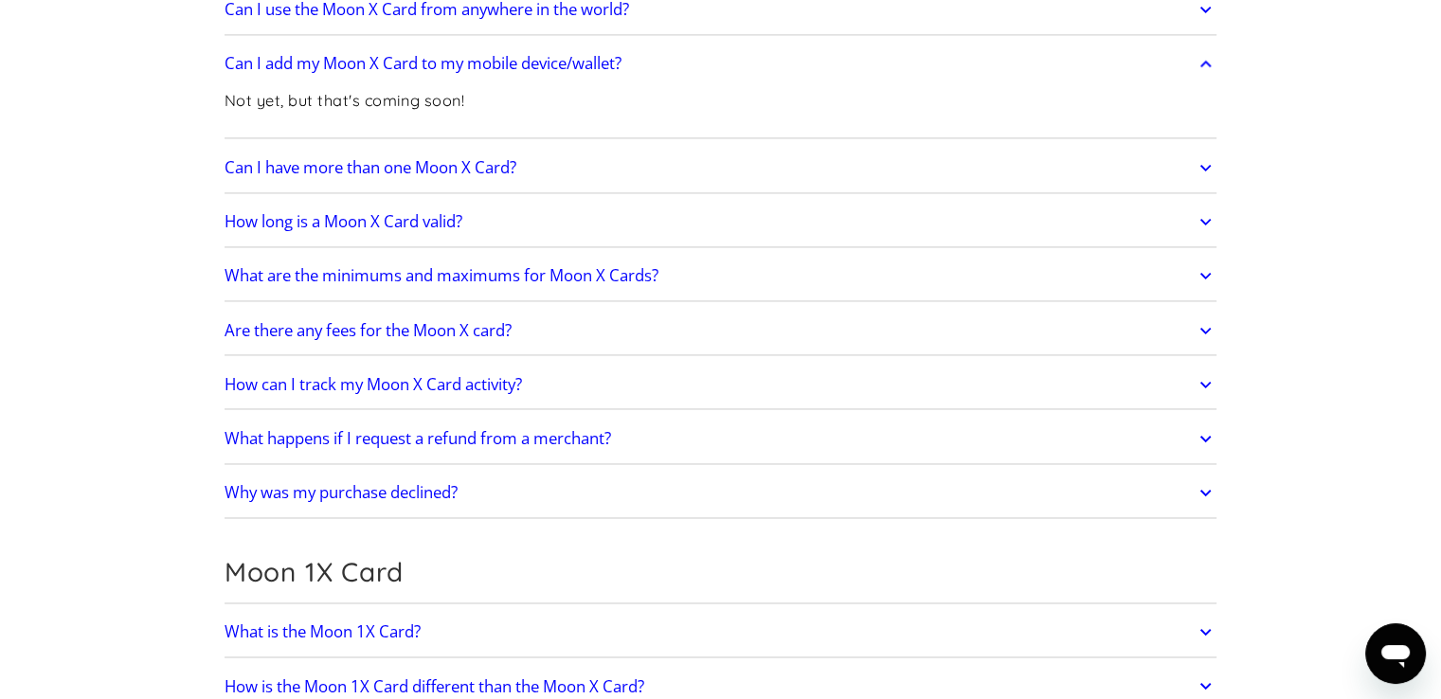
scroll to position [2937, 0]
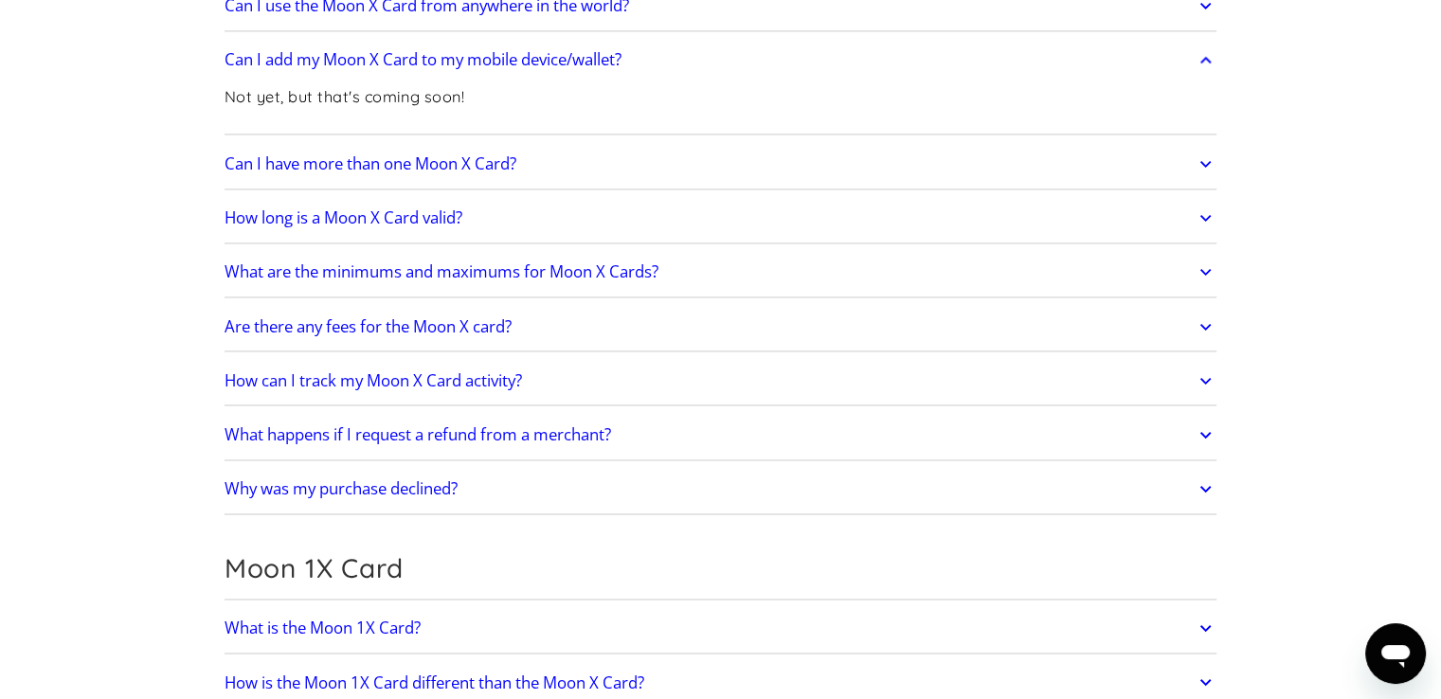
click at [475, 382] on h2 "How can I track my Moon X Card activity?" at bounding box center [374, 380] width 298 height 19
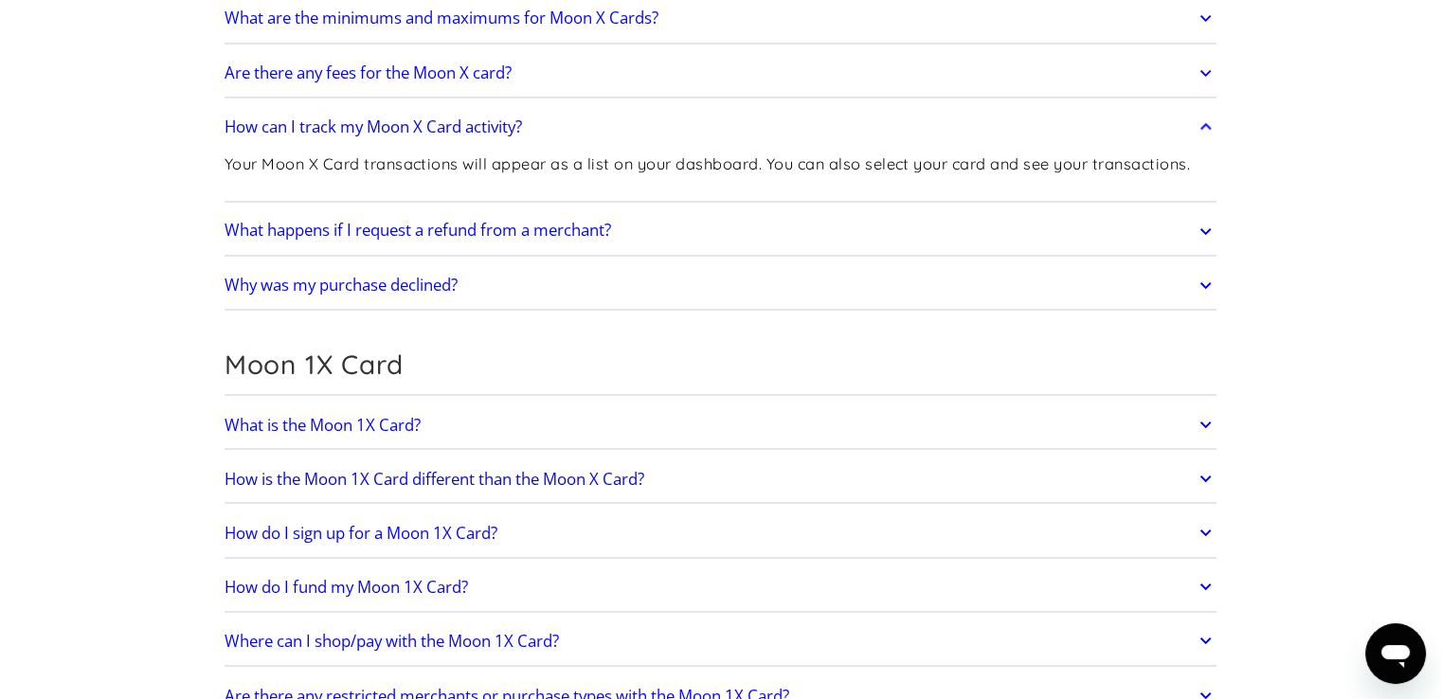
scroll to position [3222, 0]
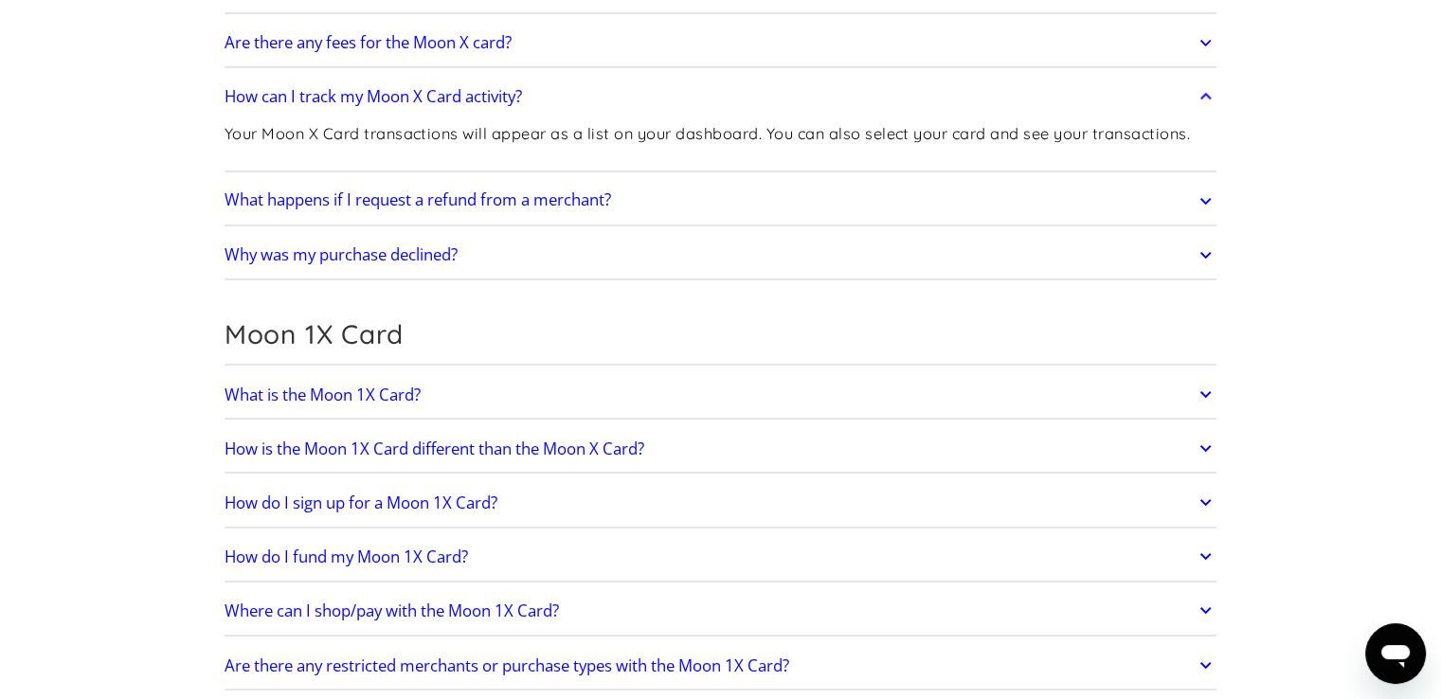
click at [374, 388] on h2 "What is the Moon 1X Card?" at bounding box center [323, 394] width 196 height 19
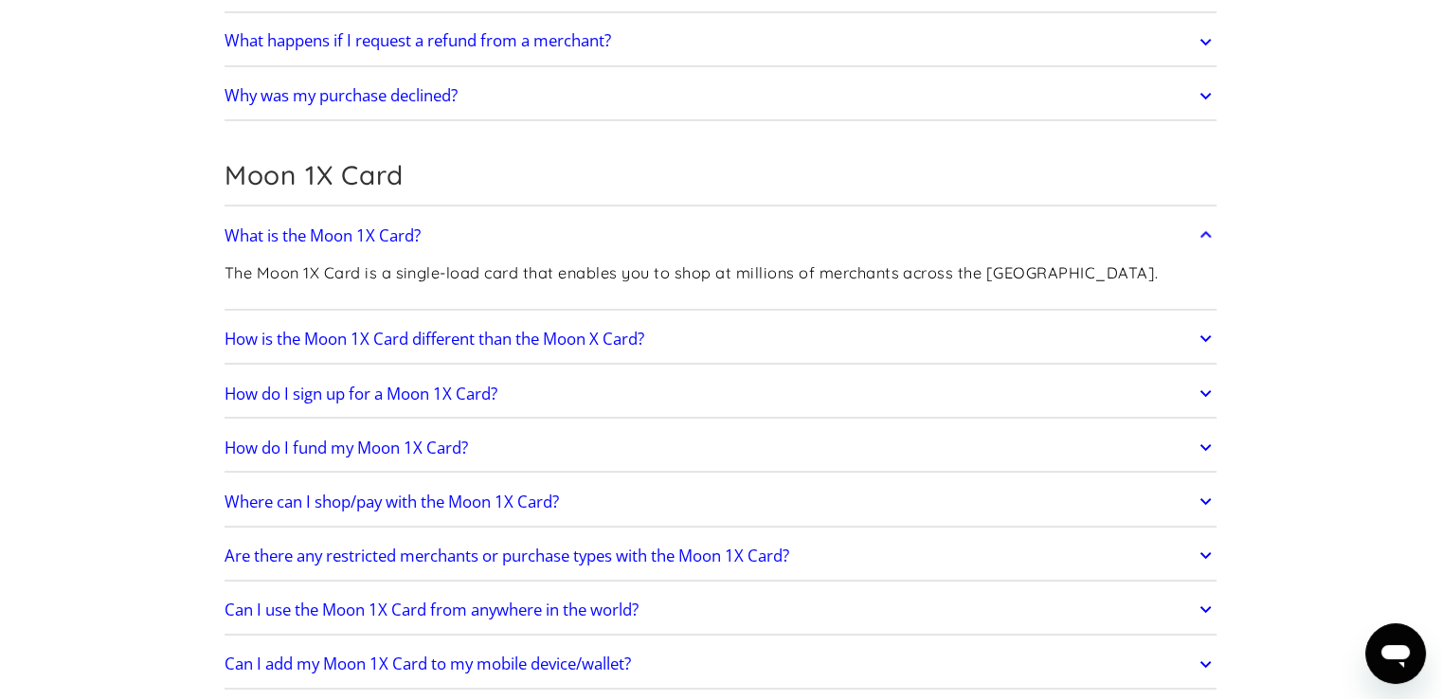
scroll to position [3411, 0]
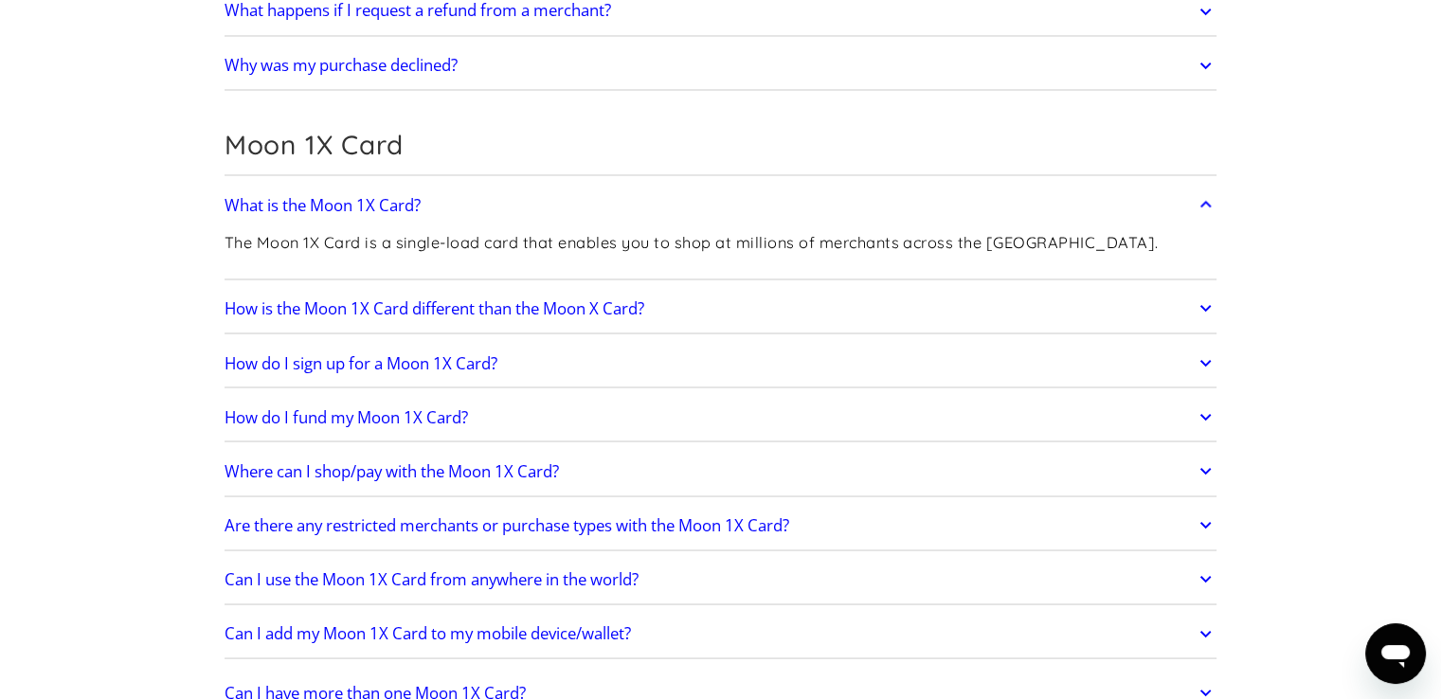
click at [474, 517] on h2 "Are there any restricted merchants or purchase types with the Moon 1X Card?" at bounding box center [507, 524] width 565 height 19
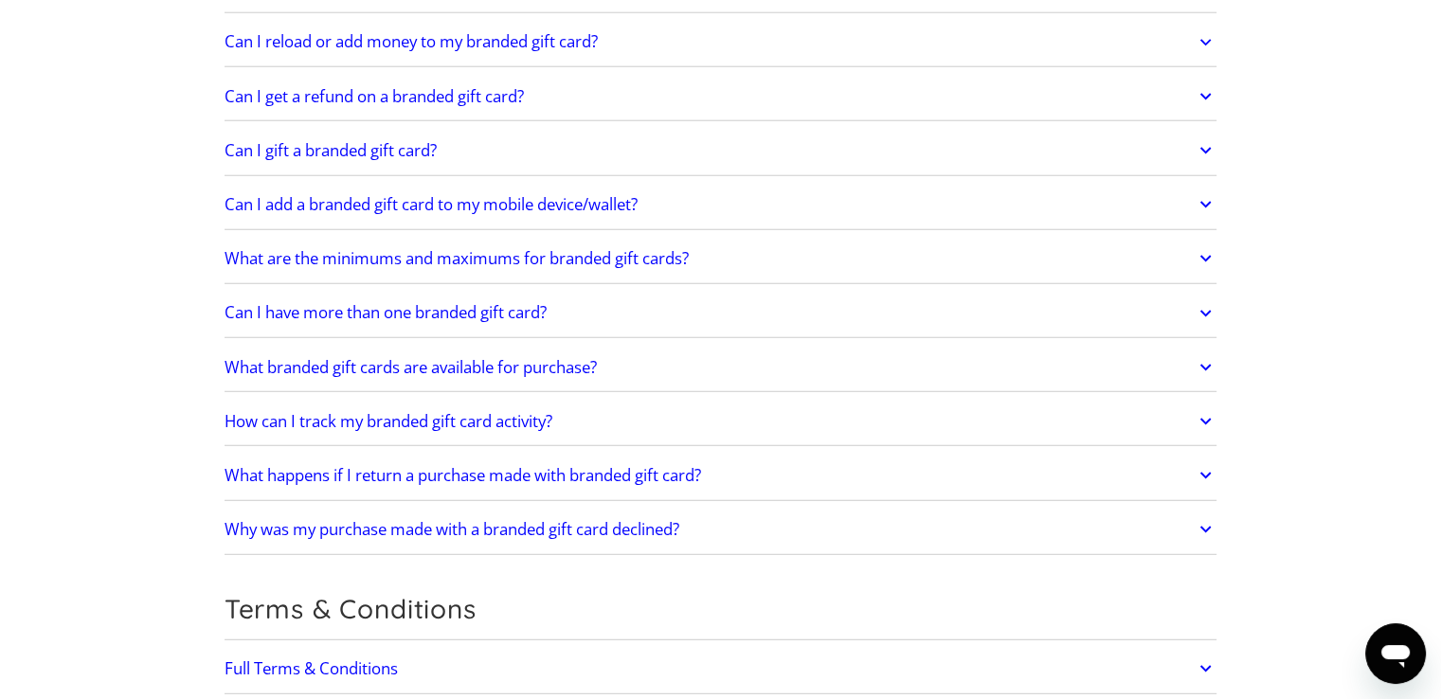
scroll to position [4927, 0]
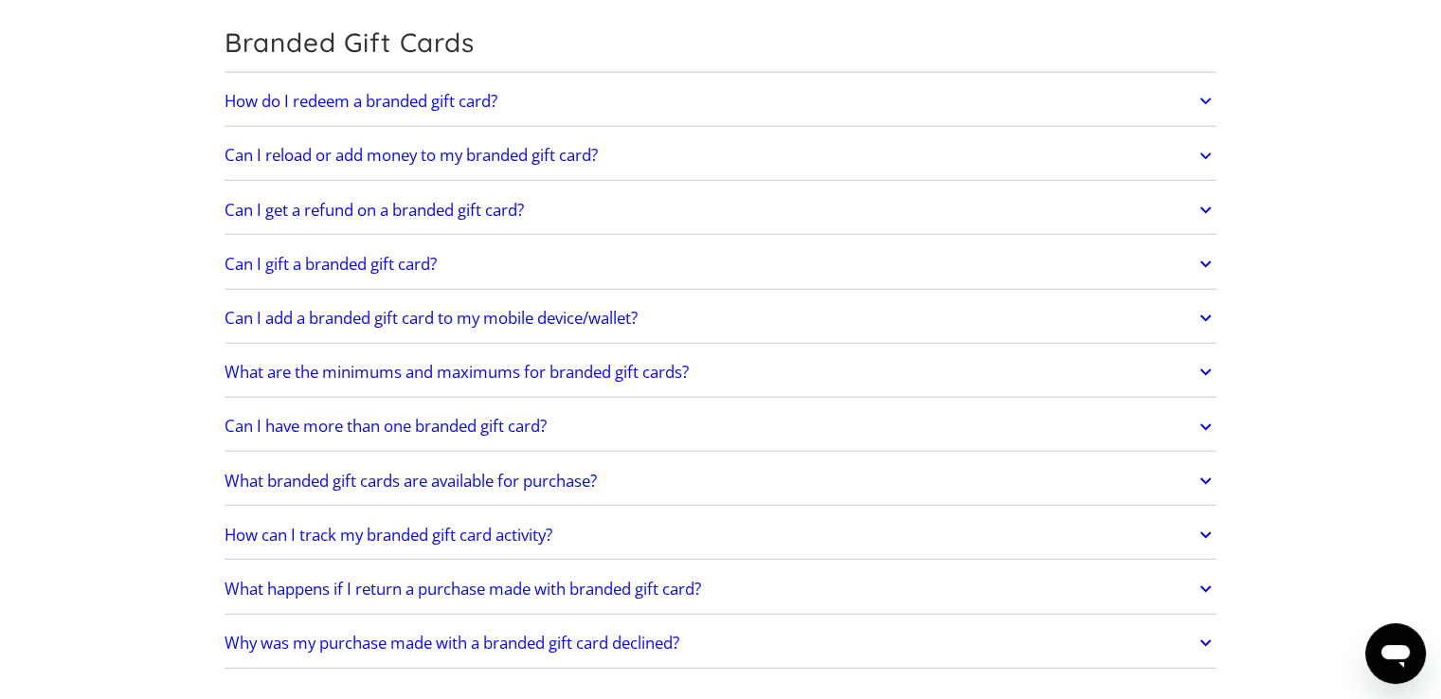
click at [367, 255] on h2 "Can I gift a branded gift card?" at bounding box center [331, 264] width 212 height 19
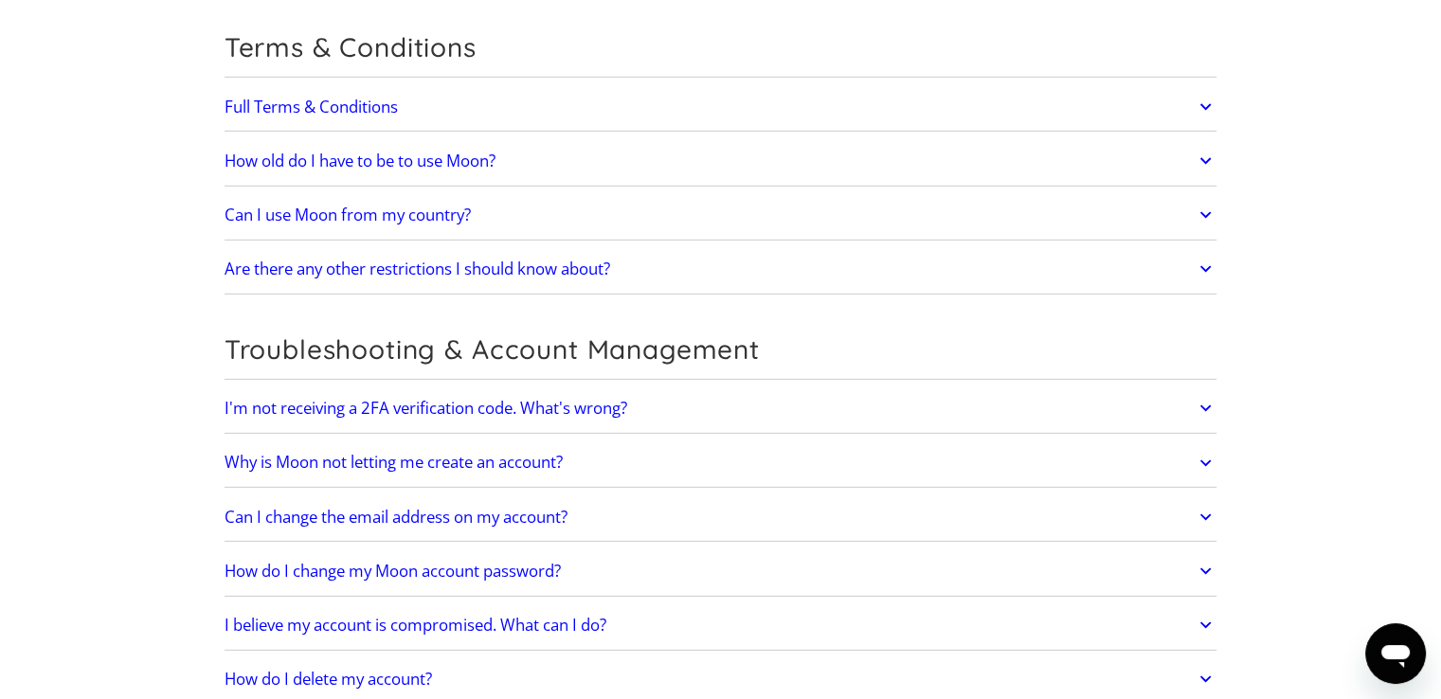
scroll to position [5685, 0]
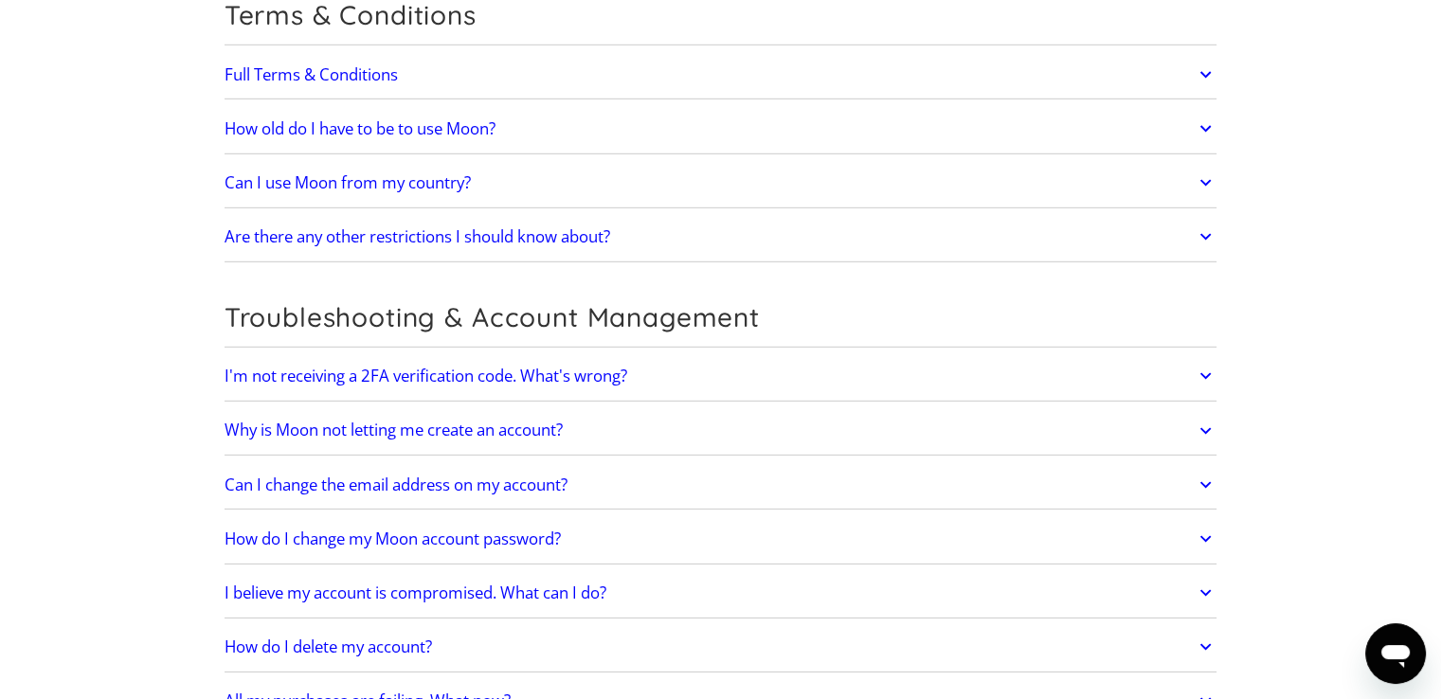
click at [500, 367] on h2 "I'm not receiving a 2FA verification code. What's wrong?" at bounding box center [426, 376] width 403 height 19
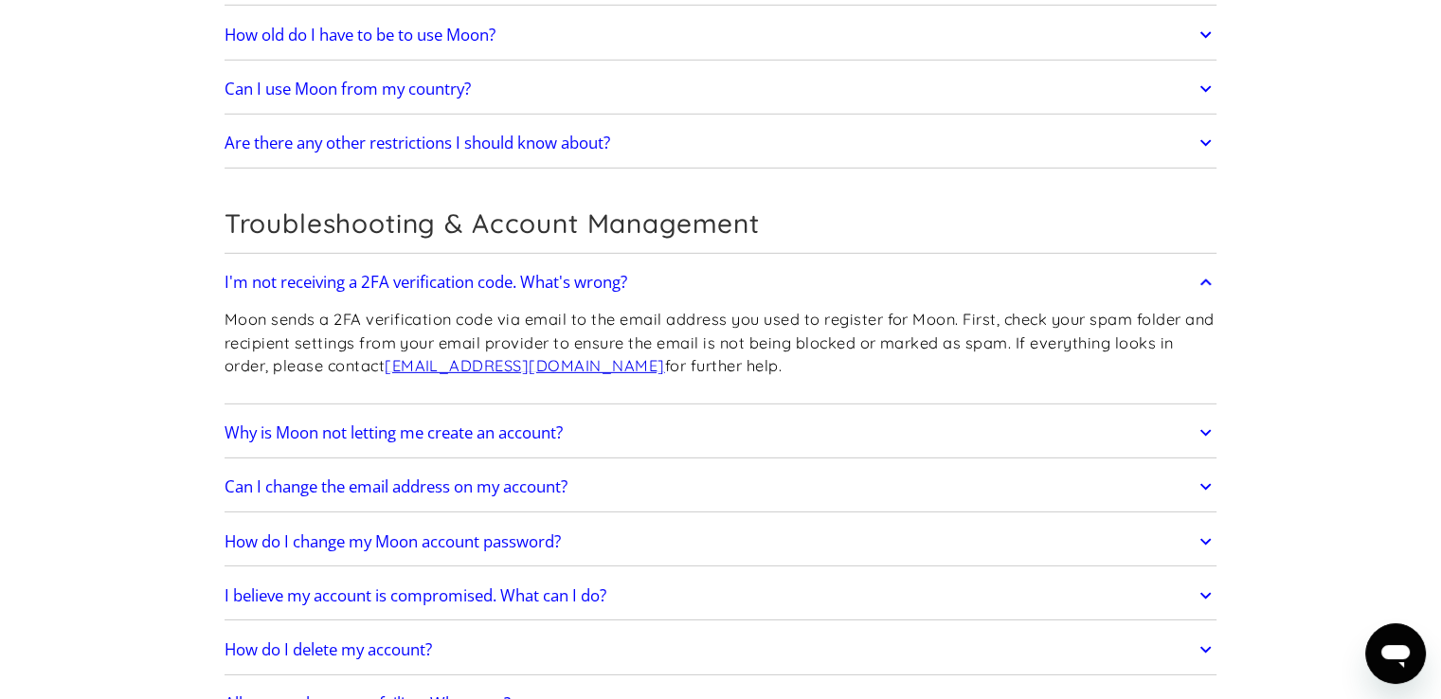
scroll to position [5780, 0]
click at [475, 423] on h2 "Why is Moon not letting me create an account?" at bounding box center [394, 432] width 338 height 19
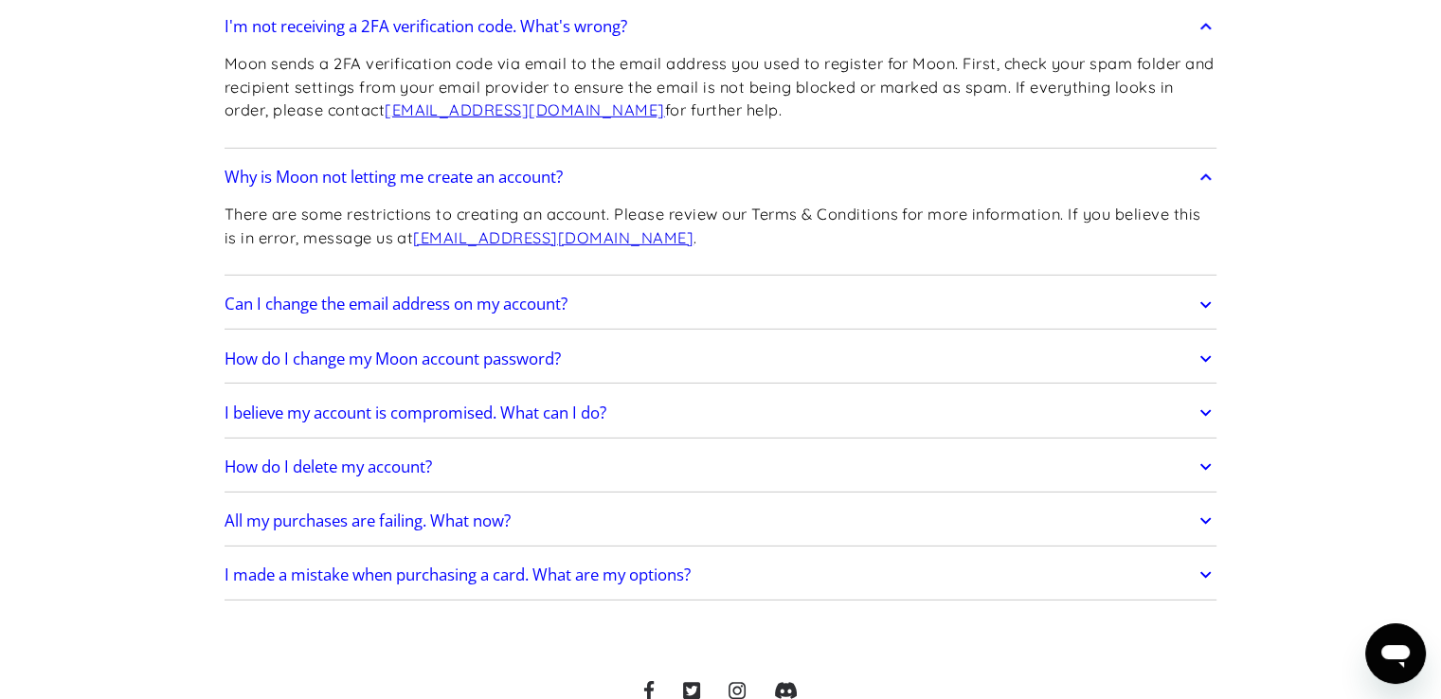
scroll to position [6064, 0]
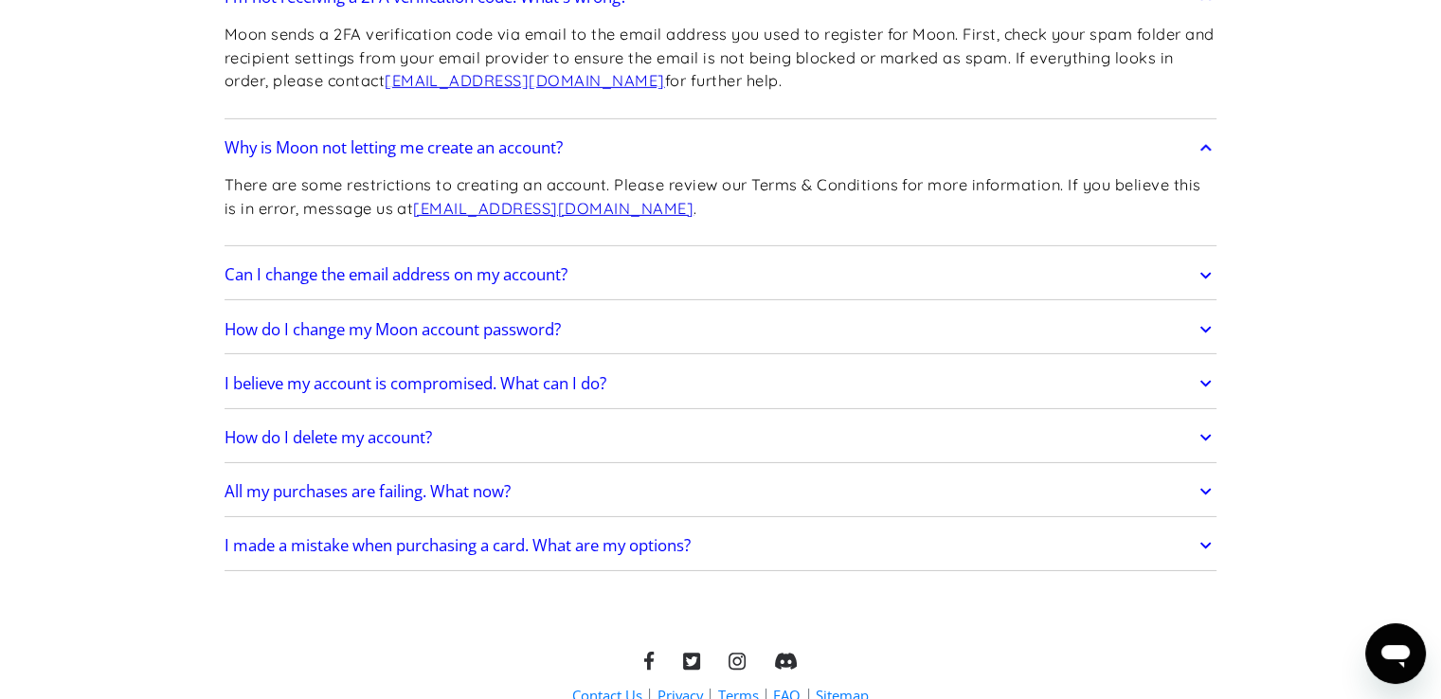
click at [404, 472] on link "All my purchases are failing. What now?" at bounding box center [721, 492] width 993 height 40
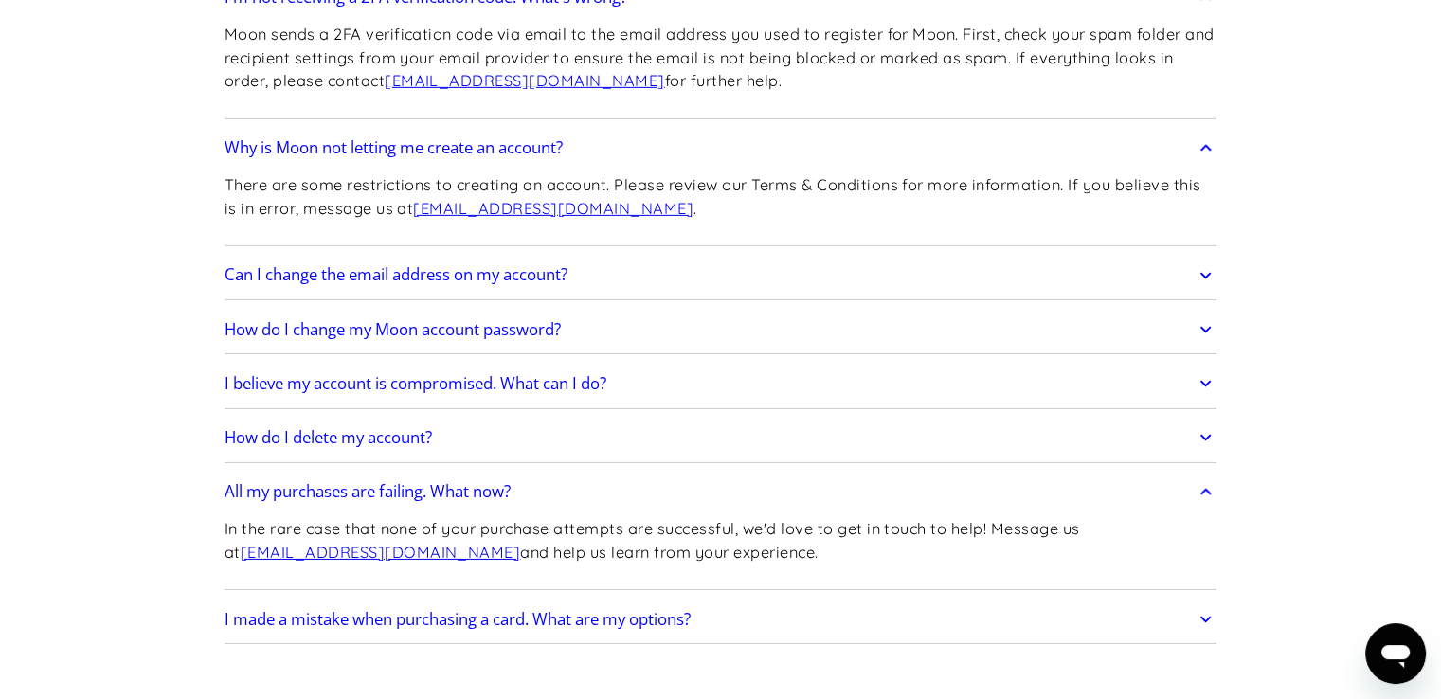
scroll to position [6159, 0]
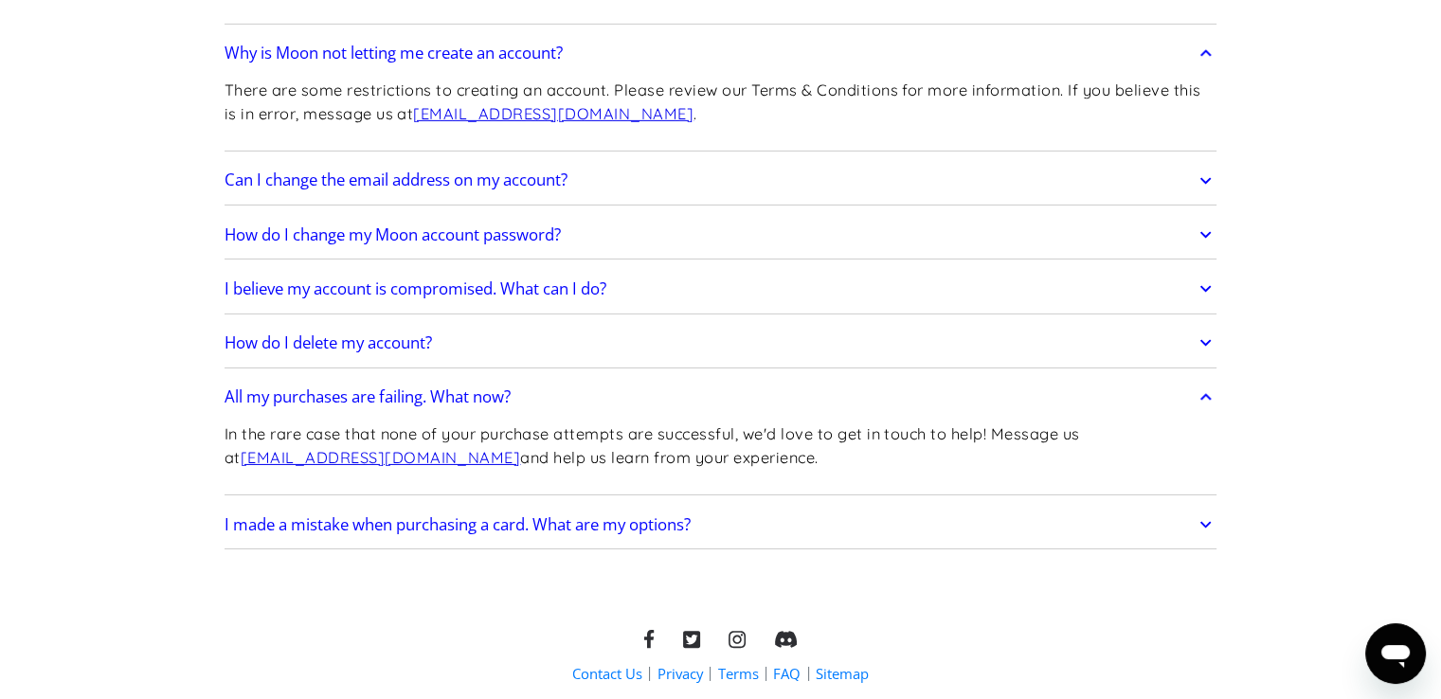
click at [510, 505] on link "I made a mistake when purchasing a card. What are my options?" at bounding box center [721, 525] width 993 height 40
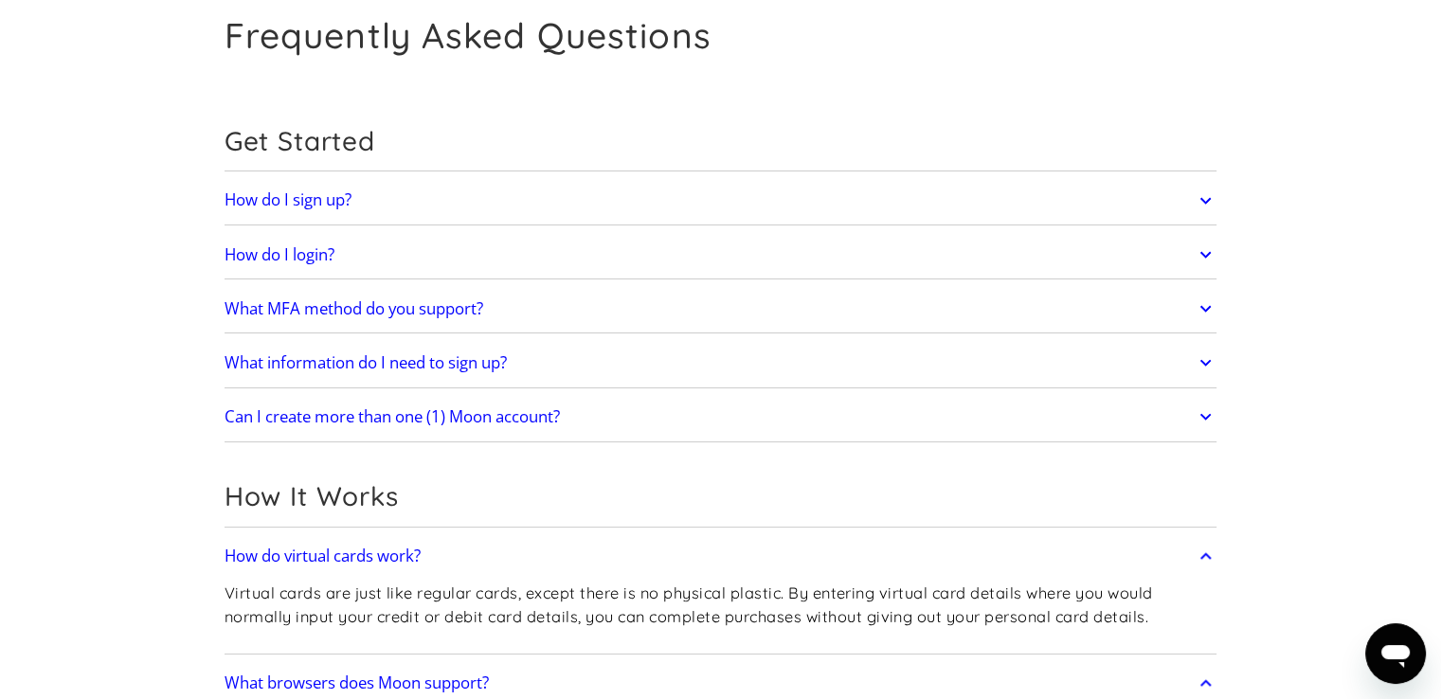
scroll to position [0, 0]
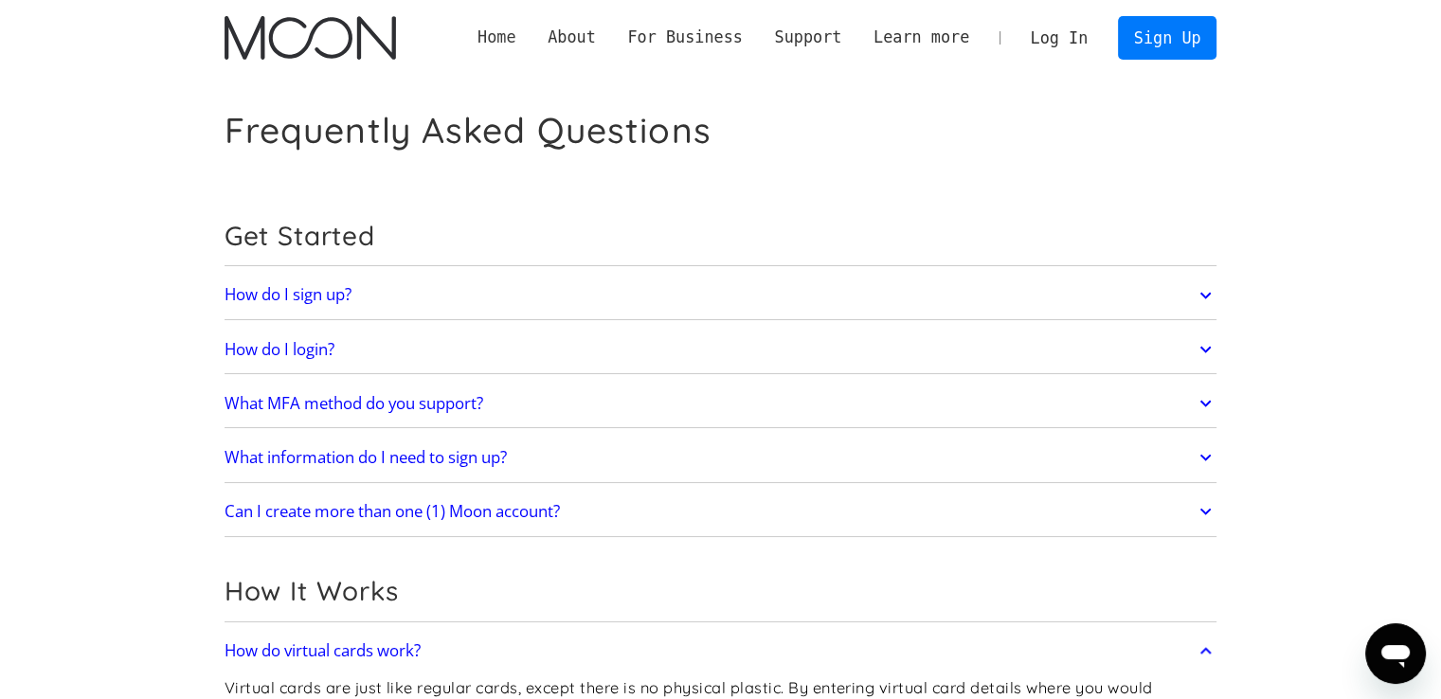
click at [532, 36] on link "Home" at bounding box center [496, 38] width 70 height 24
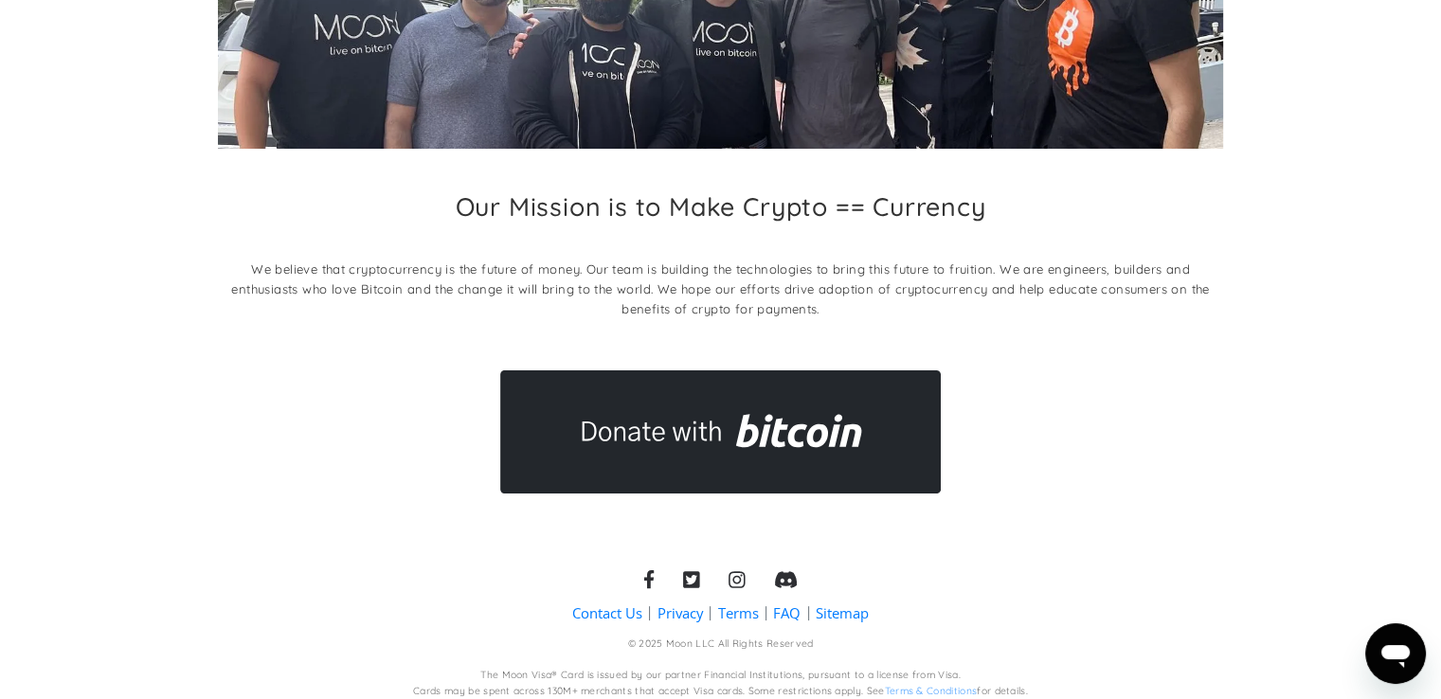
scroll to position [281, 0]
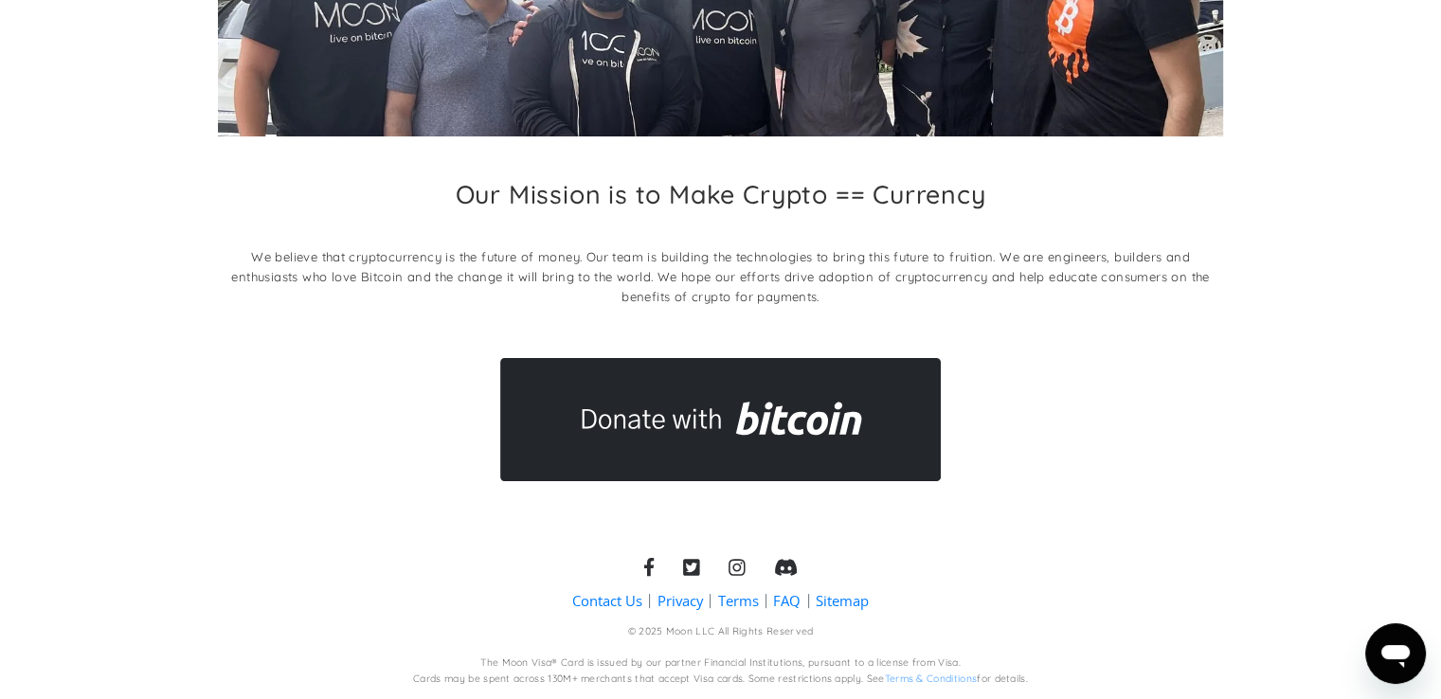
click at [638, 645] on div "© 2025 Moon LLC All Rights Reserved The Moon Visa® Card is issued by our partne…" at bounding box center [720, 656] width 615 height 62
